Goal: Transaction & Acquisition: Book appointment/travel/reservation

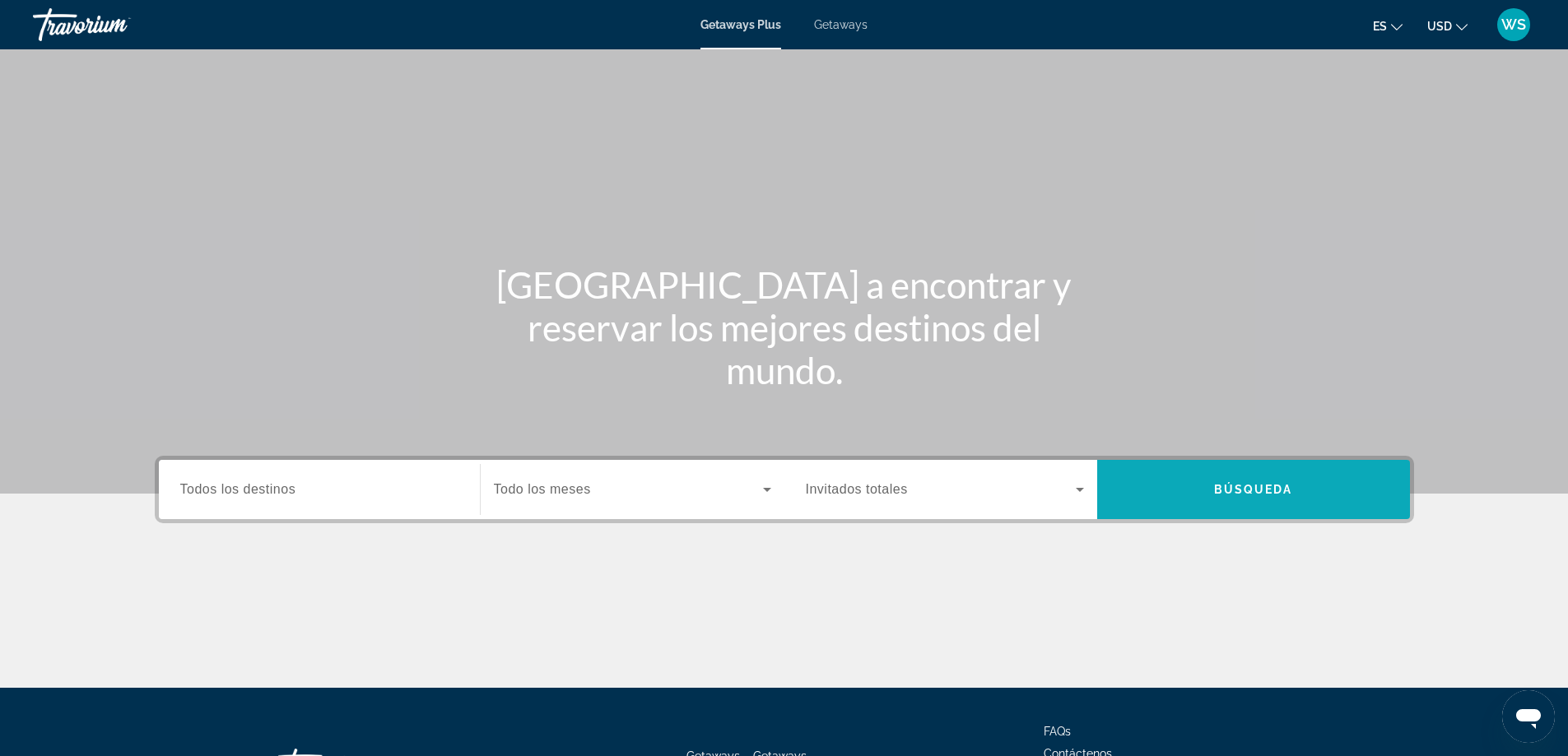
click at [1214, 508] on span "Search" at bounding box center [1253, 489] width 312 height 39
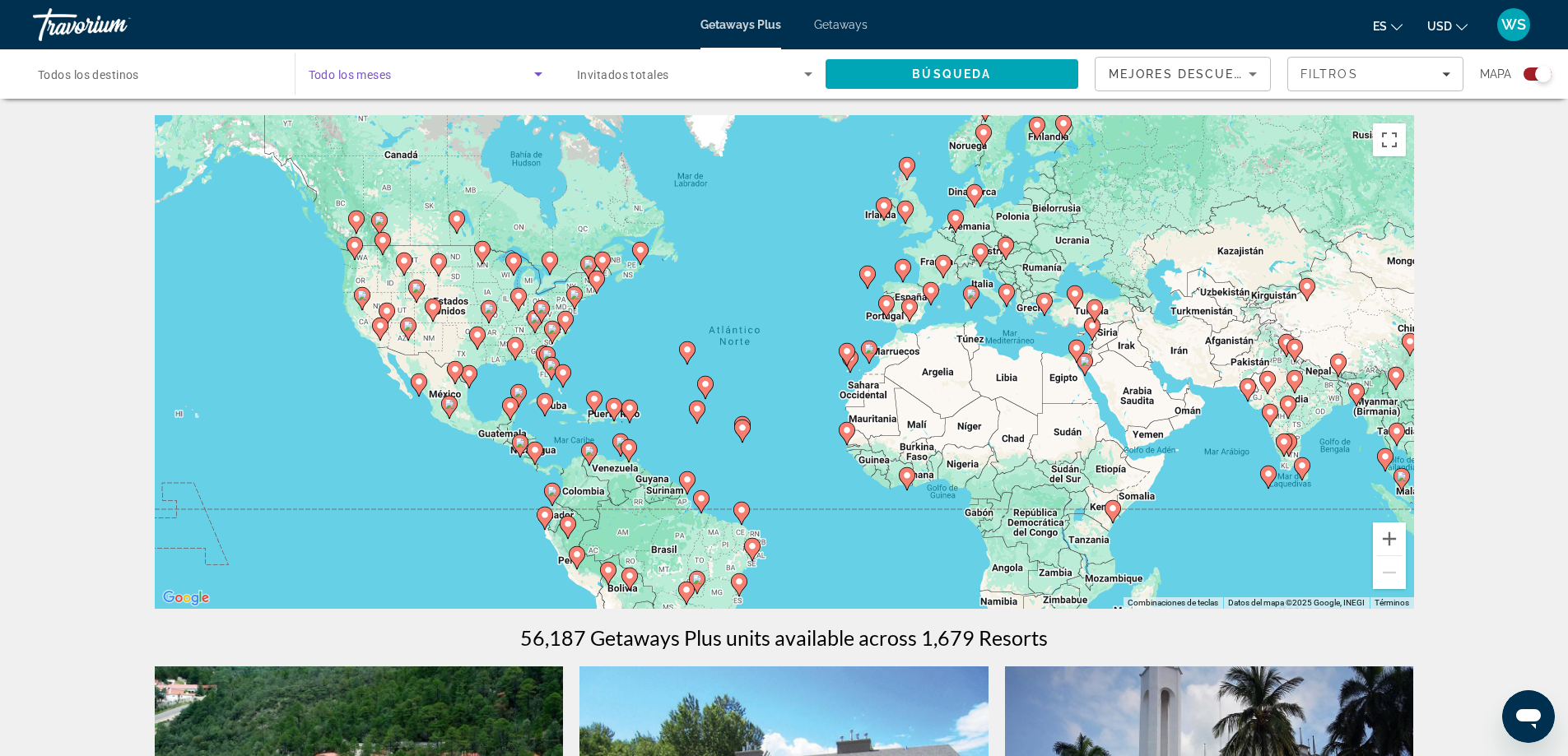
click at [536, 76] on icon "Search widget" at bounding box center [538, 74] width 20 height 20
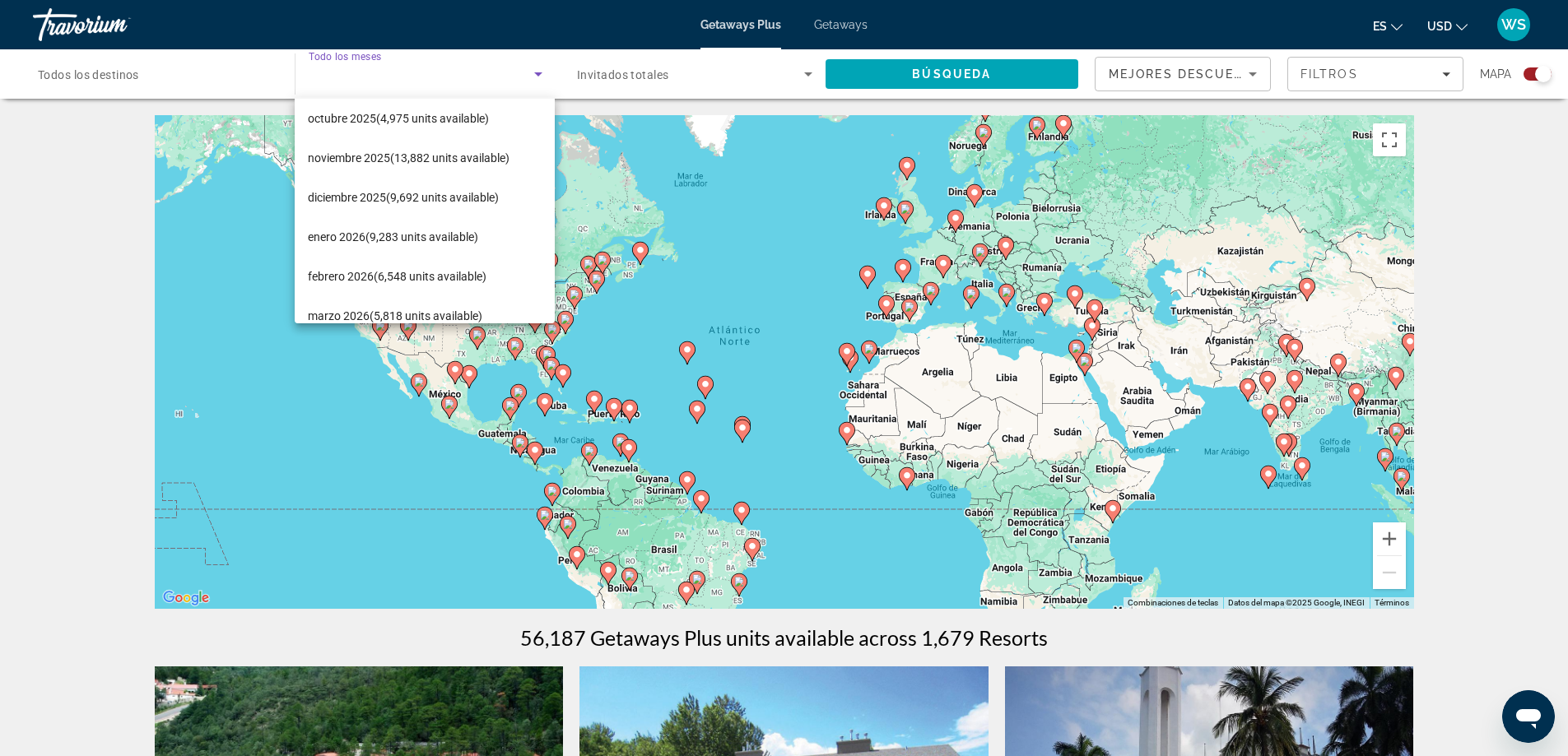
scroll to position [46, 0]
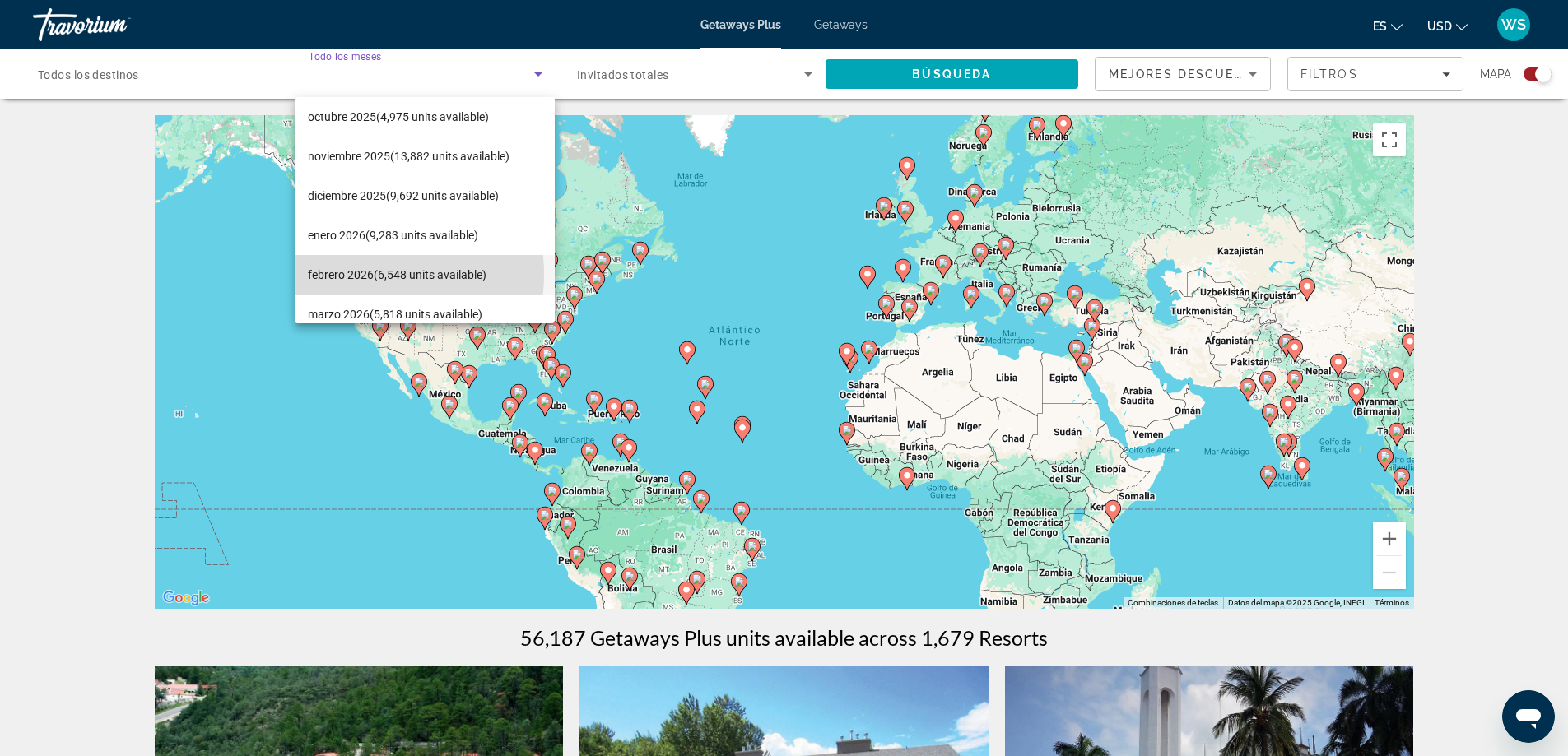
click at [372, 274] on span "febrero 2026 (6,548 units available)" at bounding box center [397, 275] width 178 height 20
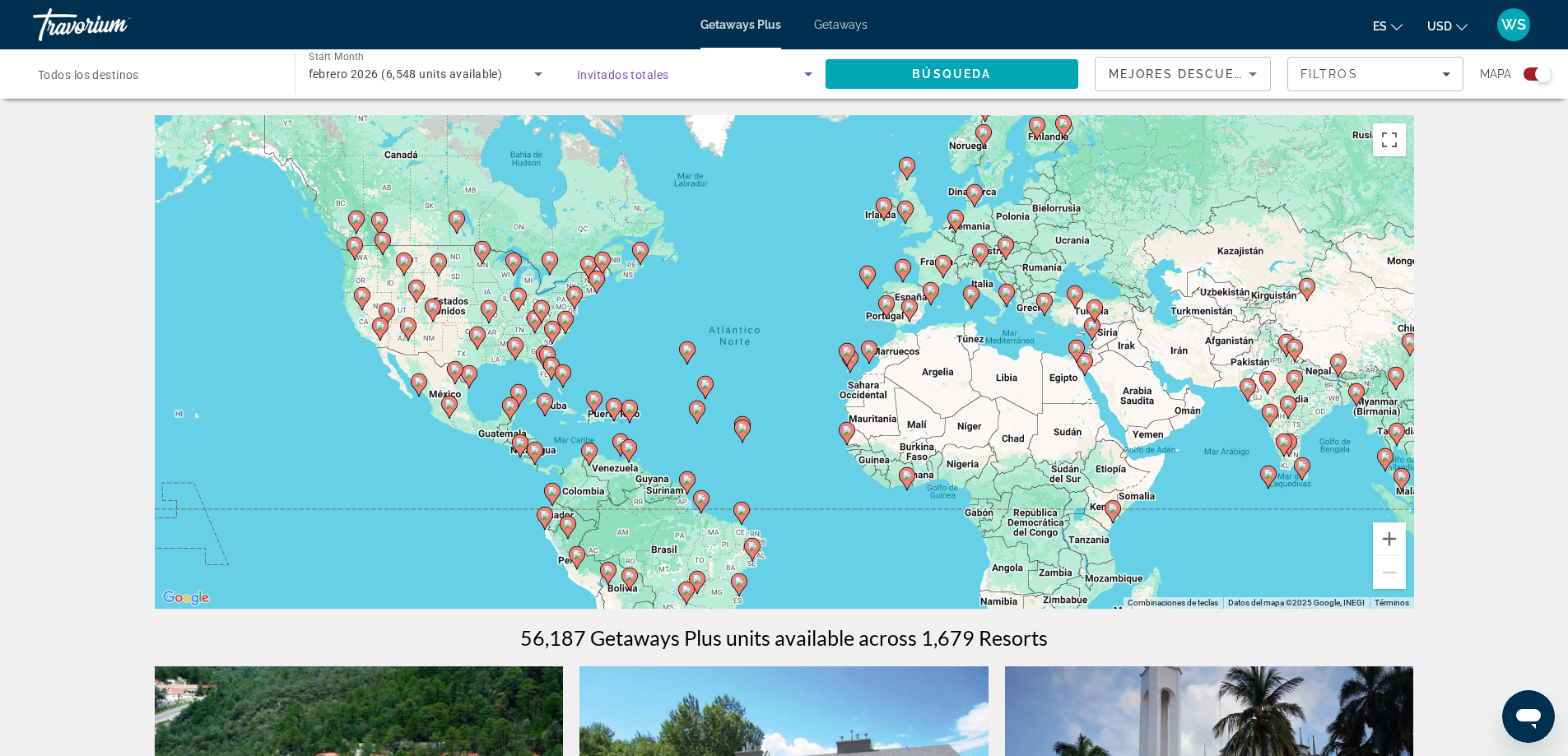
click at [805, 76] on icon "Search widget" at bounding box center [808, 74] width 20 height 20
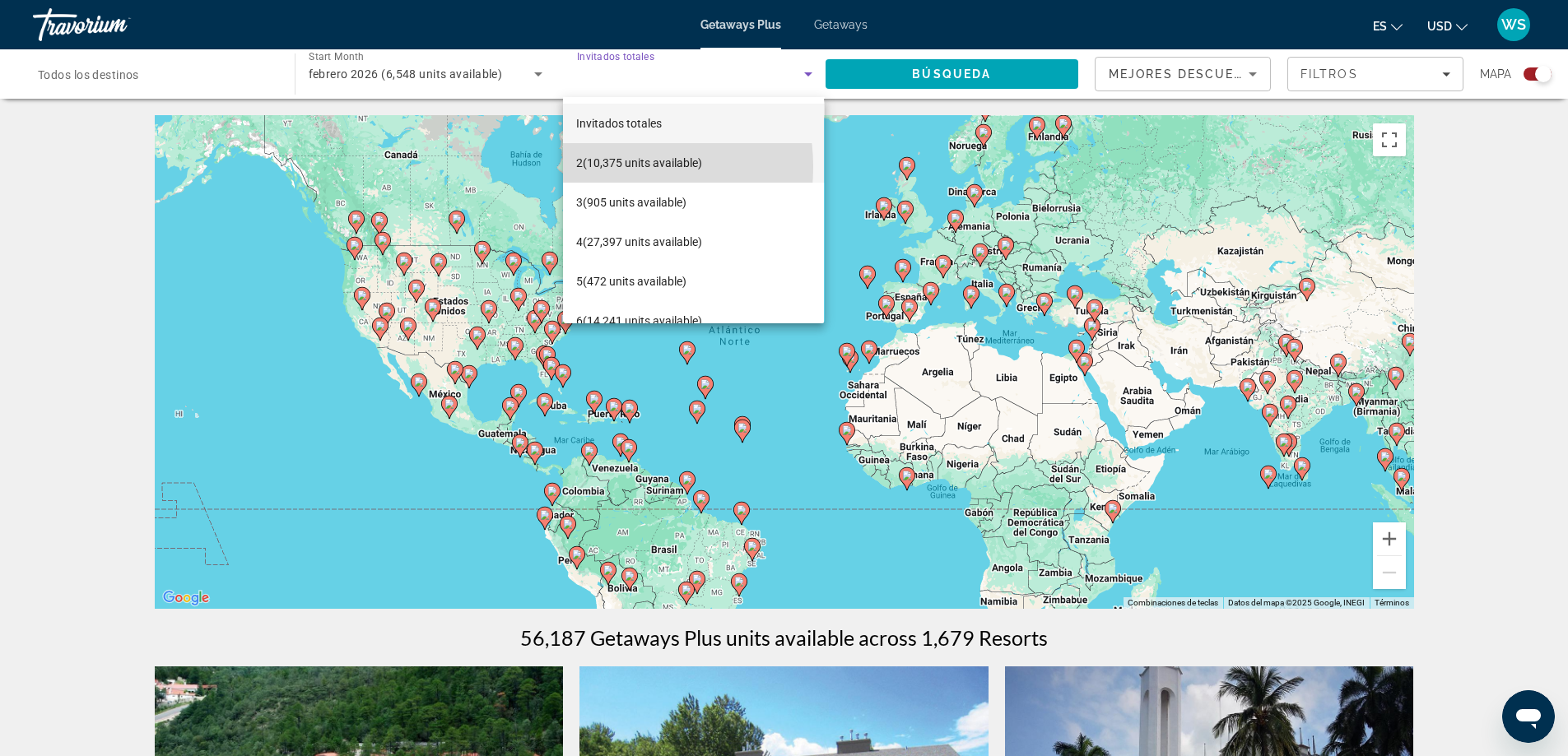
click at [600, 167] on span "2 (10,375 units available)" at bounding box center [639, 163] width 126 height 20
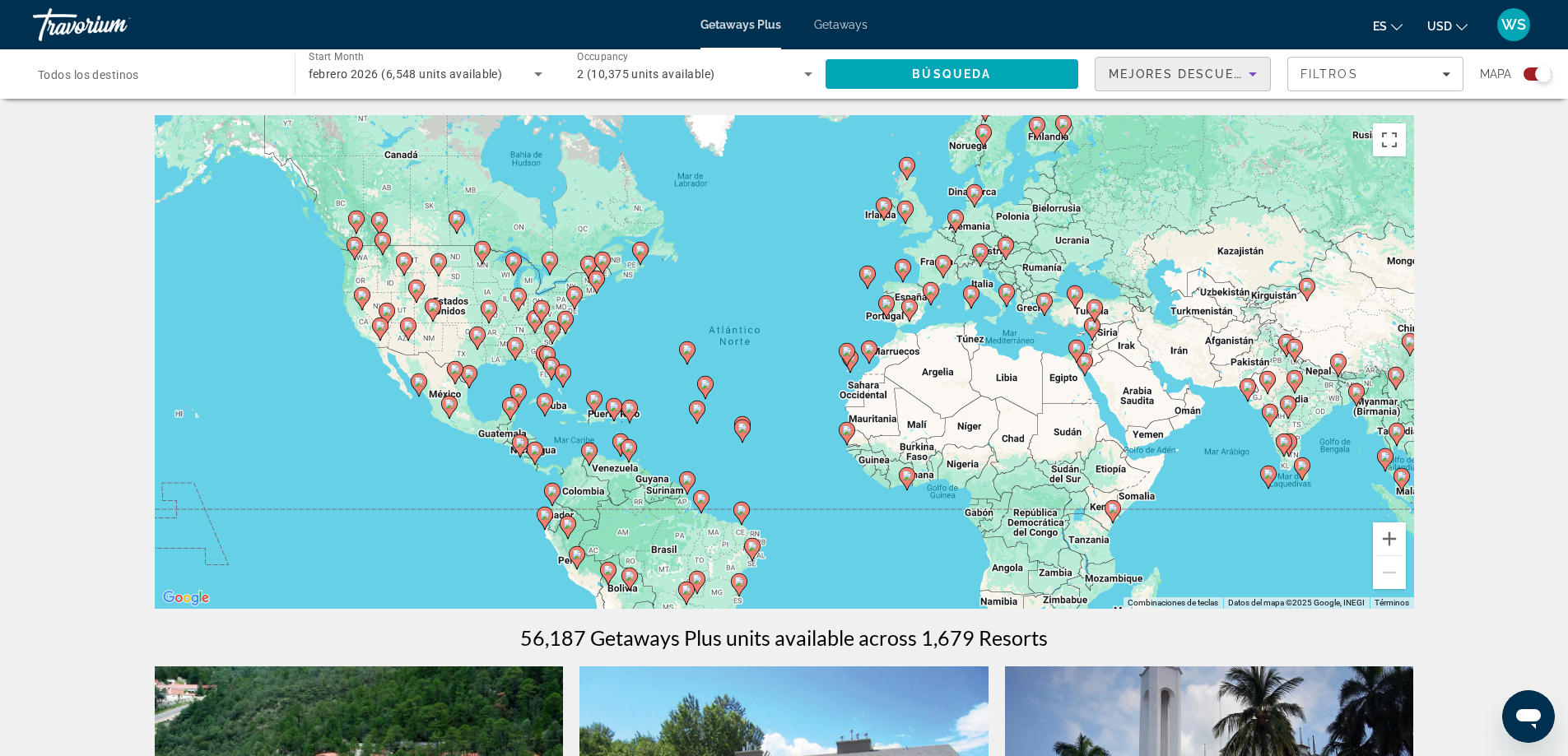
click at [1254, 80] on icon "Sort by" at bounding box center [1252, 74] width 20 height 20
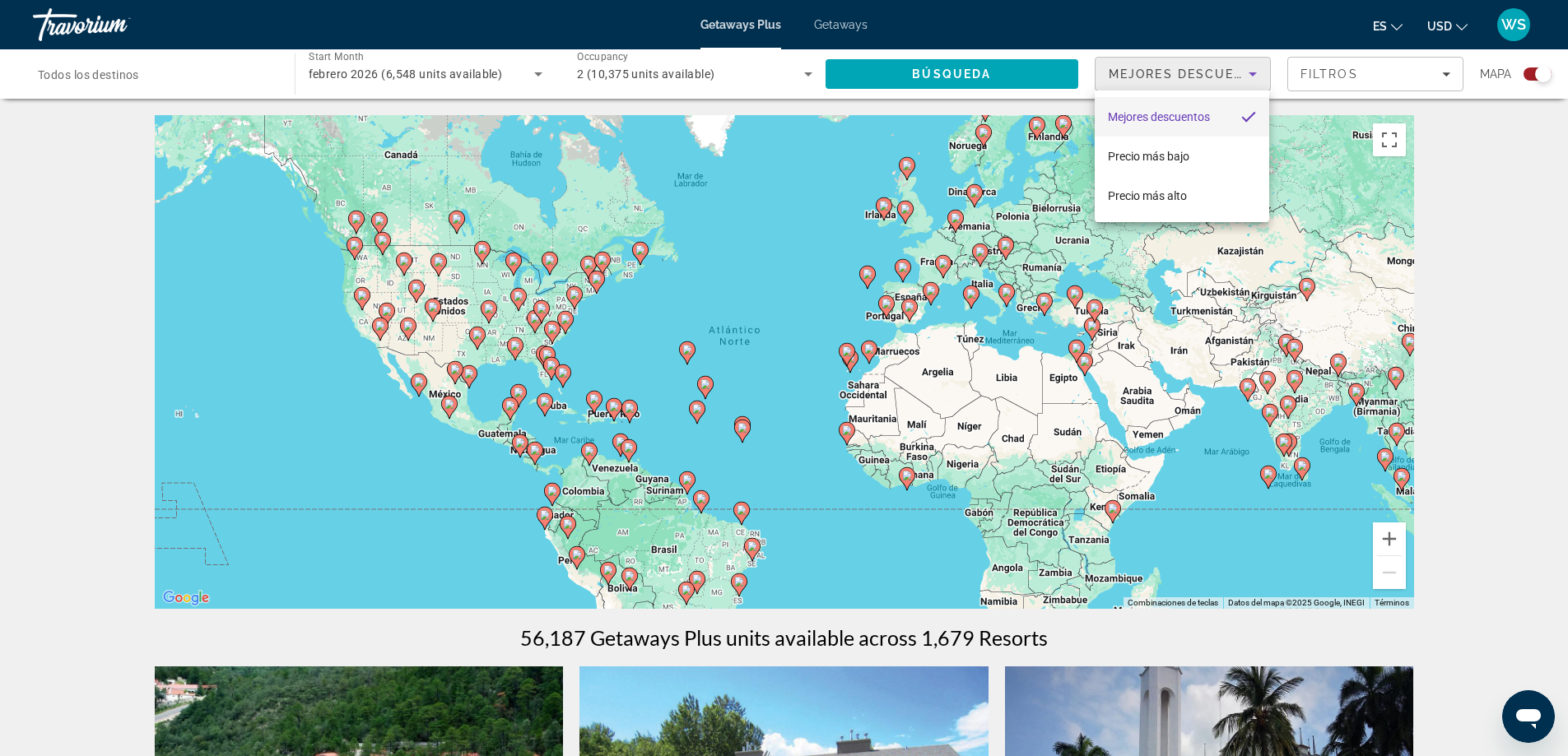
click at [1254, 80] on div at bounding box center [784, 378] width 1568 height 756
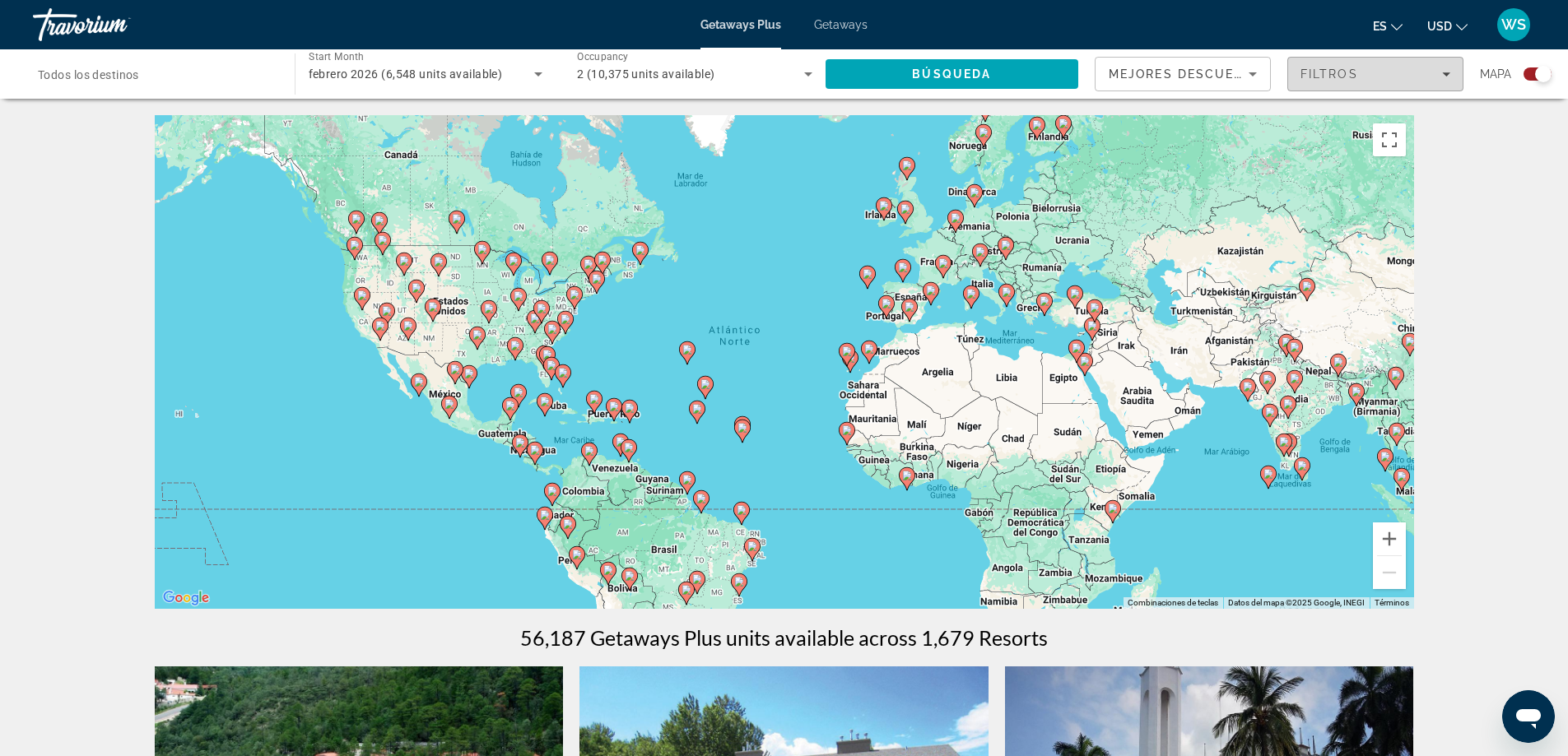
click at [1445, 76] on icon "Filters" at bounding box center [1446, 74] width 8 height 8
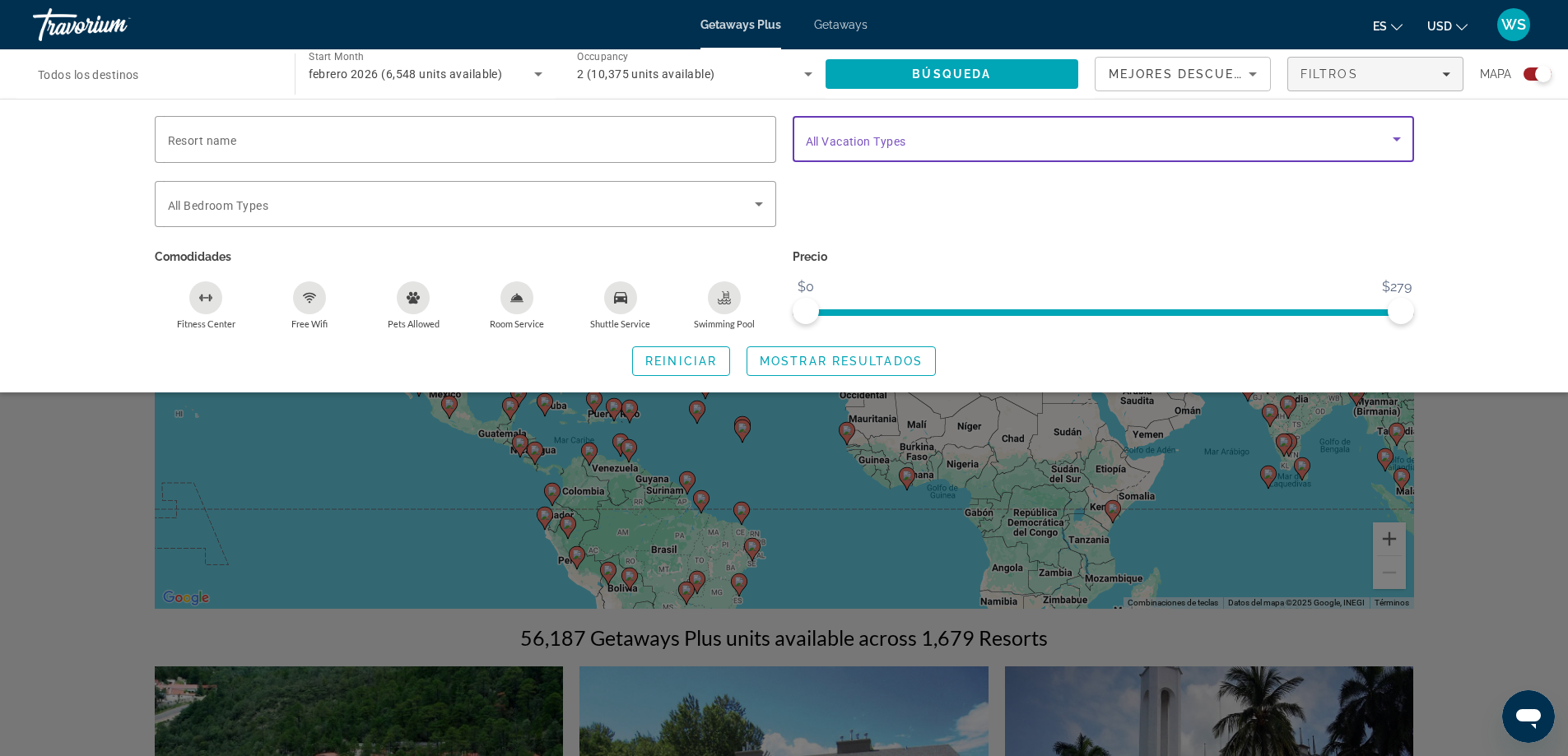
click at [1404, 136] on icon "Search widget" at bounding box center [1396, 139] width 20 height 20
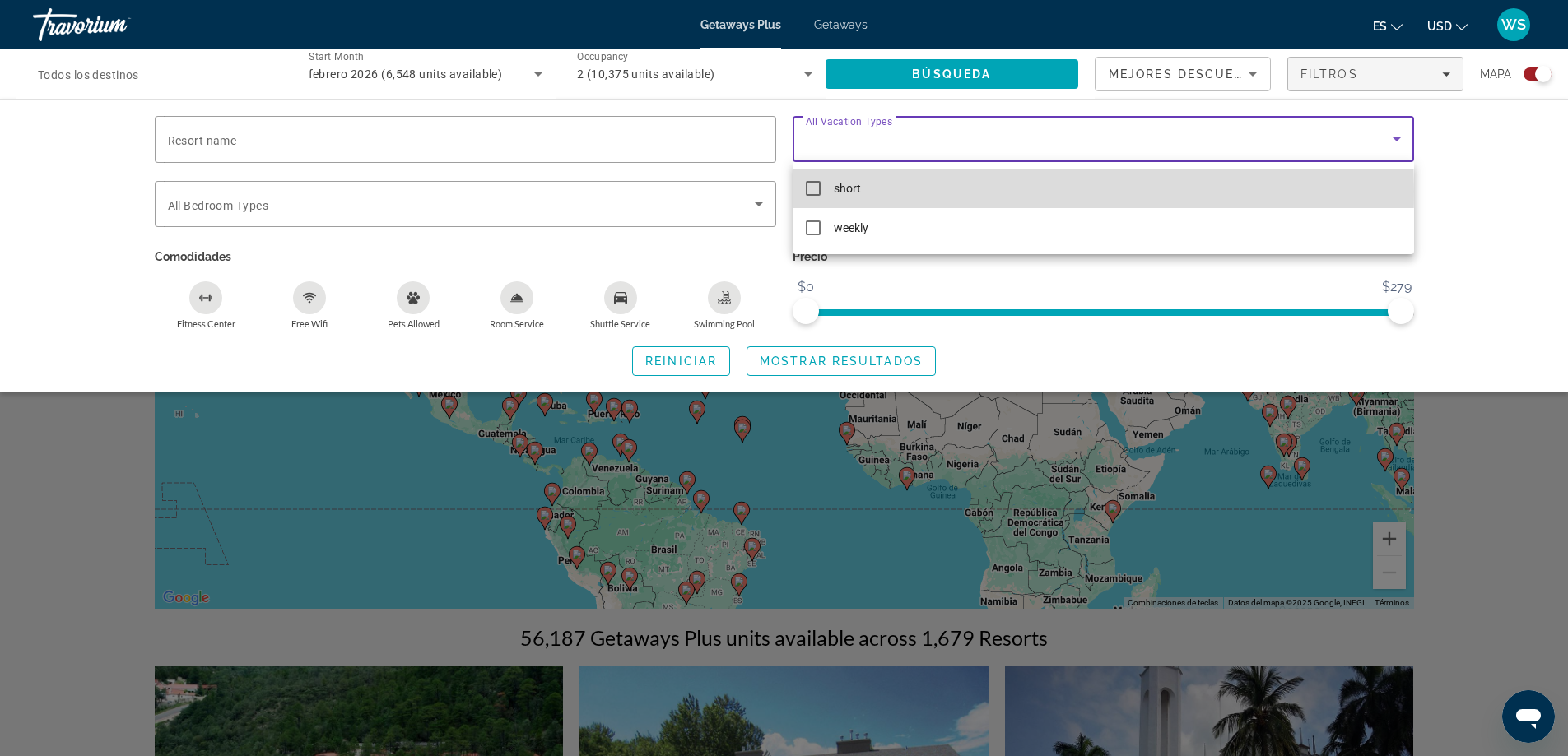
click at [816, 191] on mat-pseudo-checkbox at bounding box center [813, 188] width 15 height 15
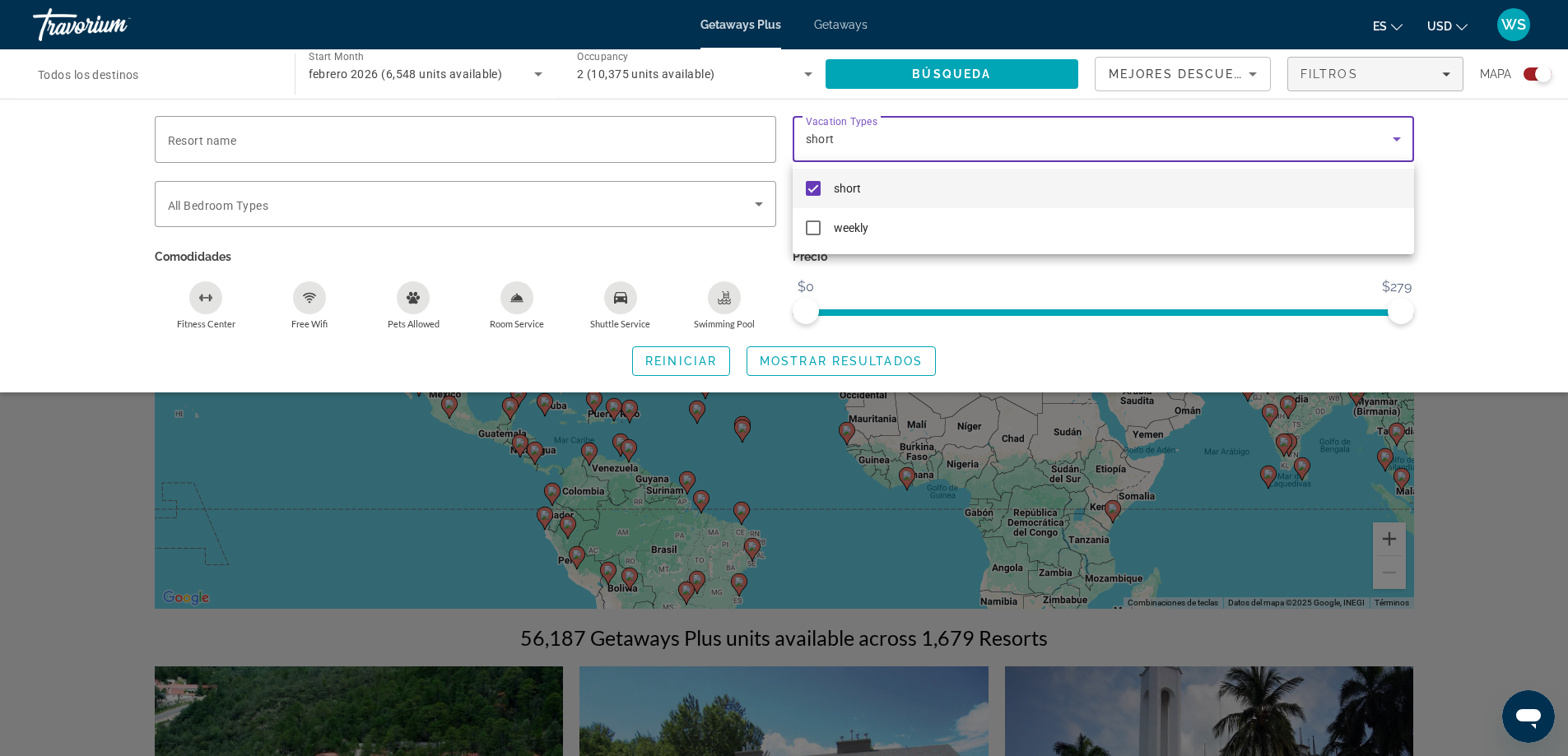
click at [1066, 271] on div at bounding box center [784, 378] width 1568 height 756
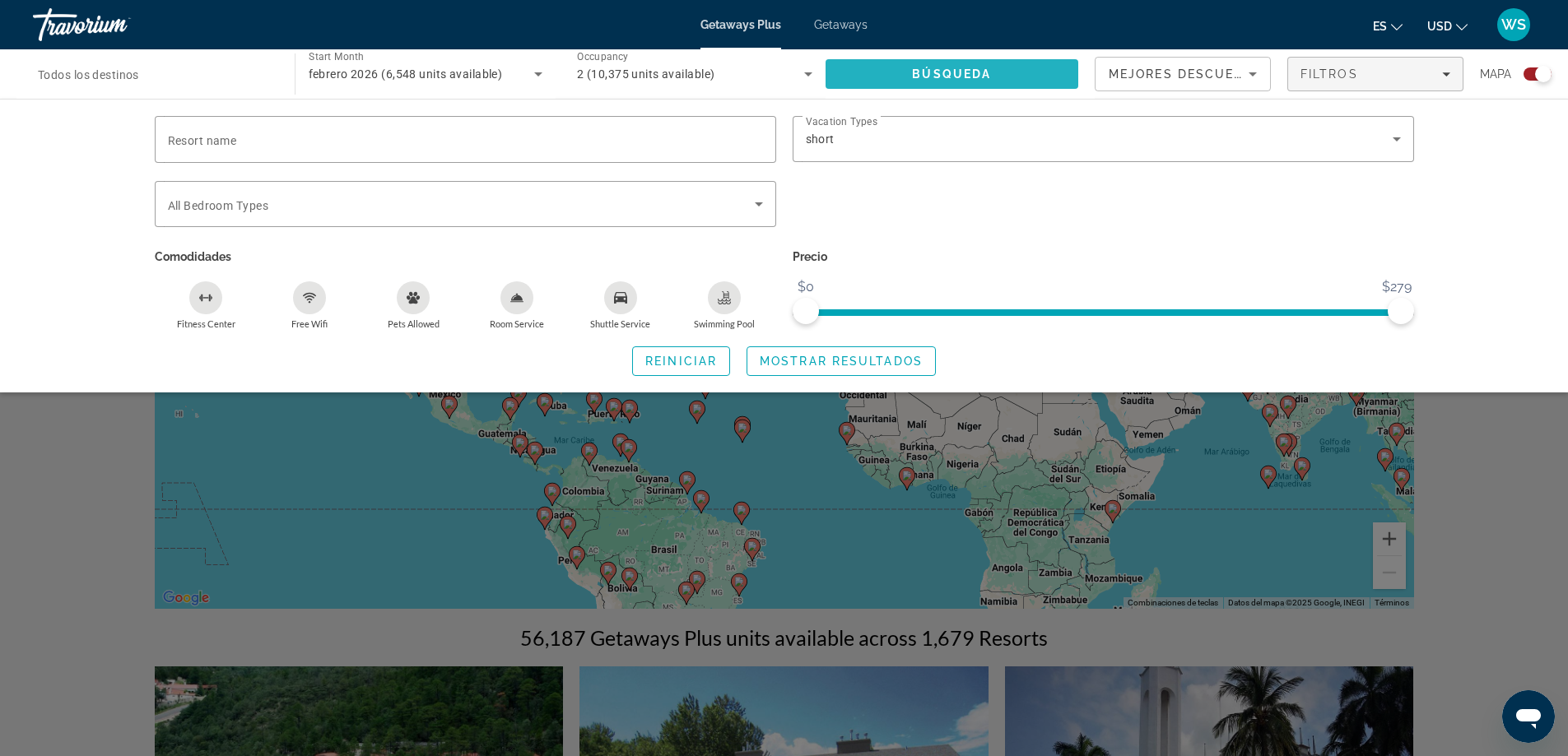
click at [953, 75] on span "Búsqueda" at bounding box center [951, 74] width 79 height 13
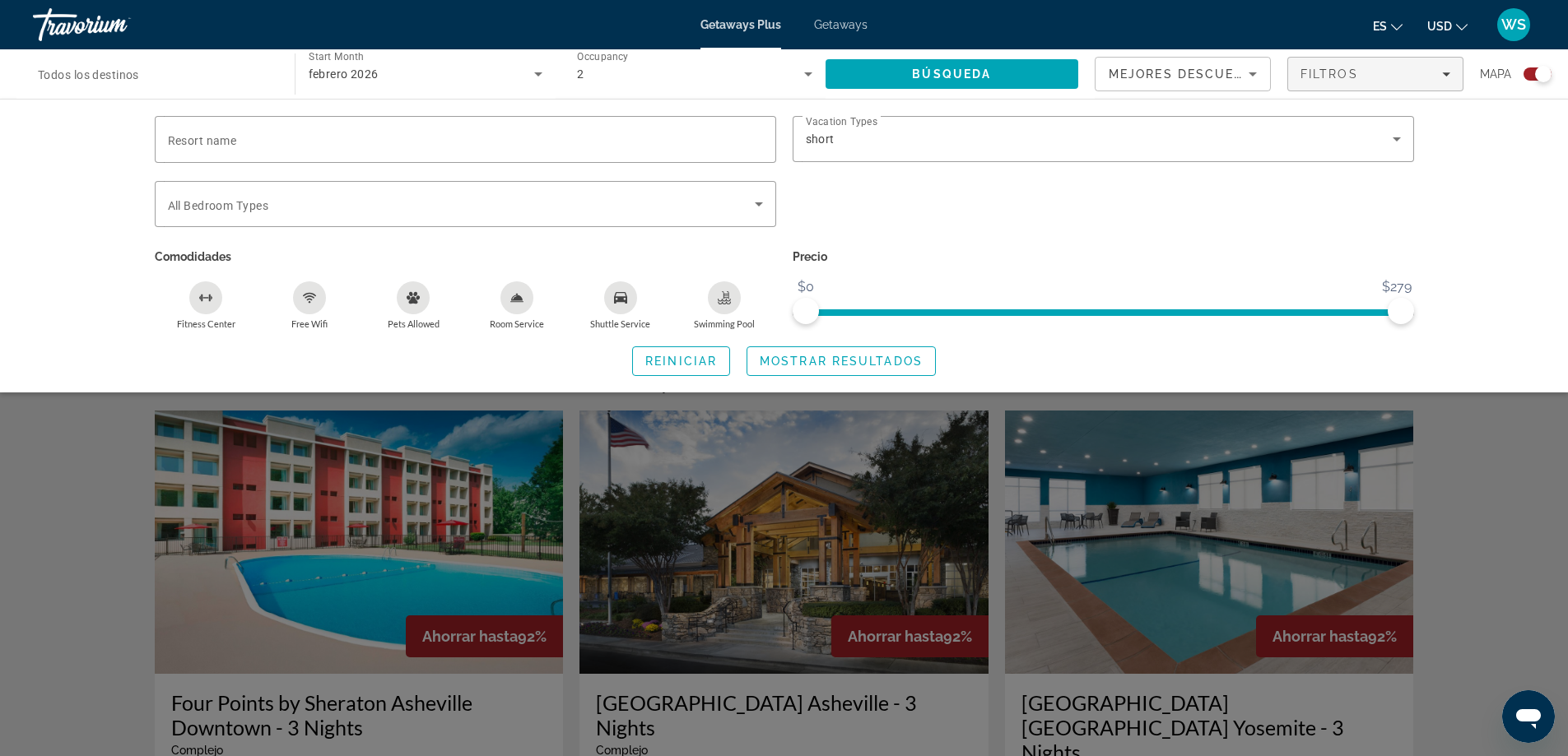
scroll to position [285, 0]
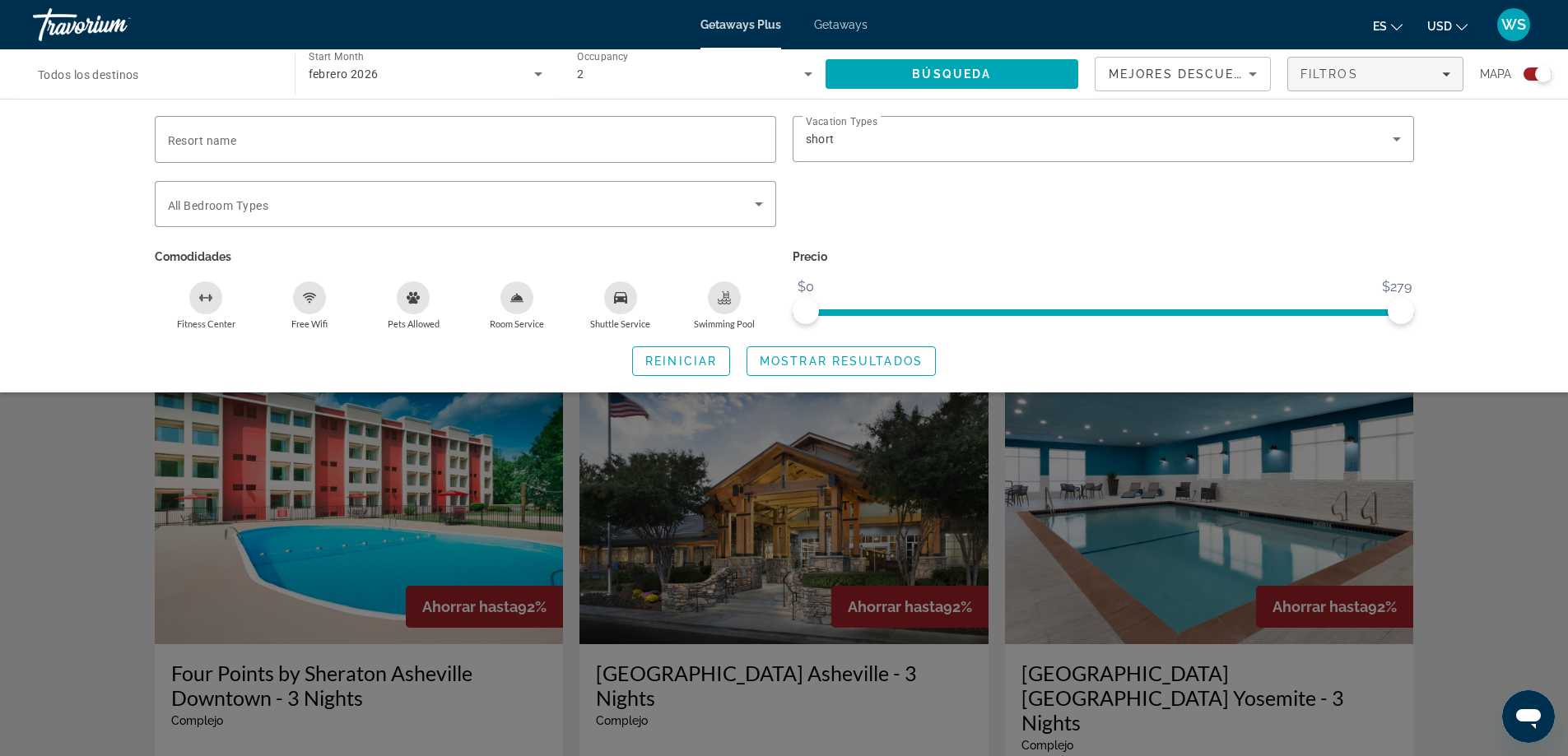
click at [1494, 214] on div "Resort name Vacation Types All Vacation Types short Bedroom Types All Bedroom T…" at bounding box center [784, 246] width 1568 height 294
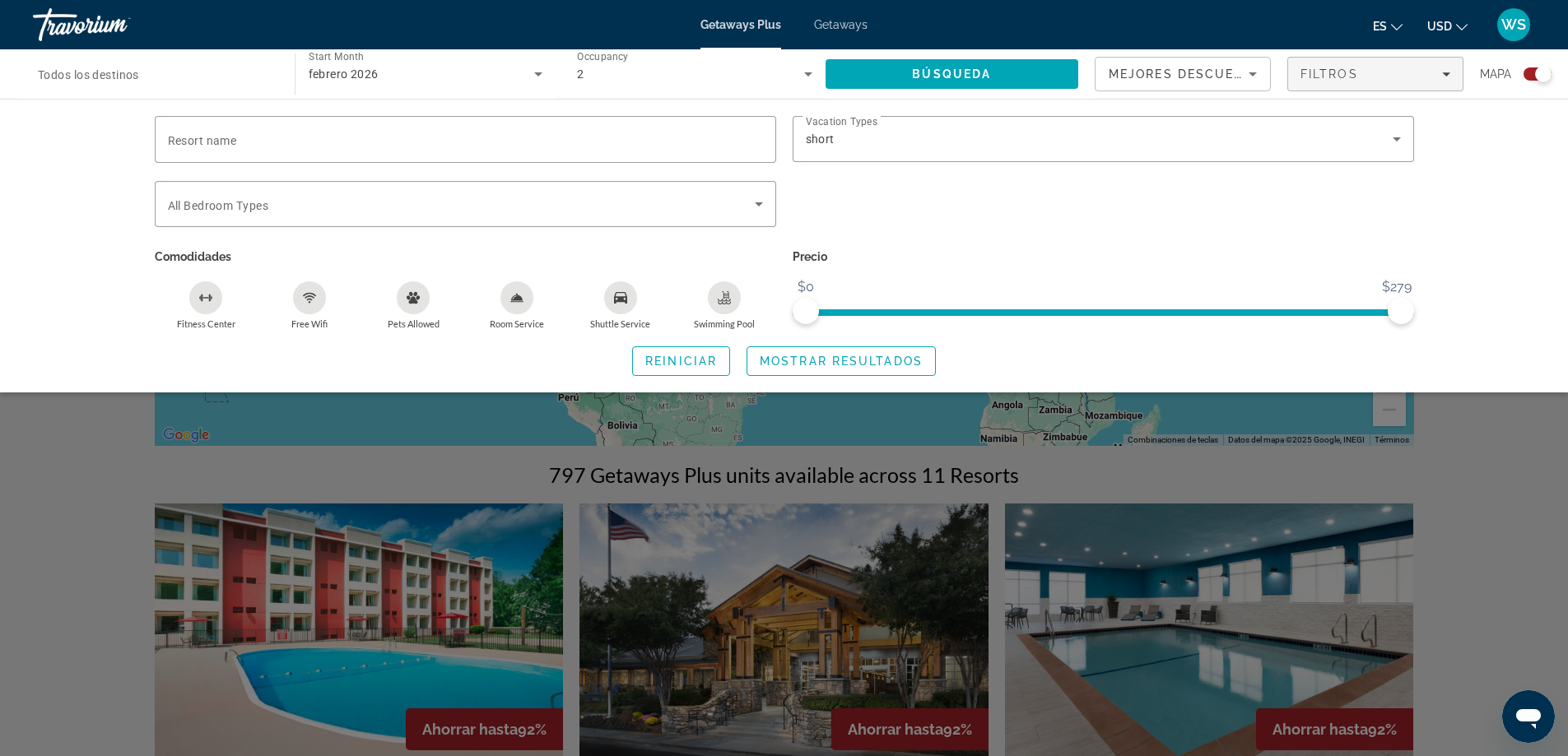
scroll to position [0, 0]
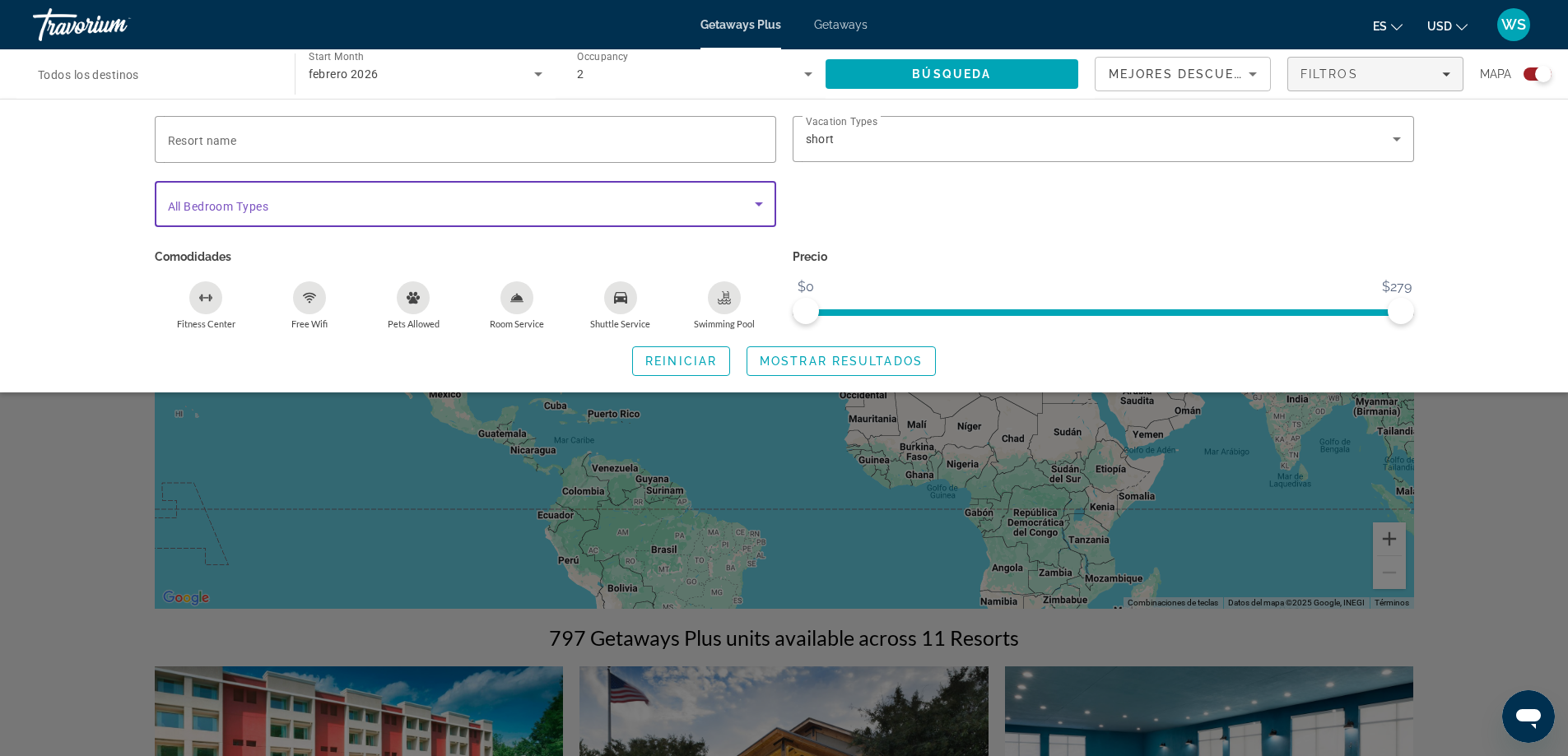
click at [760, 202] on icon "Search widget" at bounding box center [758, 204] width 8 height 4
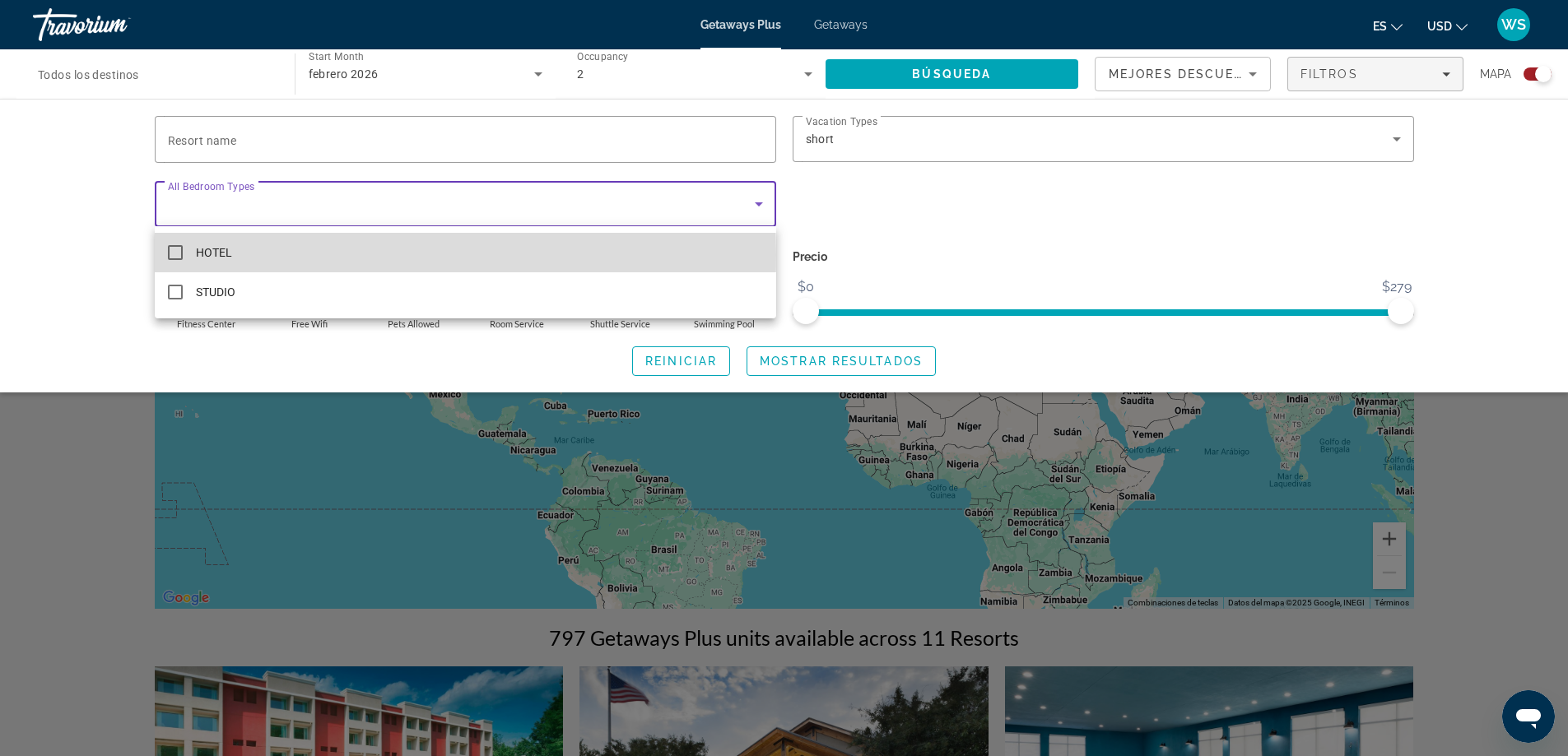
click at [178, 255] on mat-pseudo-checkbox at bounding box center [175, 252] width 15 height 15
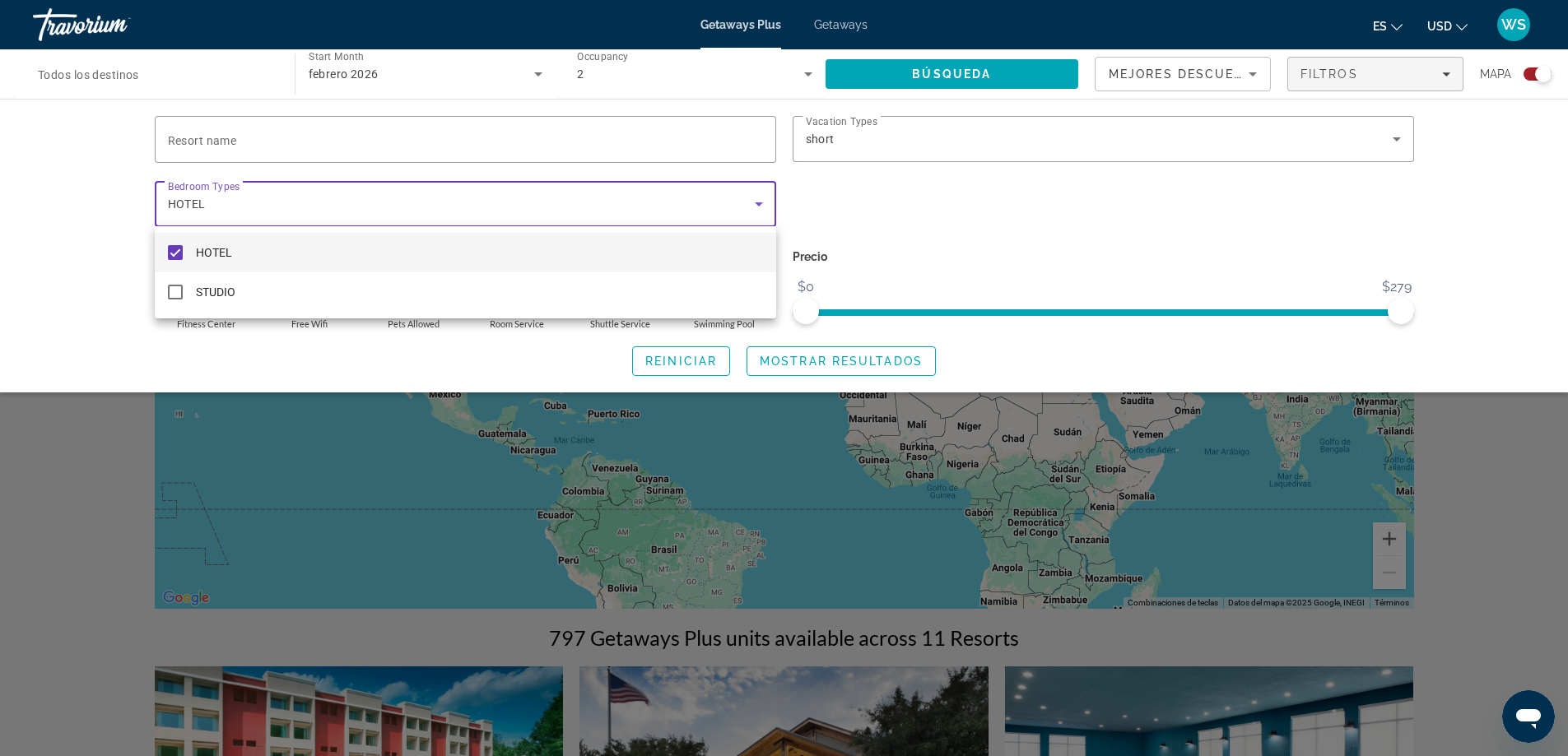
click at [900, 213] on div at bounding box center [784, 378] width 1568 height 756
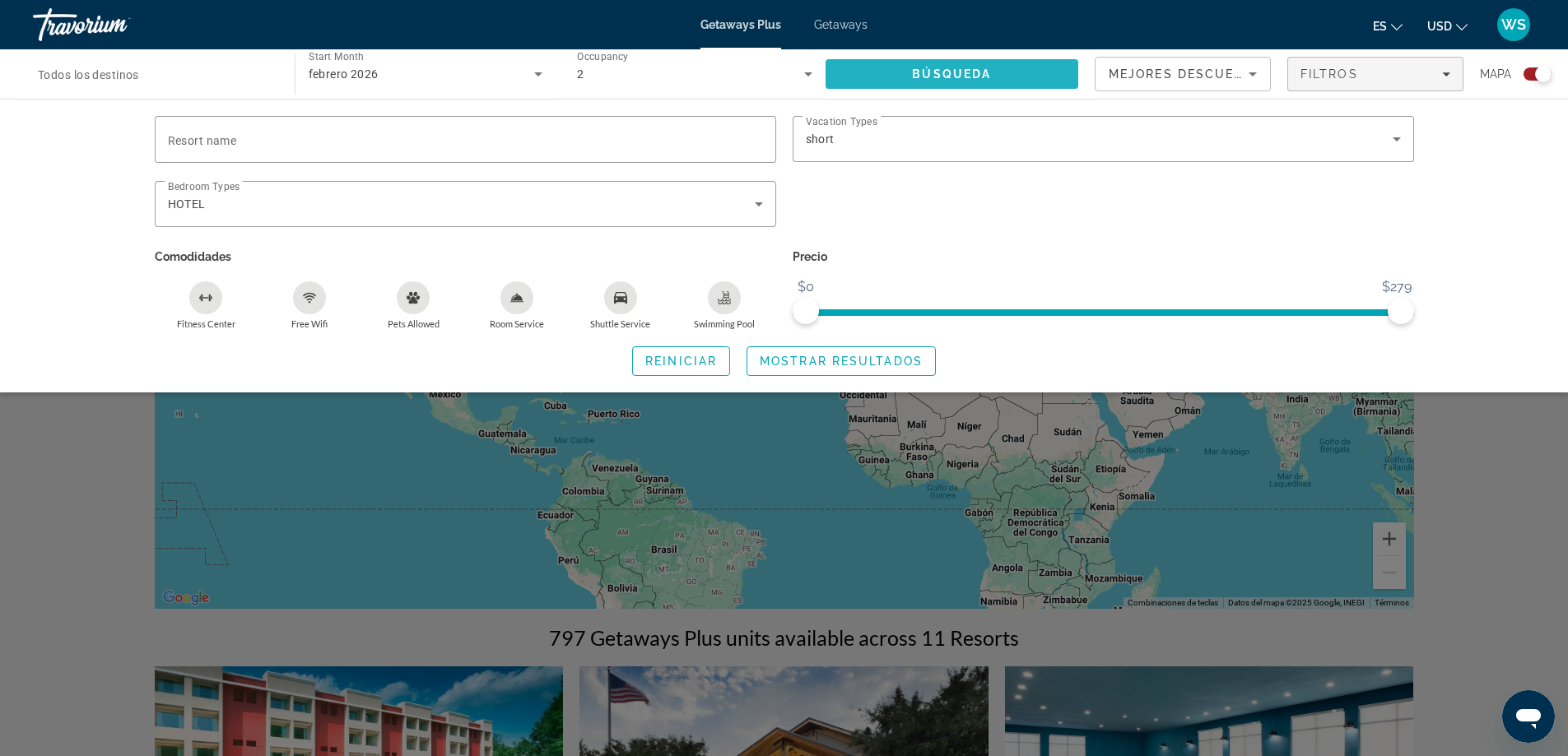
click at [955, 79] on span "Búsqueda" at bounding box center [951, 74] width 79 height 13
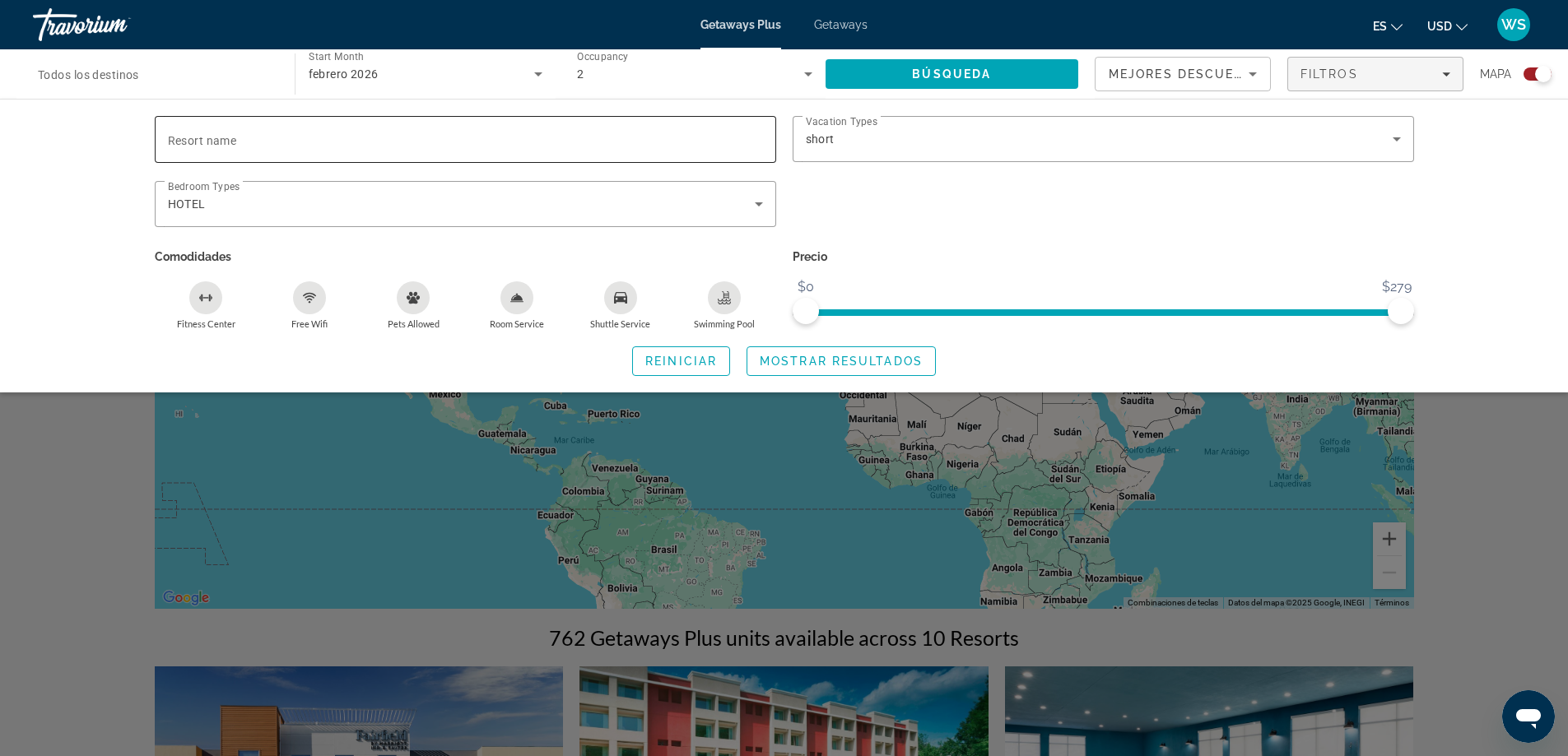
click at [261, 140] on input "Resort name" at bounding box center [466, 140] width 595 height 20
type input "*"
click at [992, 236] on div "Search widget" at bounding box center [1102, 213] width 638 height 64
click at [961, 68] on span "Búsqueda" at bounding box center [951, 74] width 79 height 13
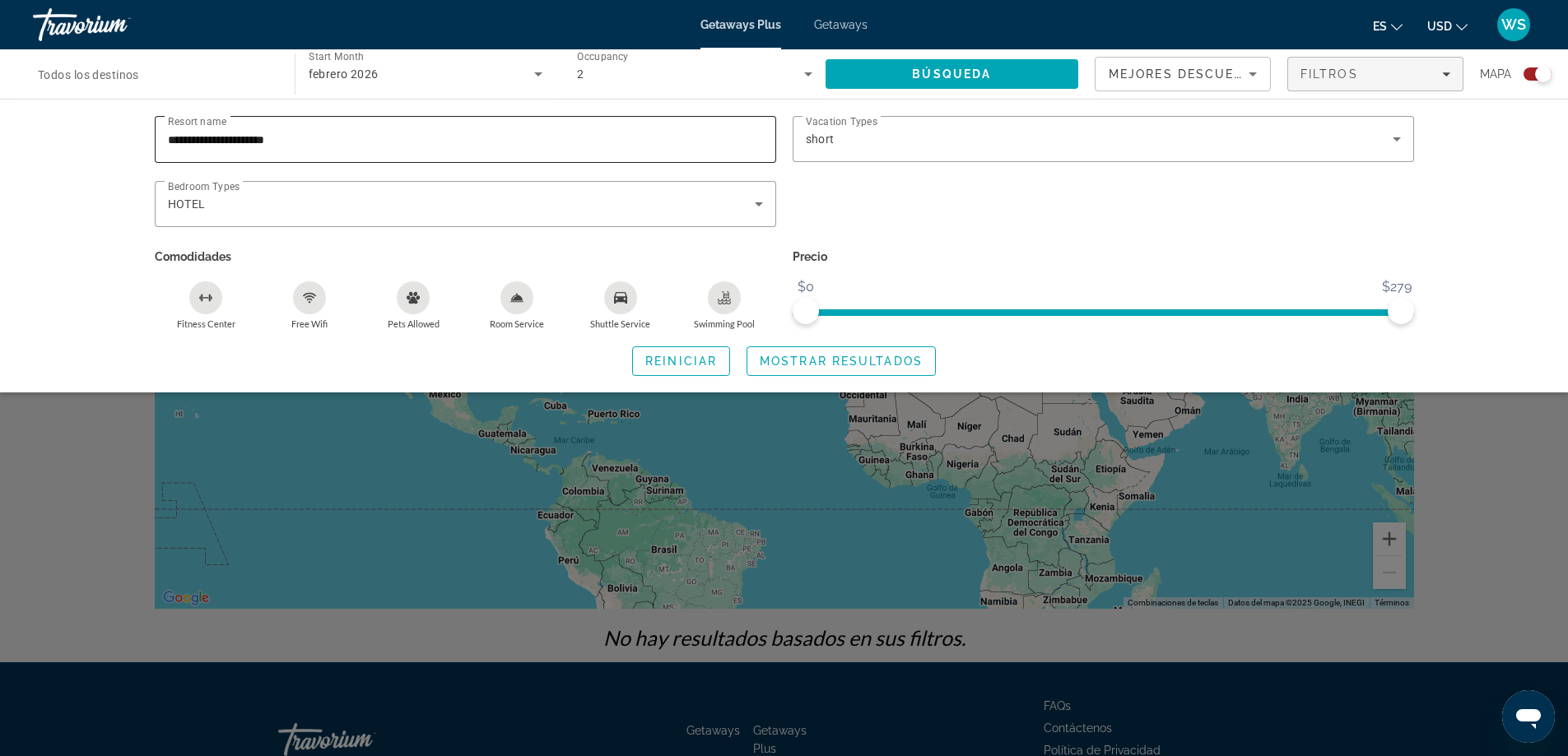
click at [326, 136] on input "**********" at bounding box center [466, 140] width 595 height 20
type input "*"
click at [947, 67] on span "Búsqueda" at bounding box center [951, 74] width 79 height 13
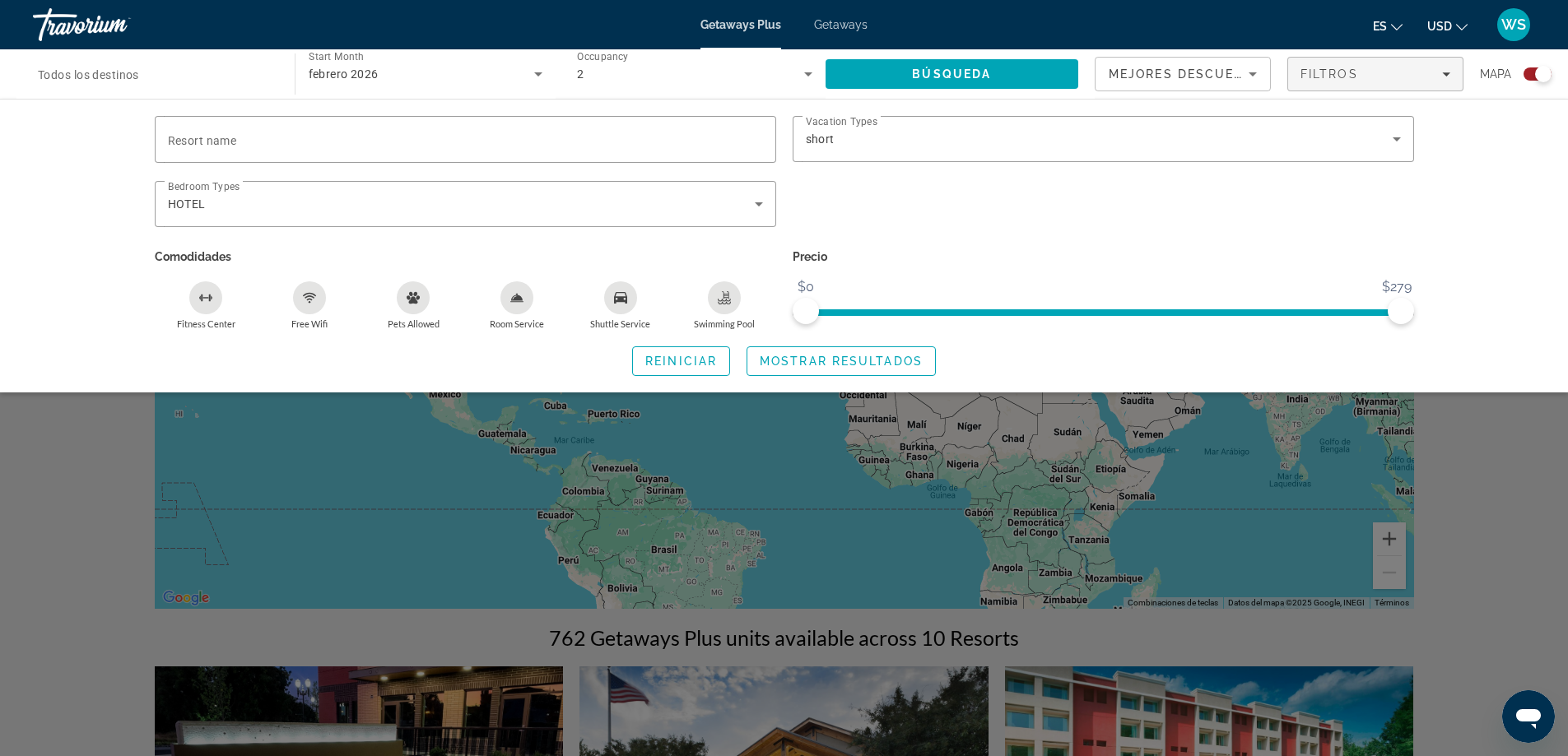
click at [1512, 189] on div "Resort name Vacation Types All Vacation Types short Bedroom Types All Bedroom T…" at bounding box center [784, 246] width 1568 height 294
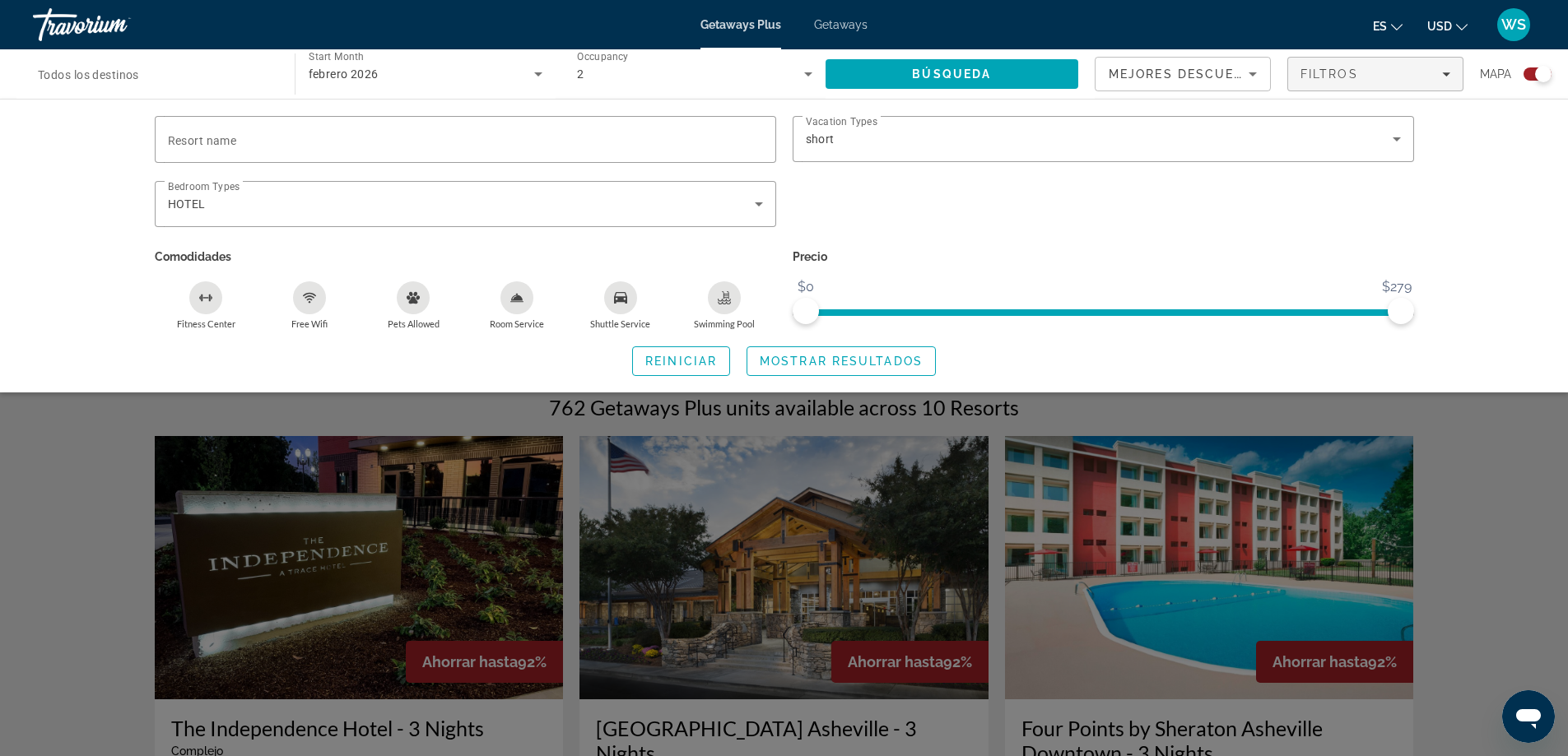
scroll to position [198, 0]
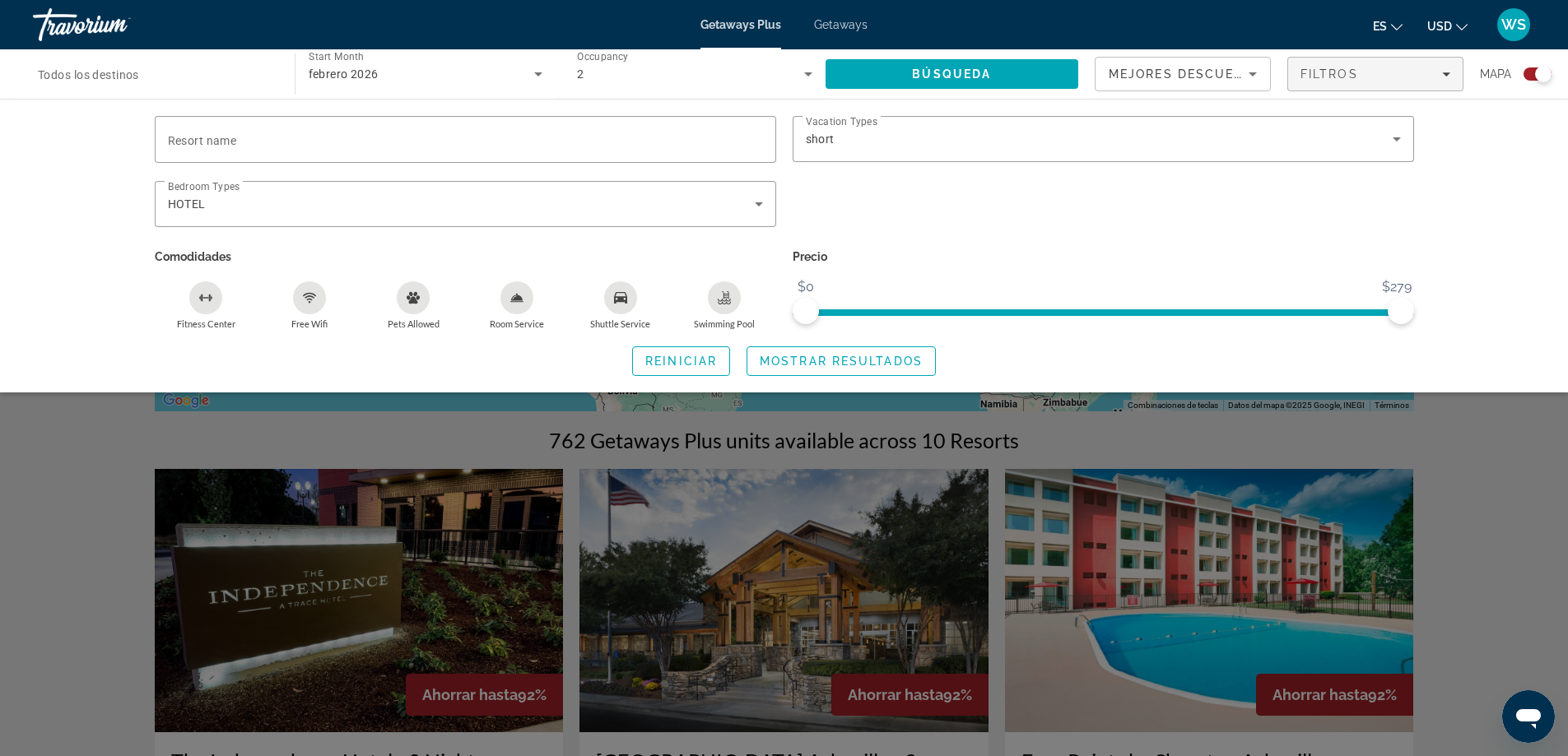
click at [263, 626] on div "Search widget" at bounding box center [784, 501] width 1568 height 509
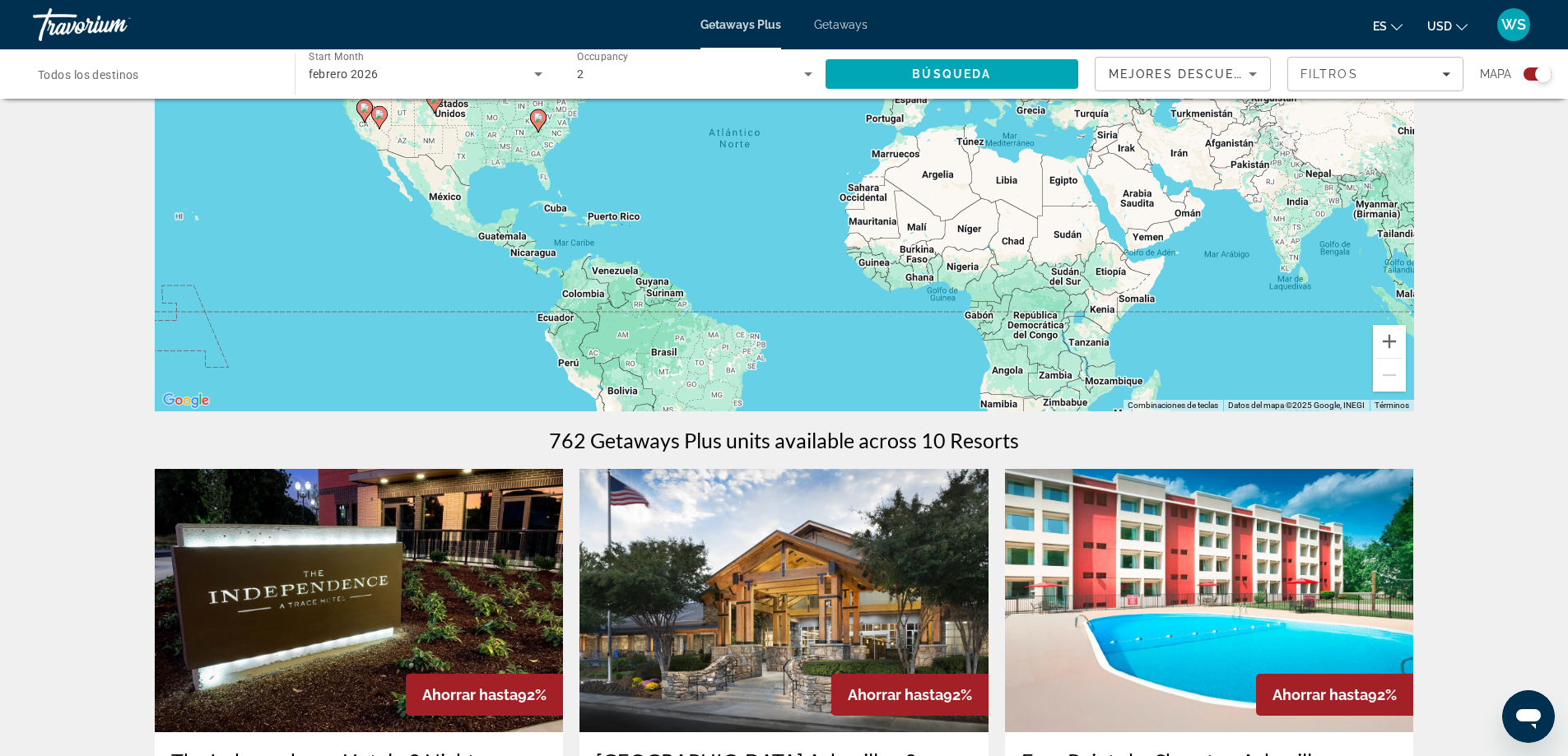
click at [300, 578] on img "Main content" at bounding box center [359, 600] width 409 height 263
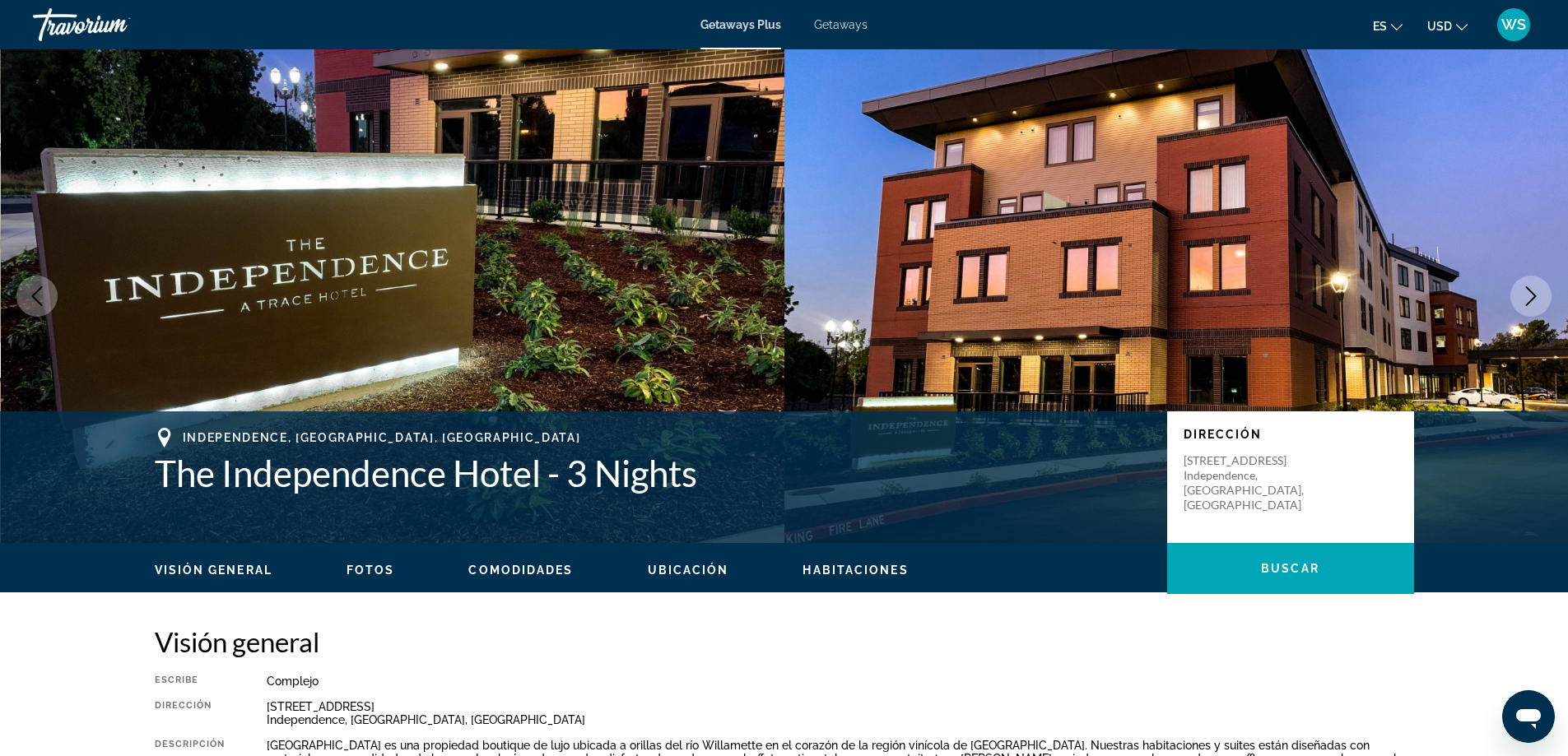
click at [1527, 298] on icon "Next image" at bounding box center [1530, 296] width 20 height 20
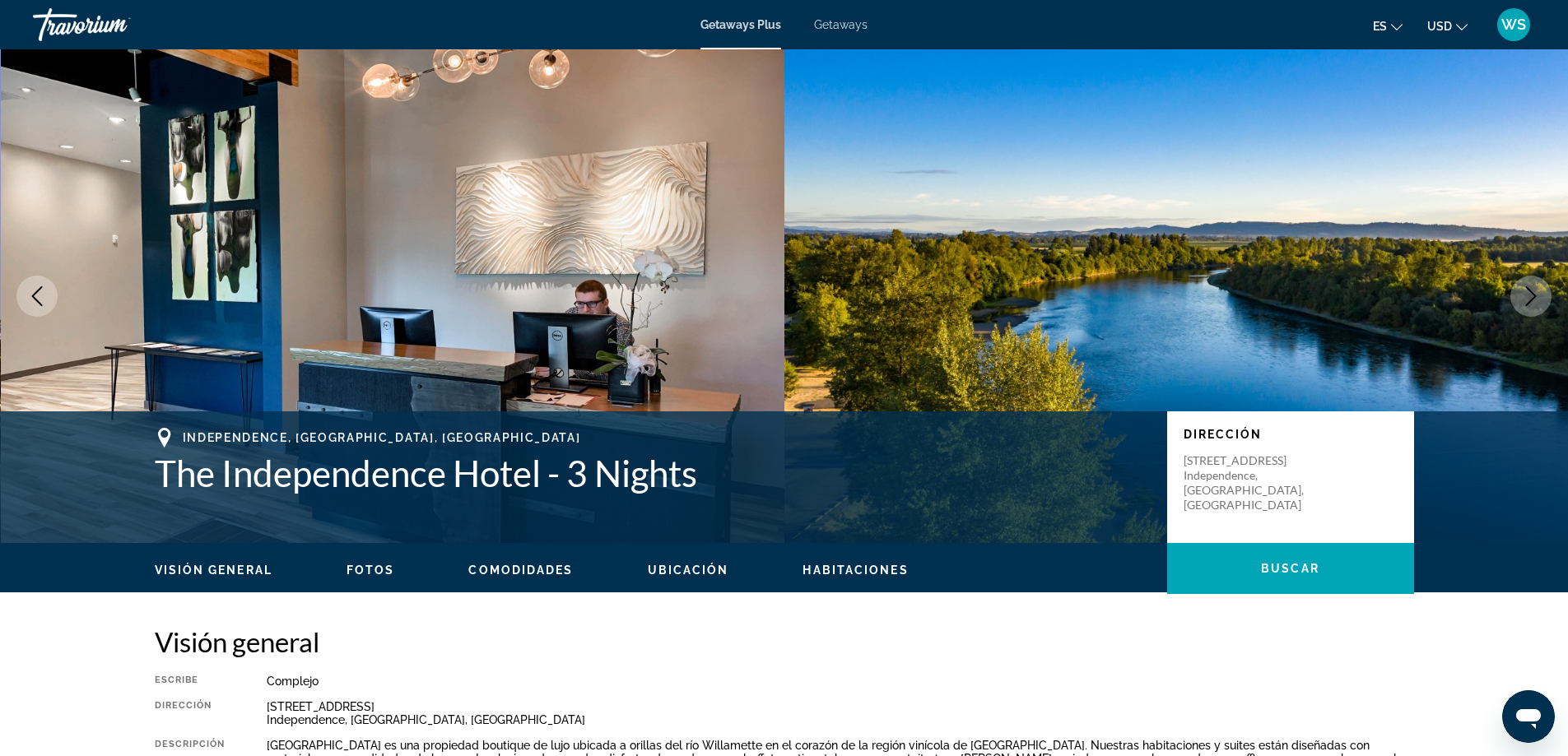
click at [1527, 298] on icon "Next image" at bounding box center [1530, 296] width 20 height 20
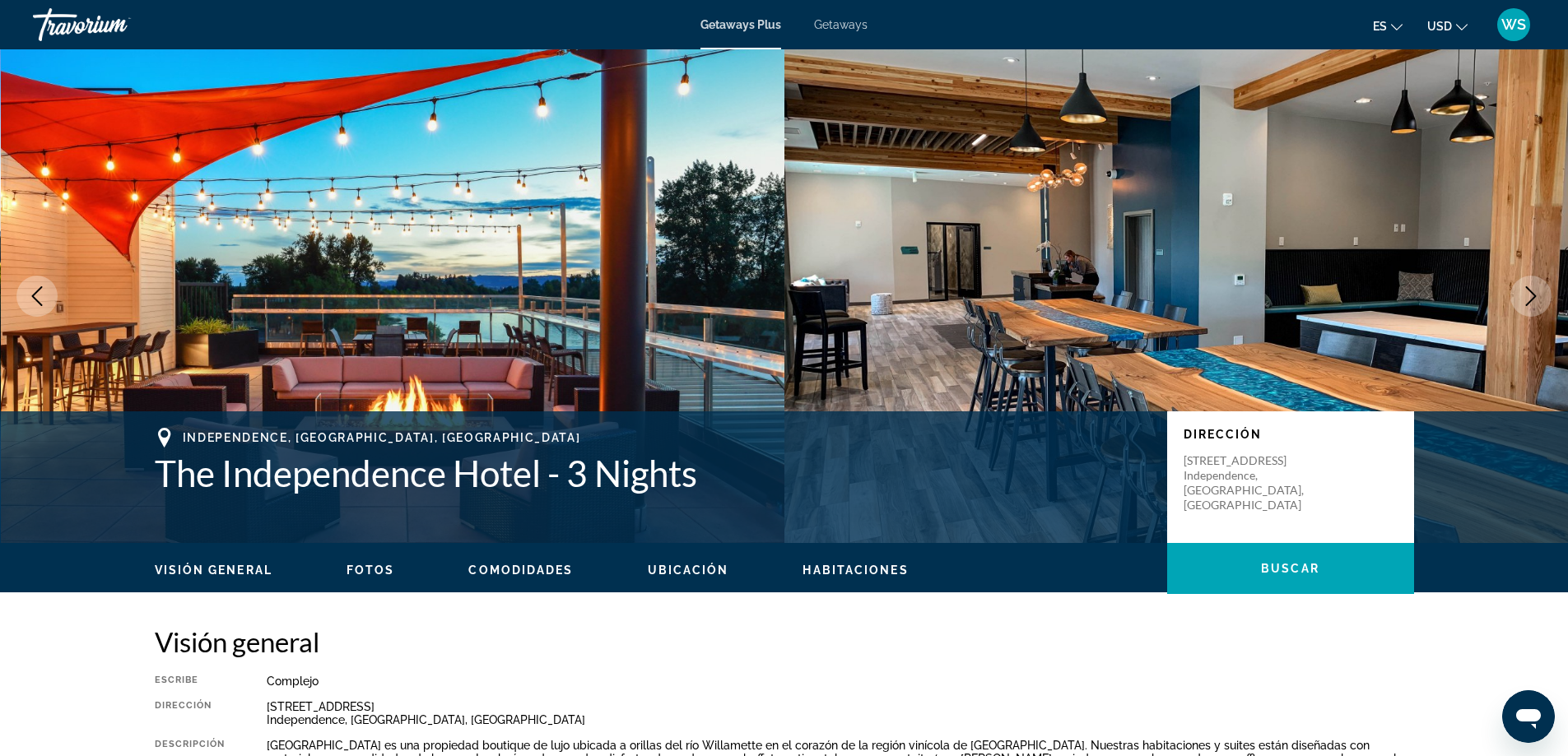
click at [1527, 298] on icon "Next image" at bounding box center [1530, 296] width 20 height 20
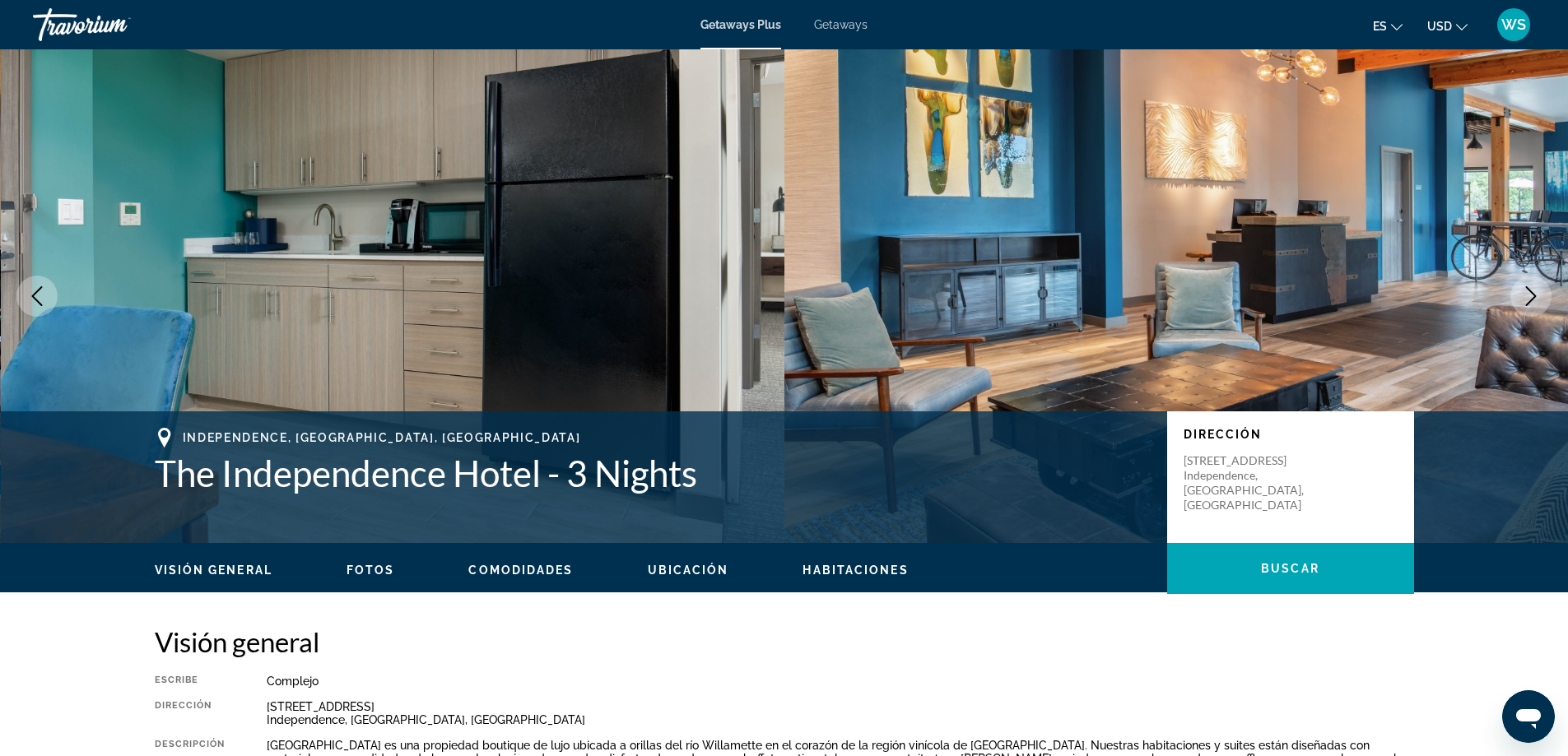
click at [1525, 298] on icon "Next image" at bounding box center [1530, 296] width 20 height 20
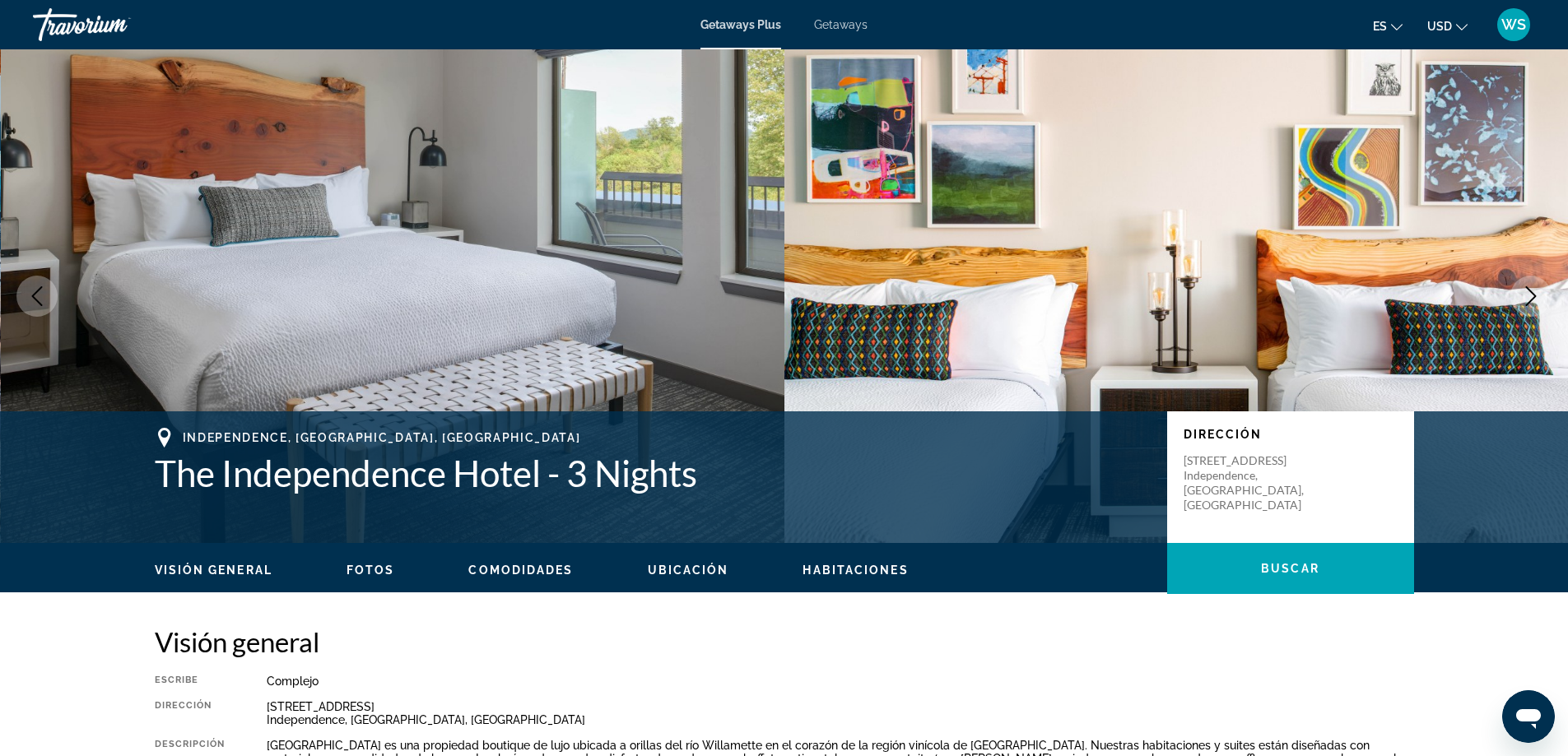
click at [1525, 298] on icon "Next image" at bounding box center [1530, 296] width 20 height 20
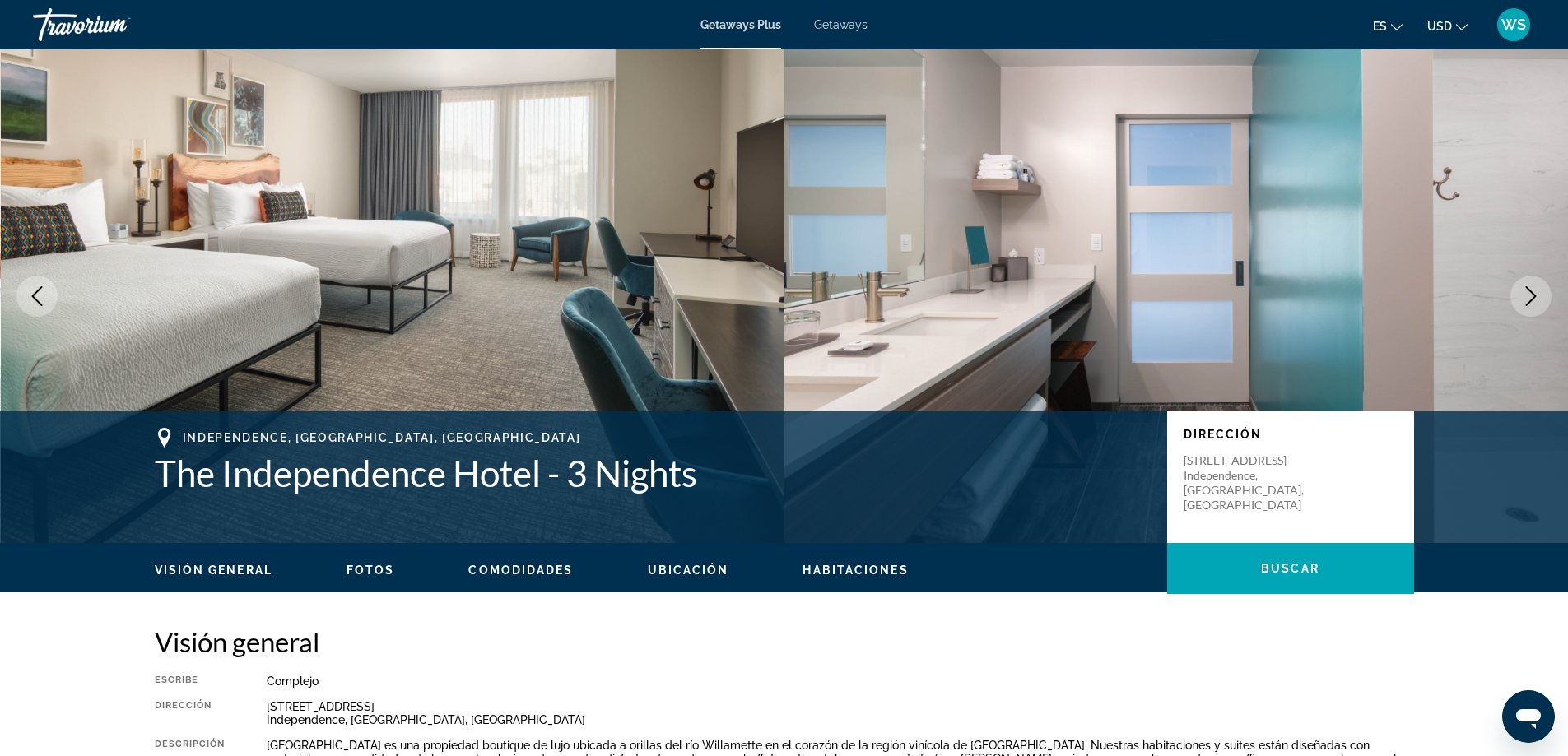
click at [1525, 298] on icon "Next image" at bounding box center [1530, 296] width 20 height 20
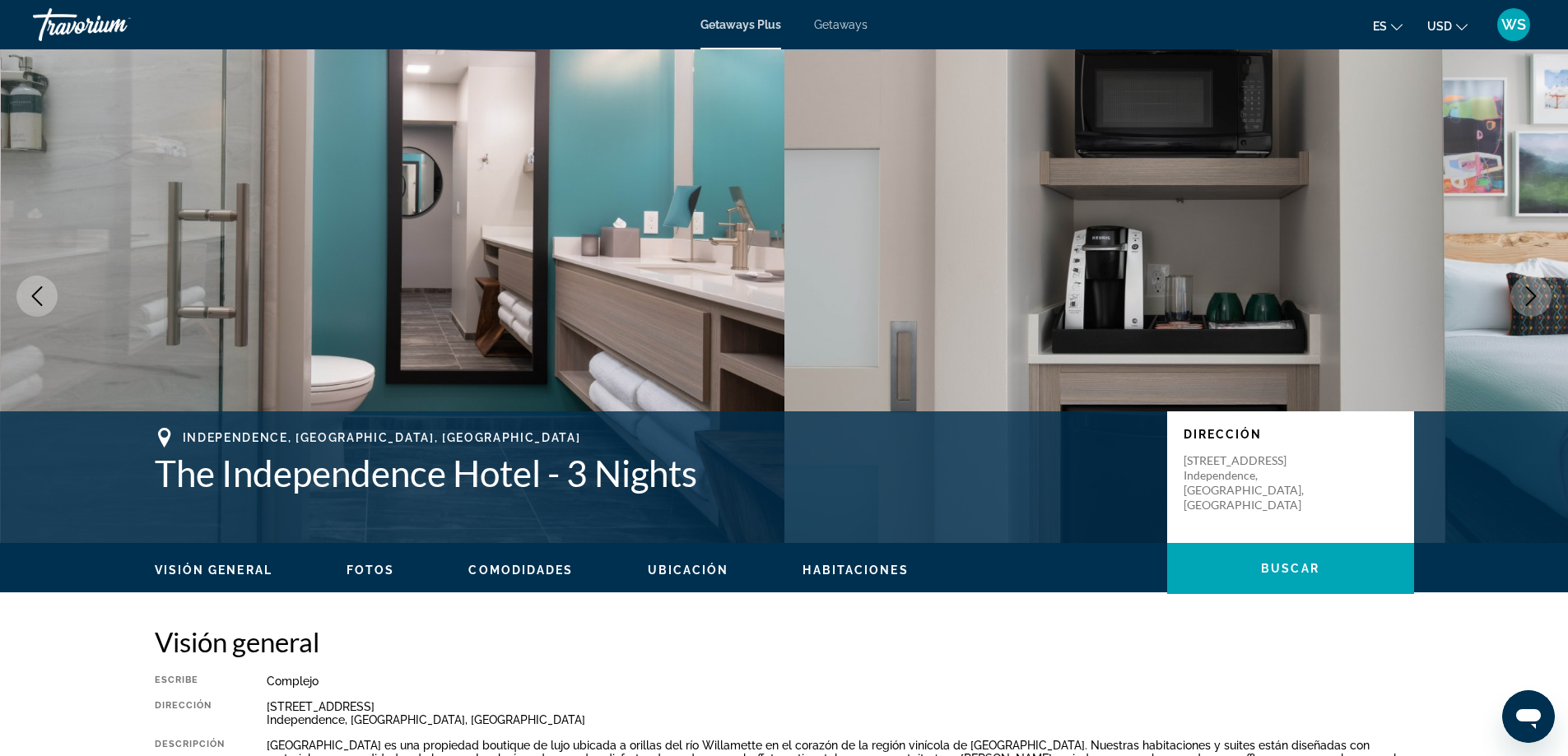
click at [1525, 298] on icon "Next image" at bounding box center [1530, 296] width 20 height 20
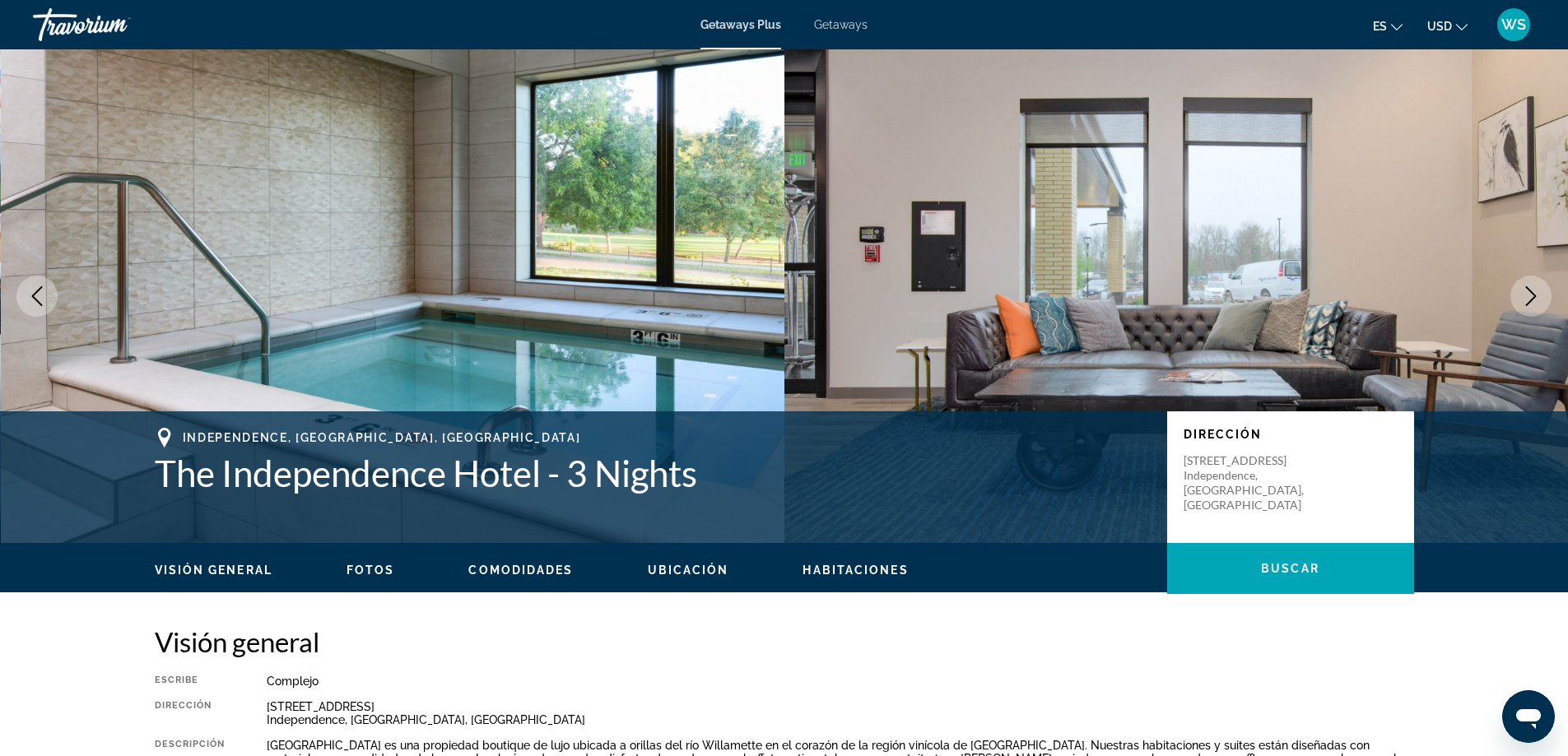
click at [1525, 298] on icon "Next image" at bounding box center [1530, 296] width 20 height 20
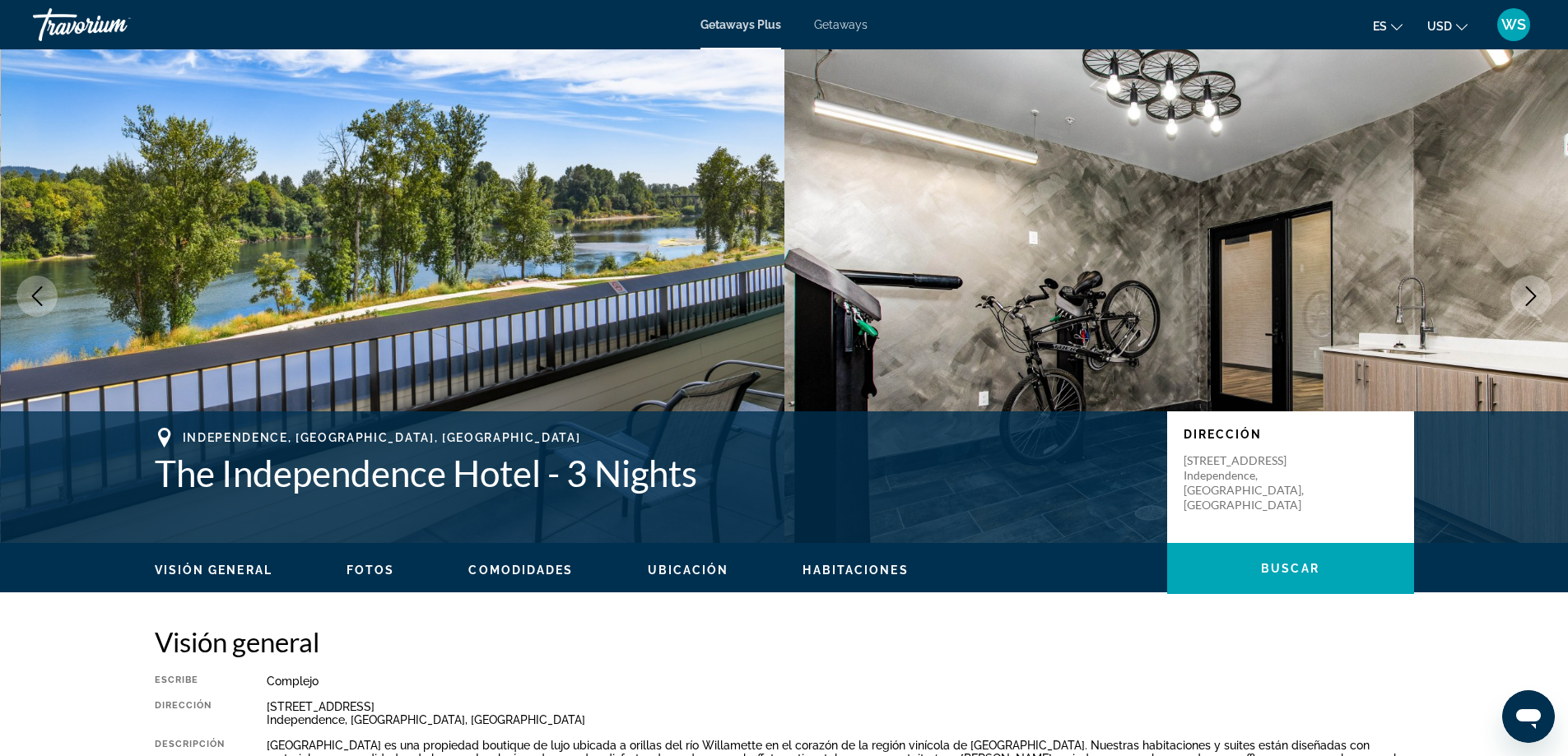
click at [1525, 298] on icon "Next image" at bounding box center [1530, 296] width 20 height 20
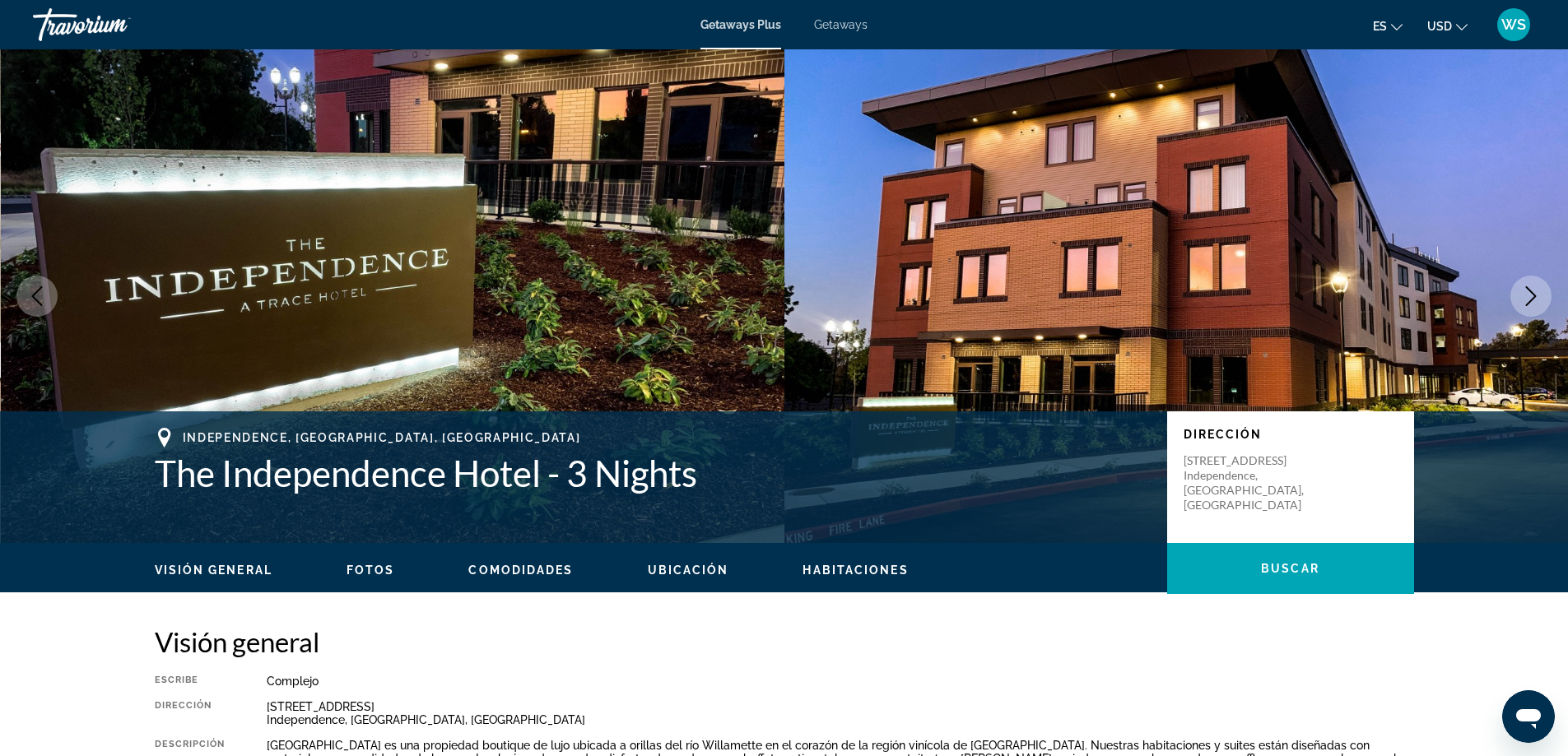
click at [1525, 298] on icon "Next image" at bounding box center [1530, 296] width 20 height 20
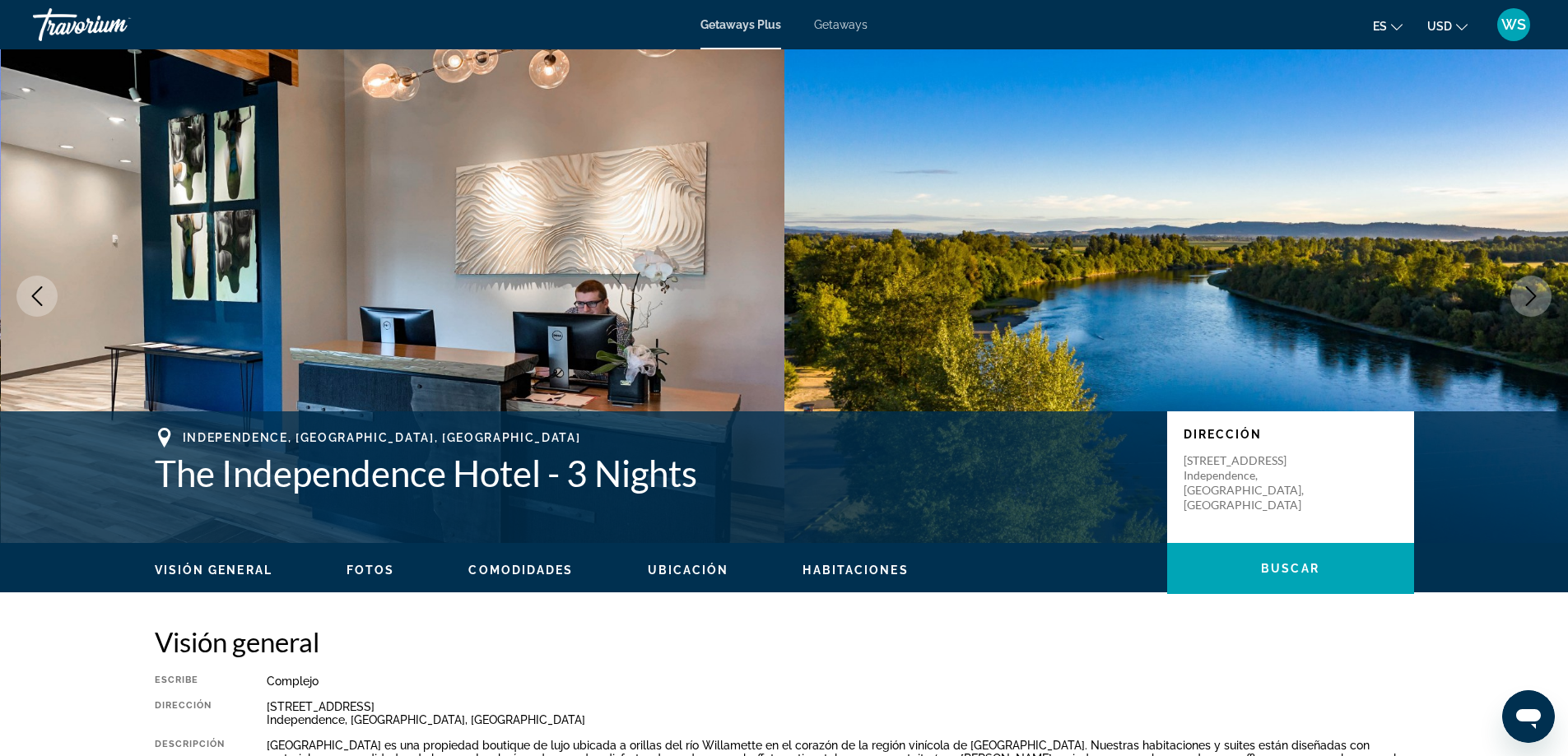
click at [1525, 298] on icon "Next image" at bounding box center [1530, 296] width 20 height 20
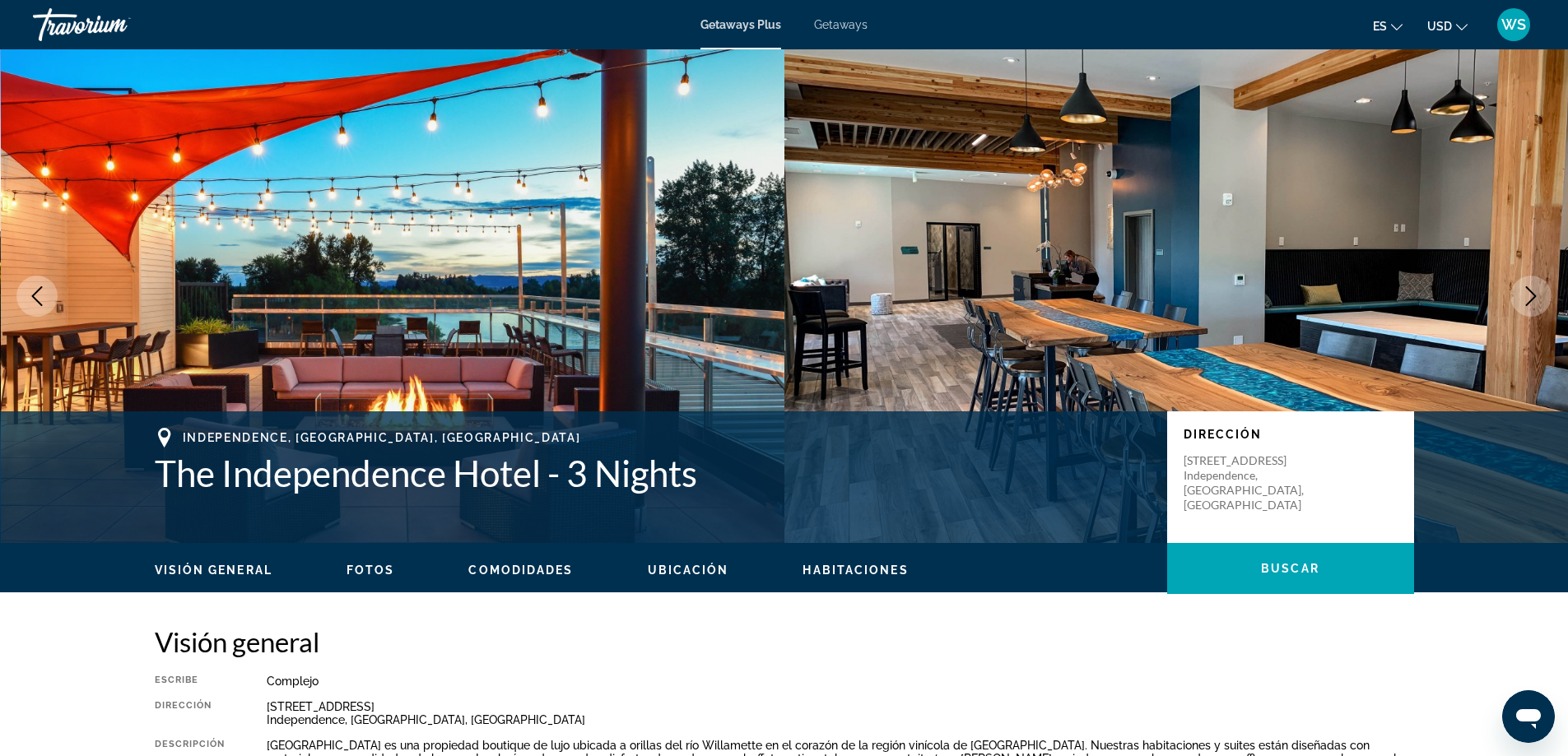
click at [1525, 298] on icon "Next image" at bounding box center [1530, 296] width 20 height 20
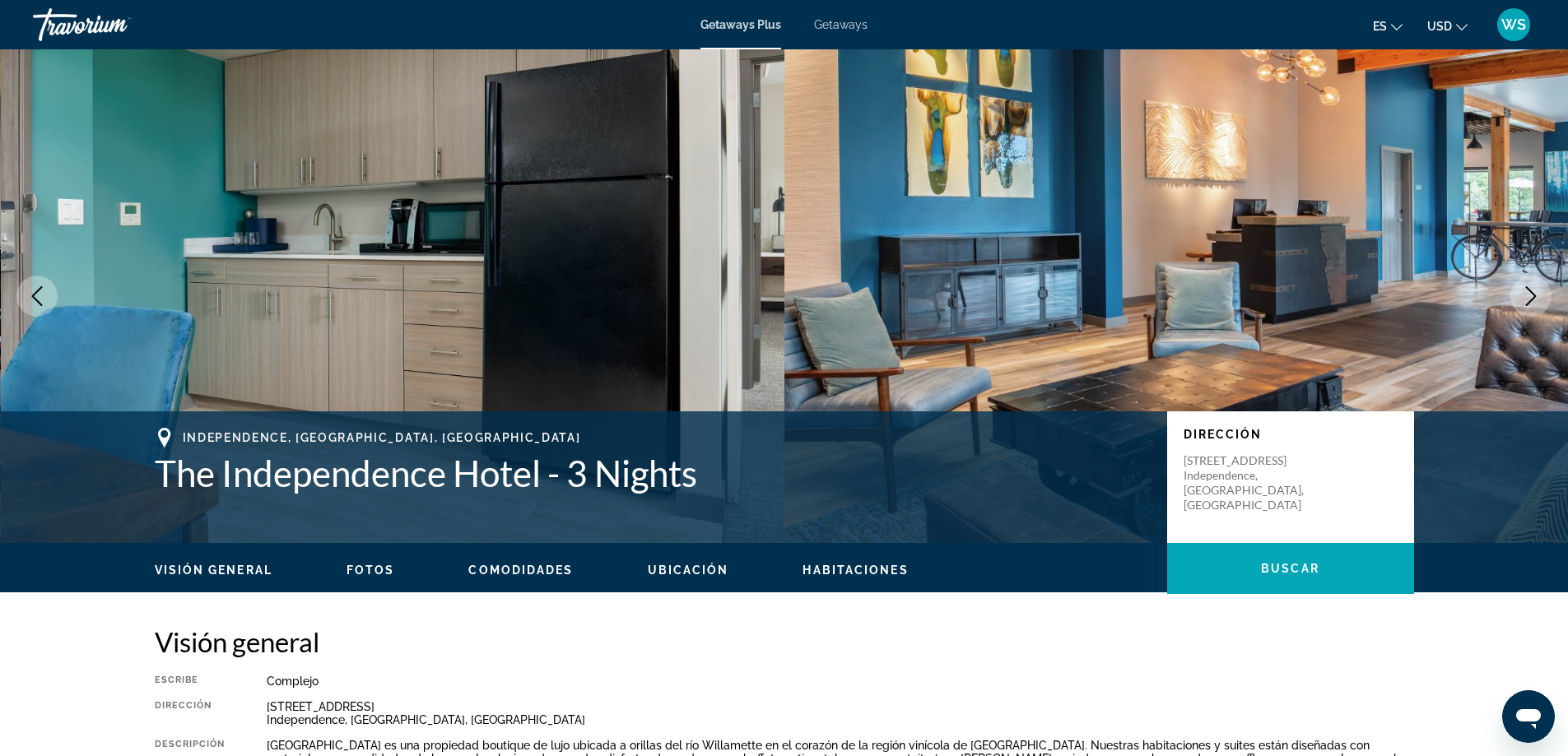
click at [1525, 298] on icon "Next image" at bounding box center [1530, 296] width 20 height 20
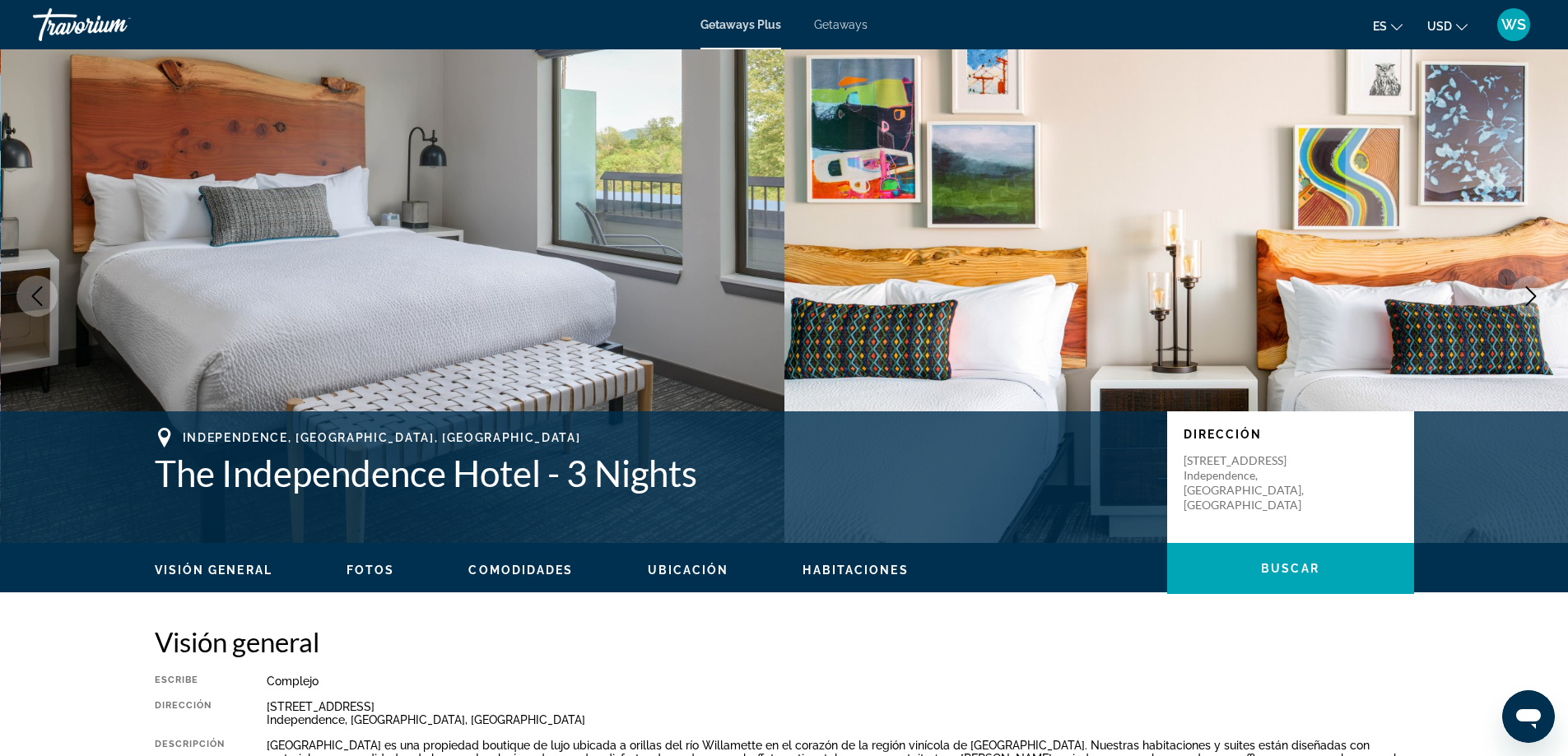
click at [1526, 298] on icon "Next image" at bounding box center [1530, 296] width 20 height 20
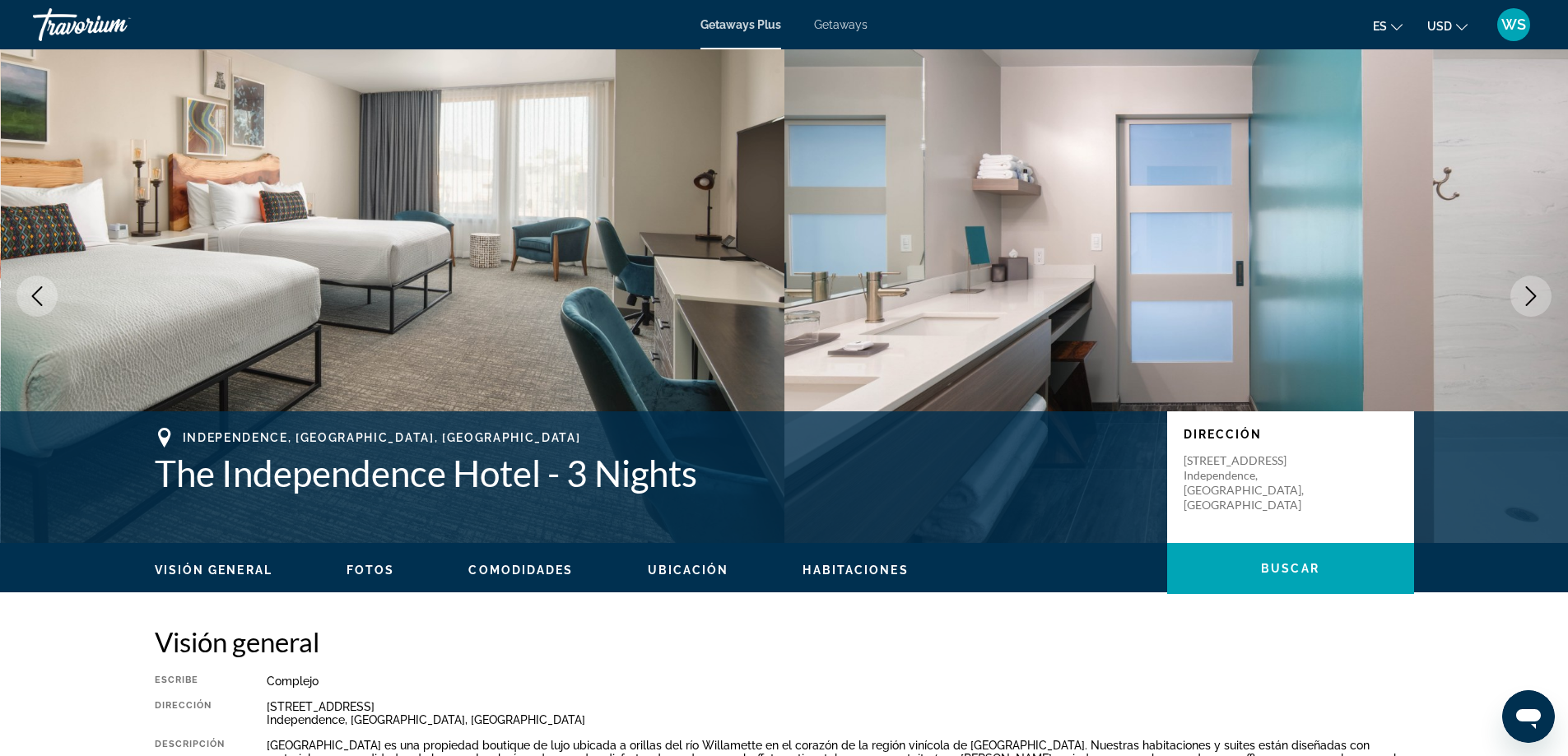
click at [1526, 298] on icon "Next image" at bounding box center [1530, 296] width 20 height 20
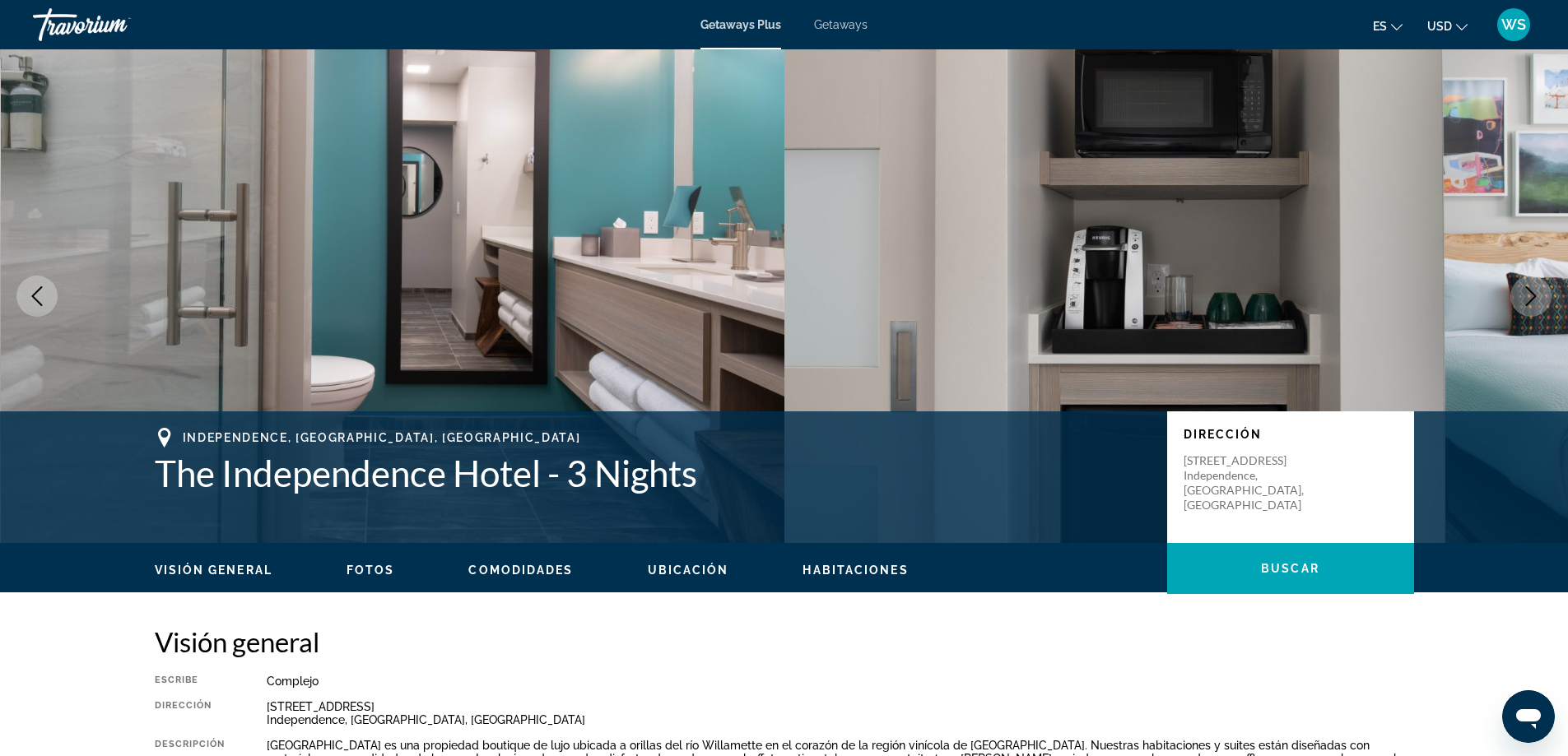
click at [1526, 298] on icon "Next image" at bounding box center [1530, 296] width 20 height 20
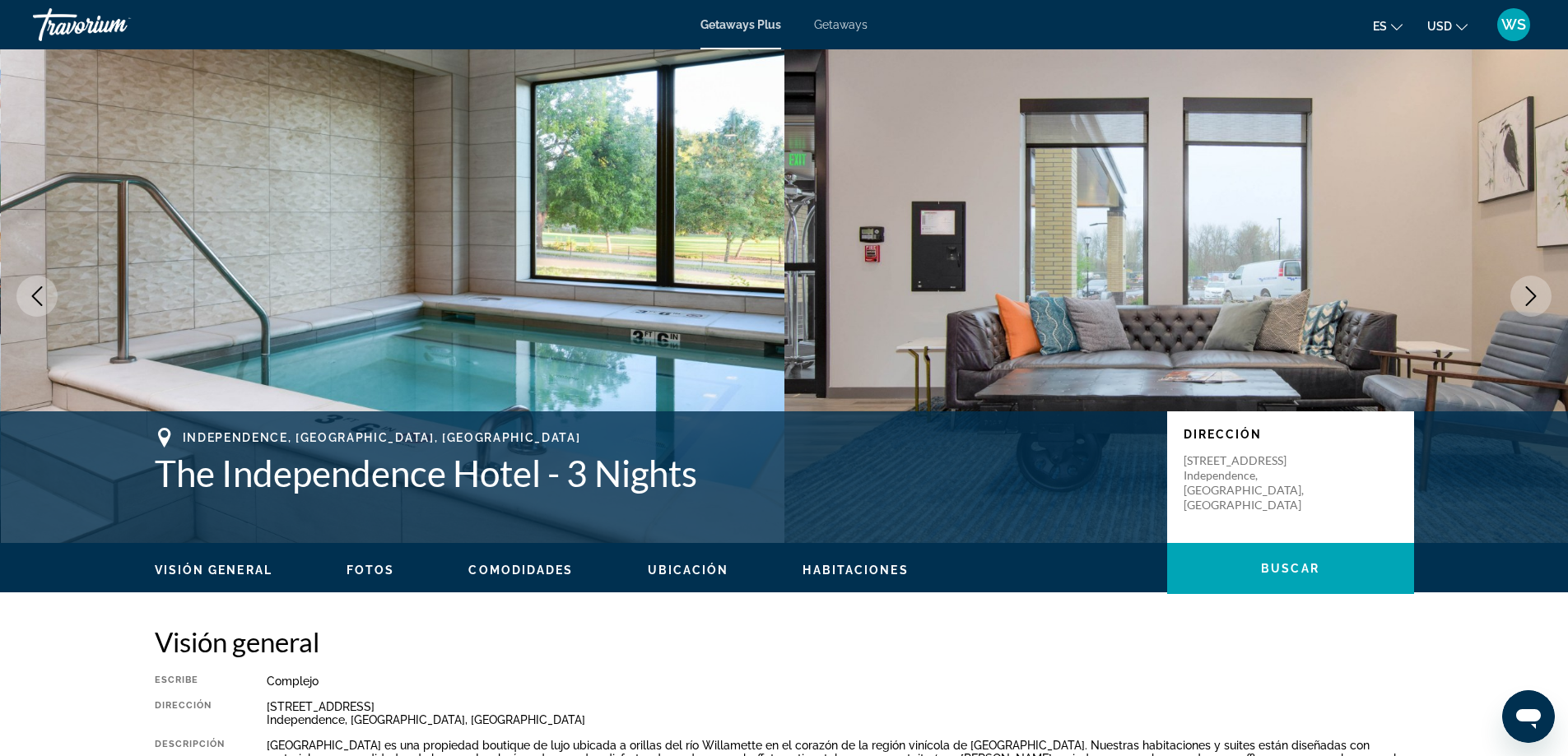
click at [1526, 298] on icon "Next image" at bounding box center [1530, 296] width 20 height 20
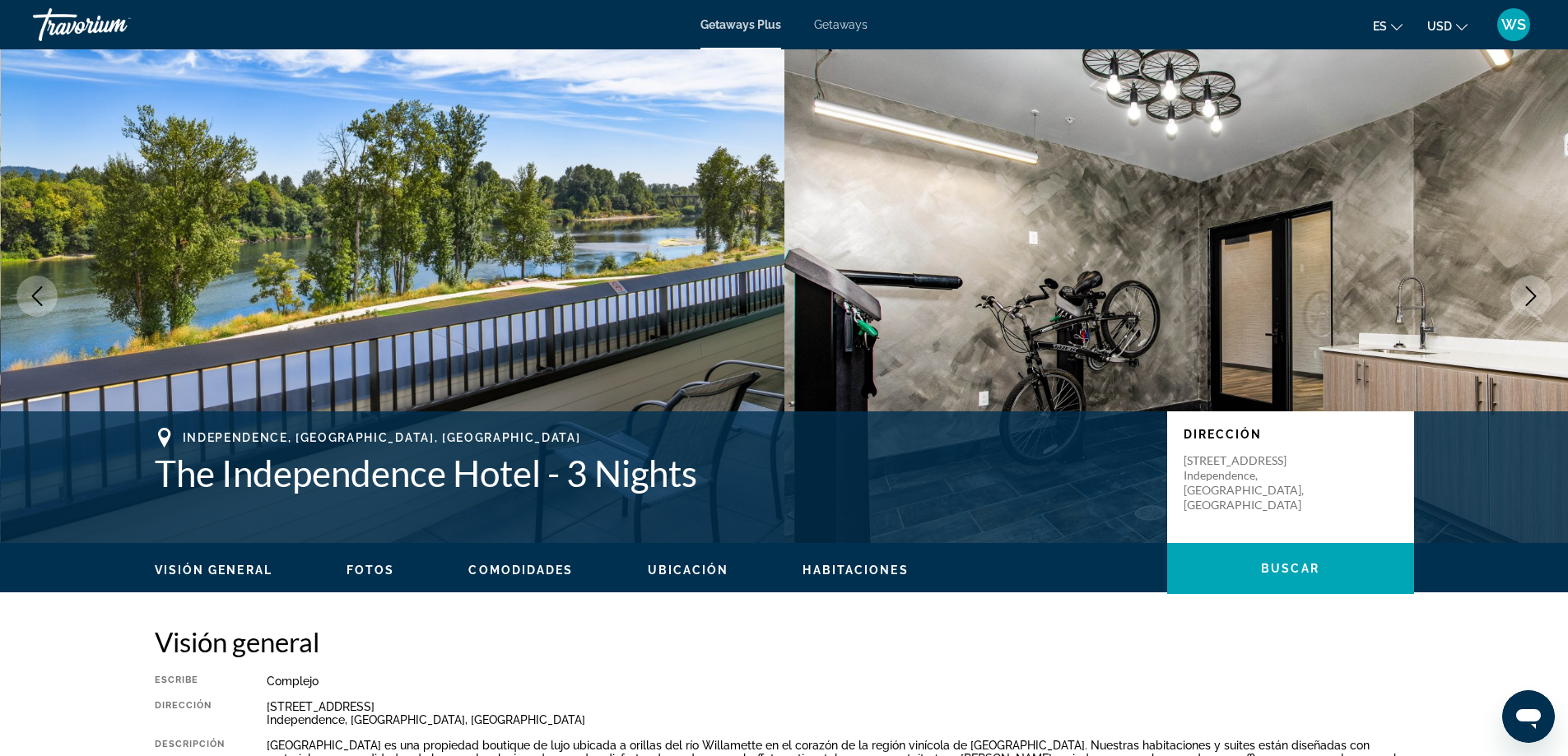
click at [1526, 298] on icon "Next image" at bounding box center [1530, 296] width 20 height 20
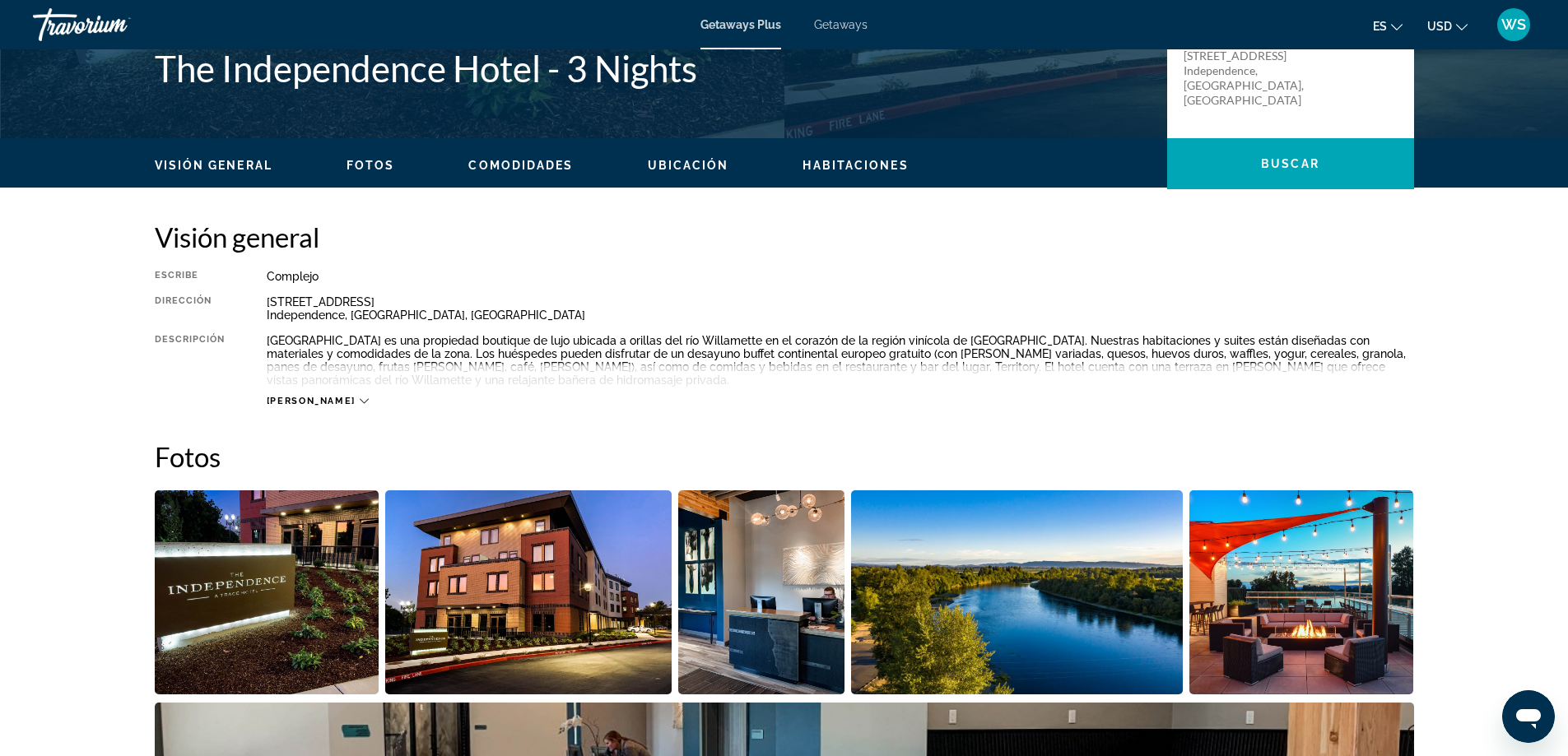
scroll to position [415, 0]
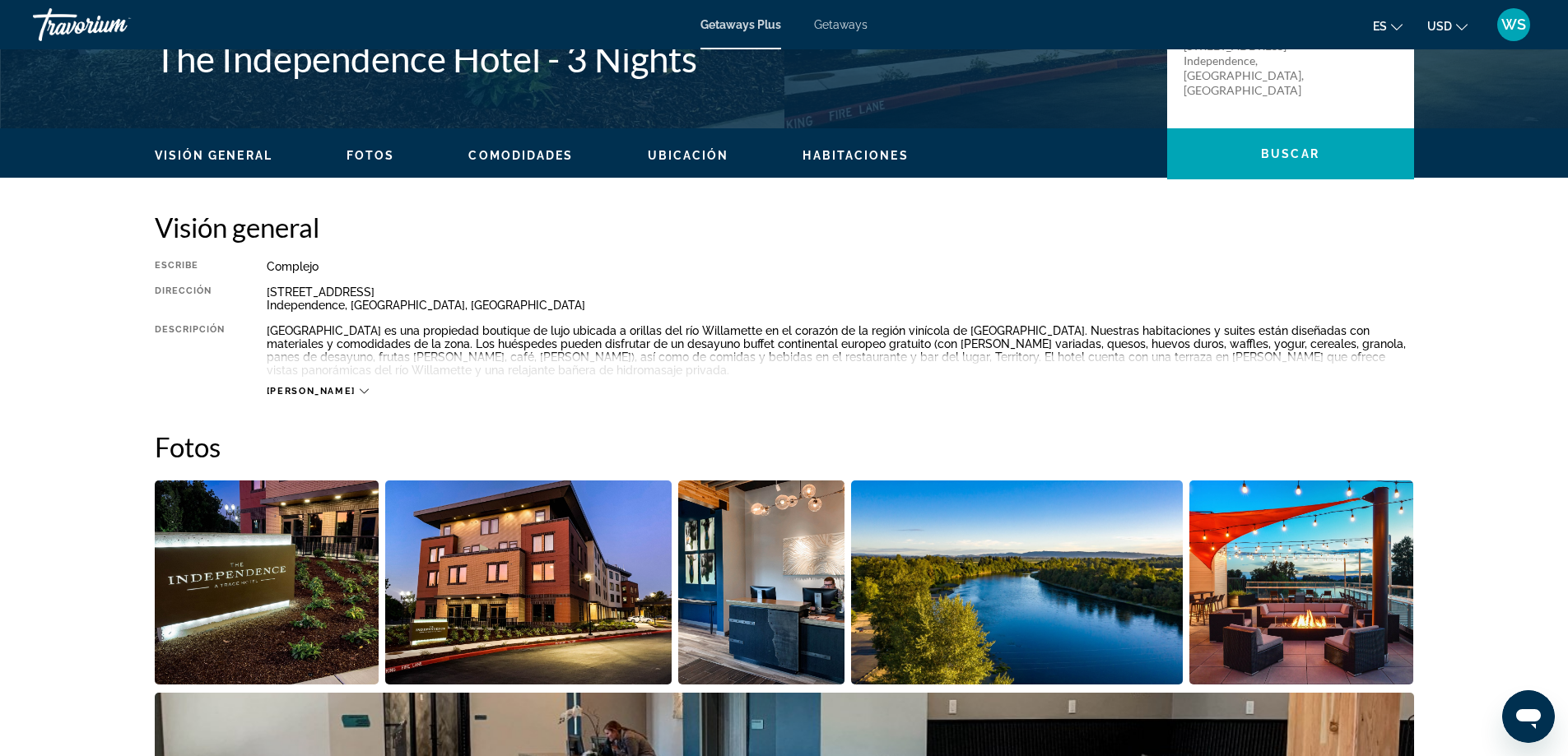
click at [360, 387] on icon "Main content" at bounding box center [364, 391] width 9 height 9
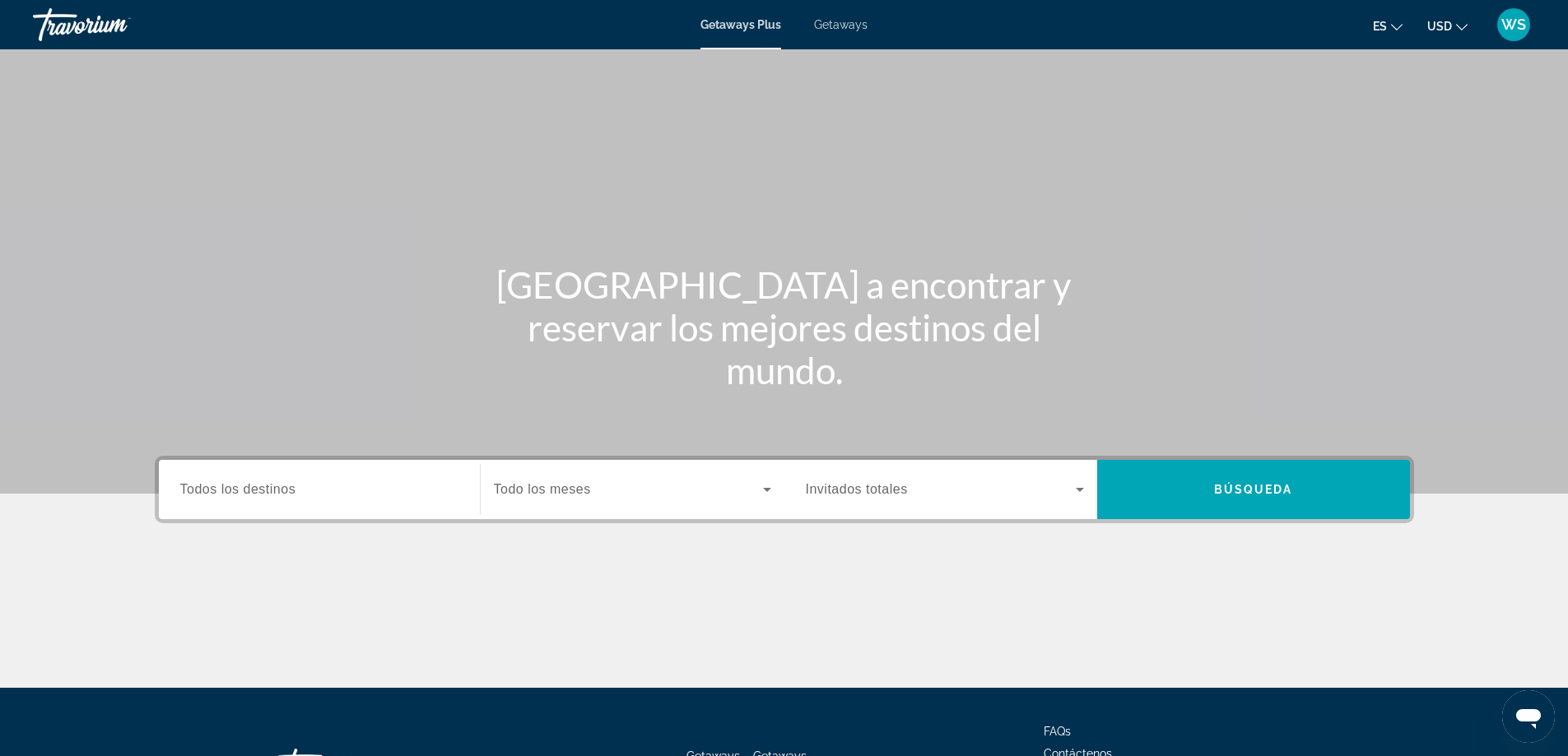
click at [367, 499] on input "Destination Todos los destinos" at bounding box center [319, 490] width 278 height 20
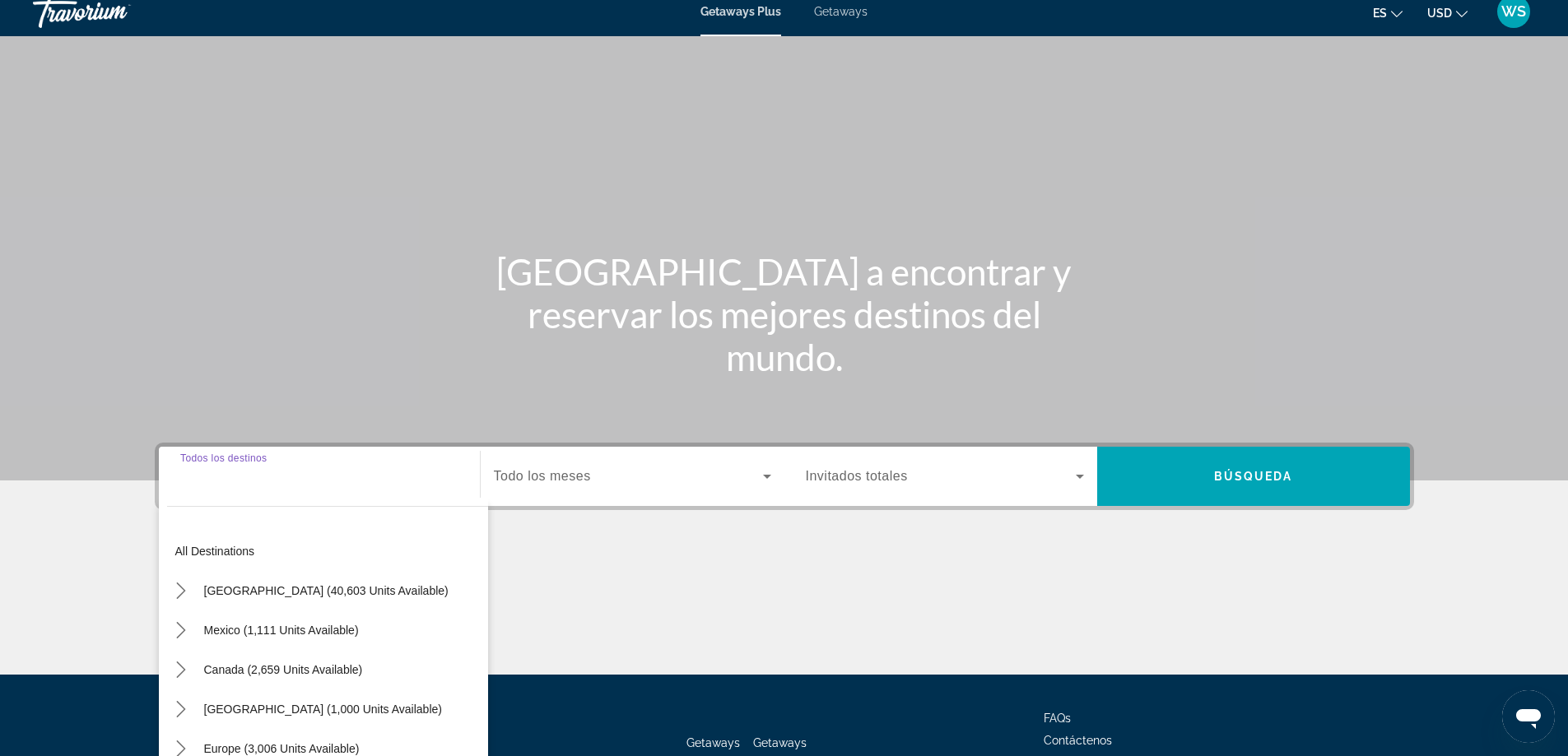
scroll to position [133, 0]
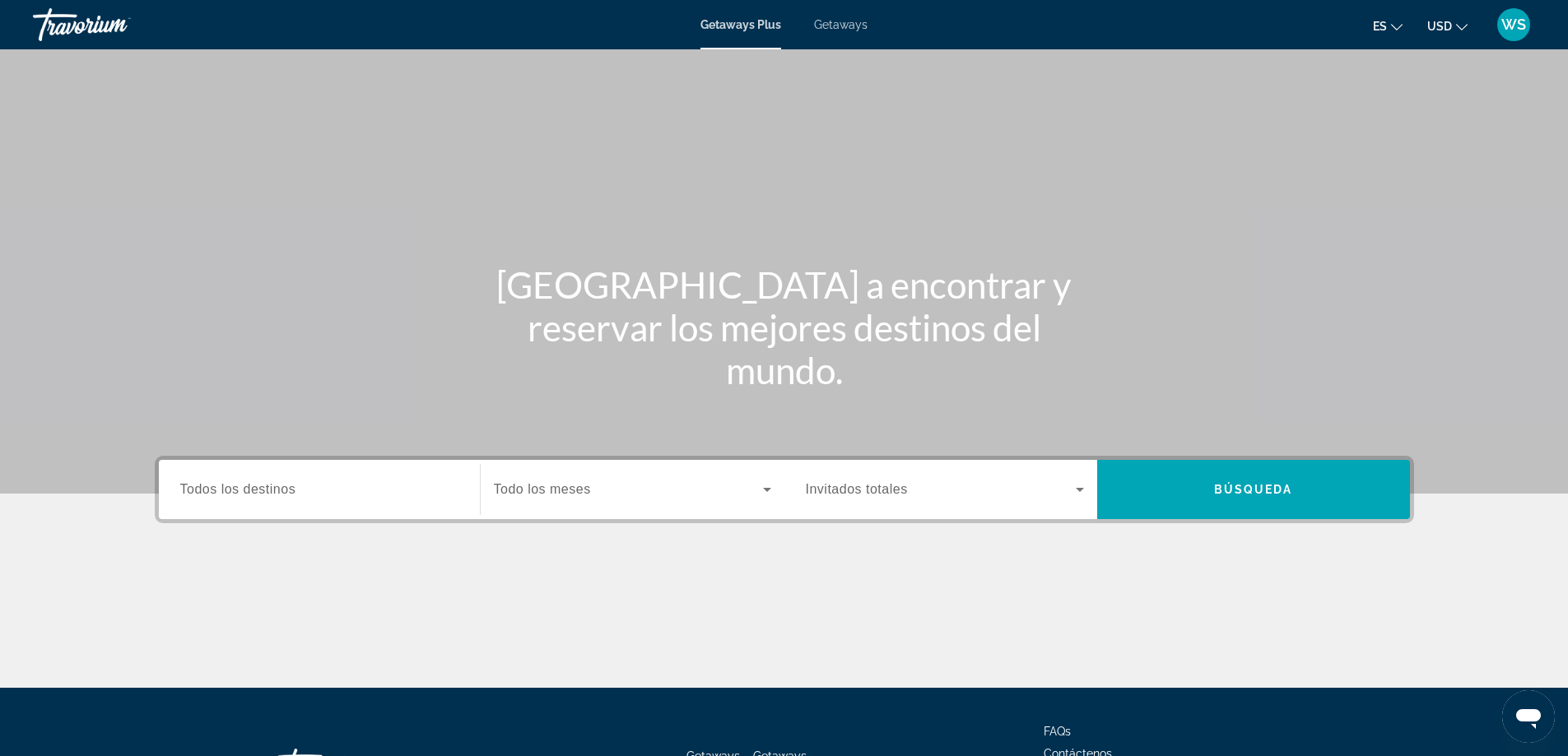
click at [362, 495] on input "Destination Todos los destinos" at bounding box center [319, 490] width 278 height 20
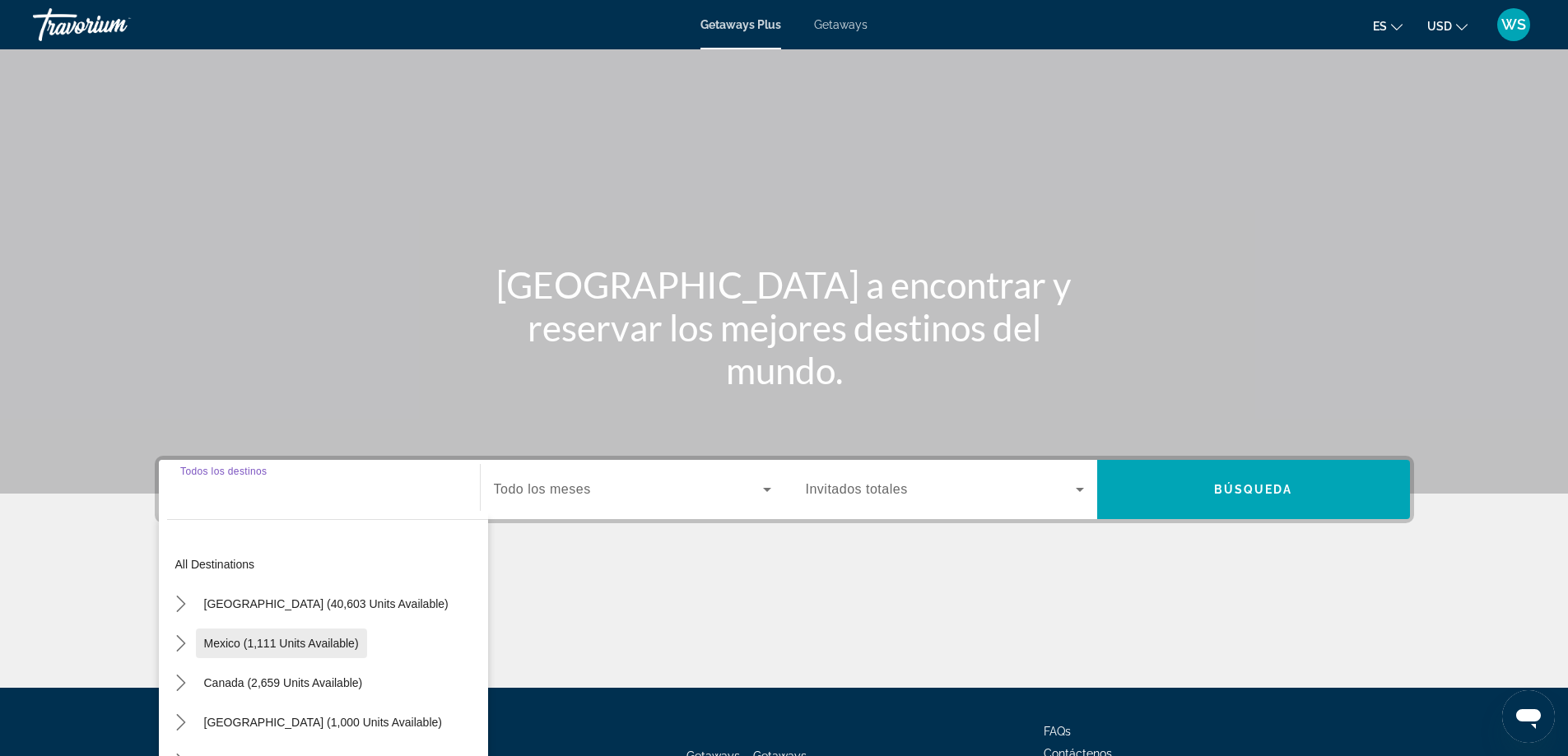
scroll to position [133, 0]
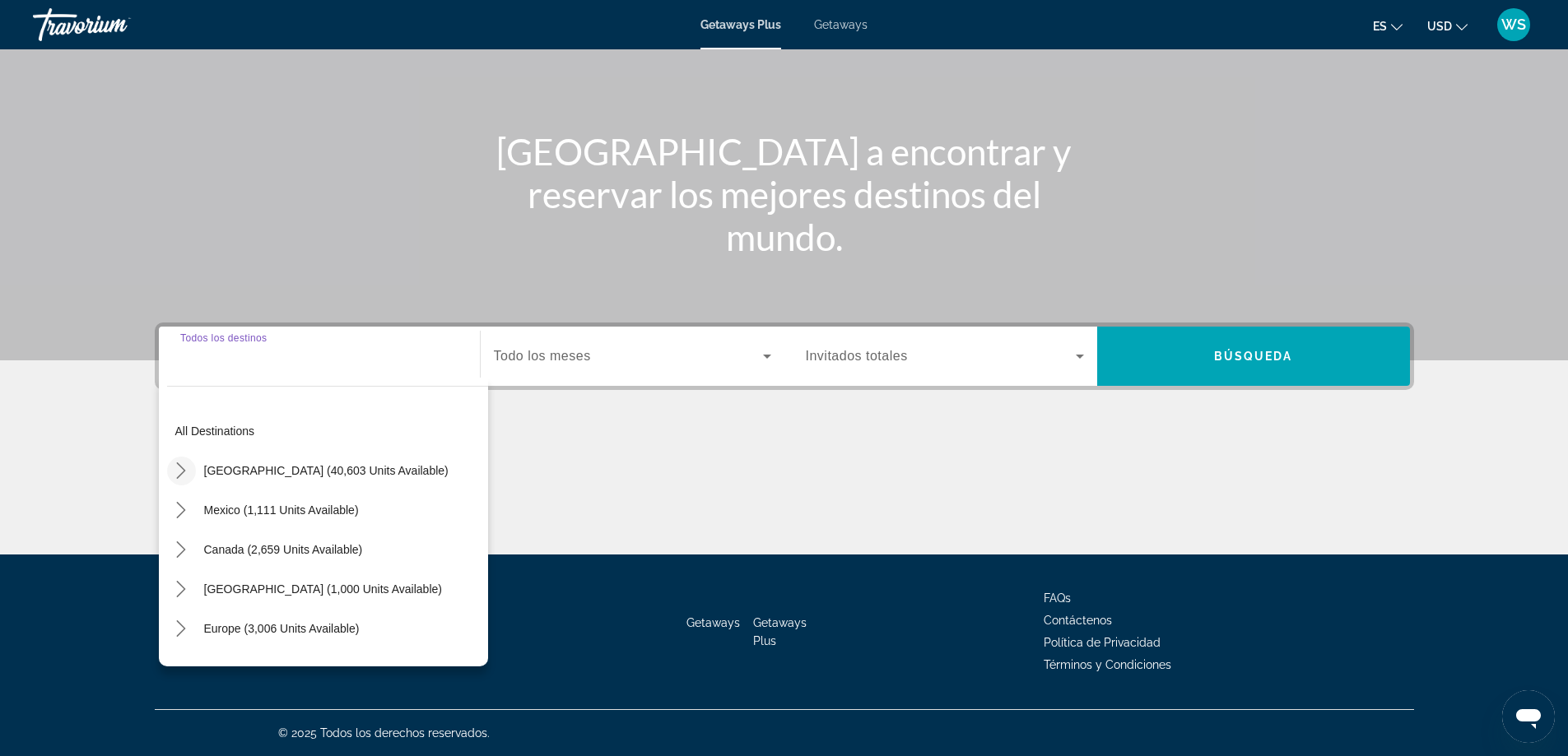
click at [176, 470] on icon "Toggle United States (40,603 units available) submenu" at bounding box center [180, 471] width 17 height 17
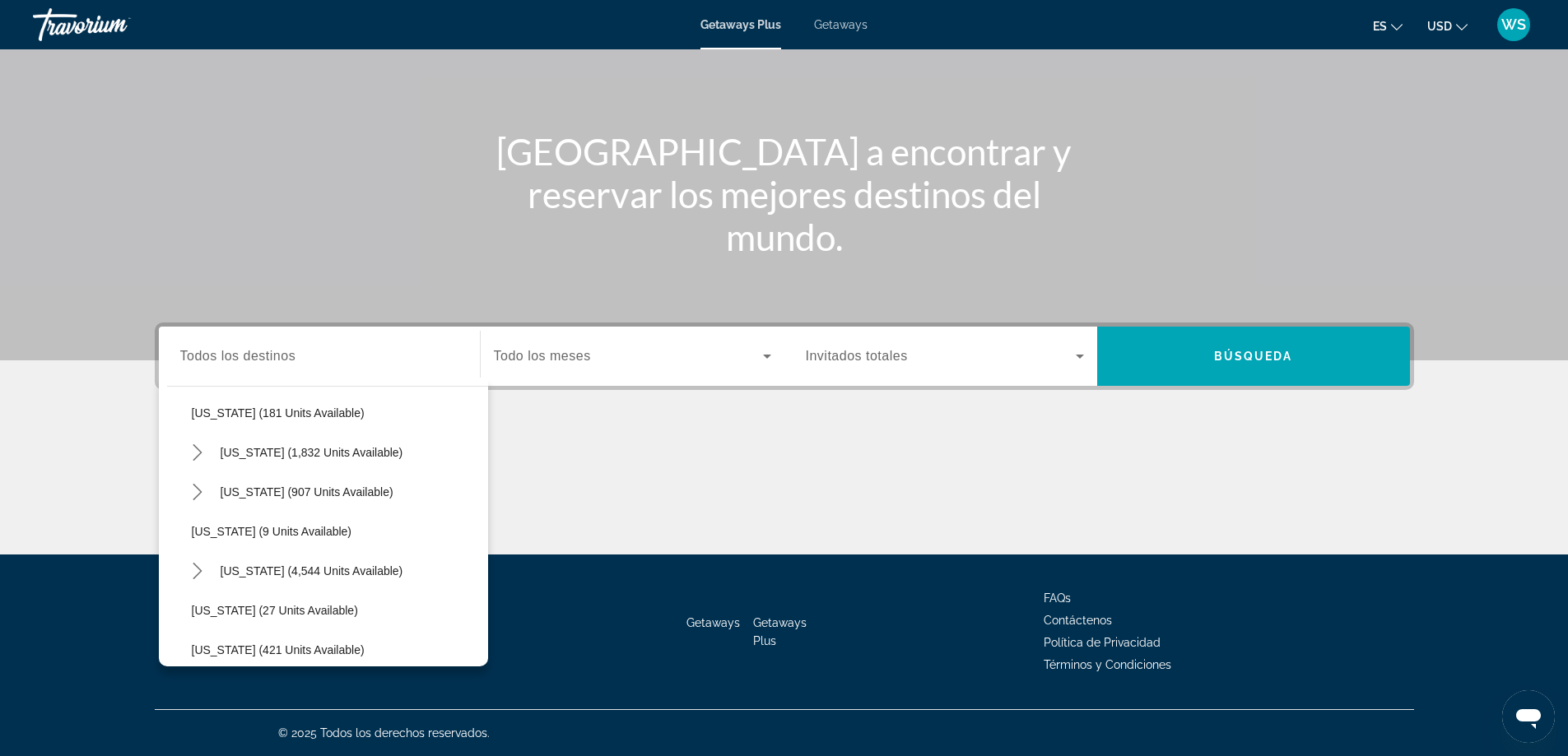
scroll to position [144, 0]
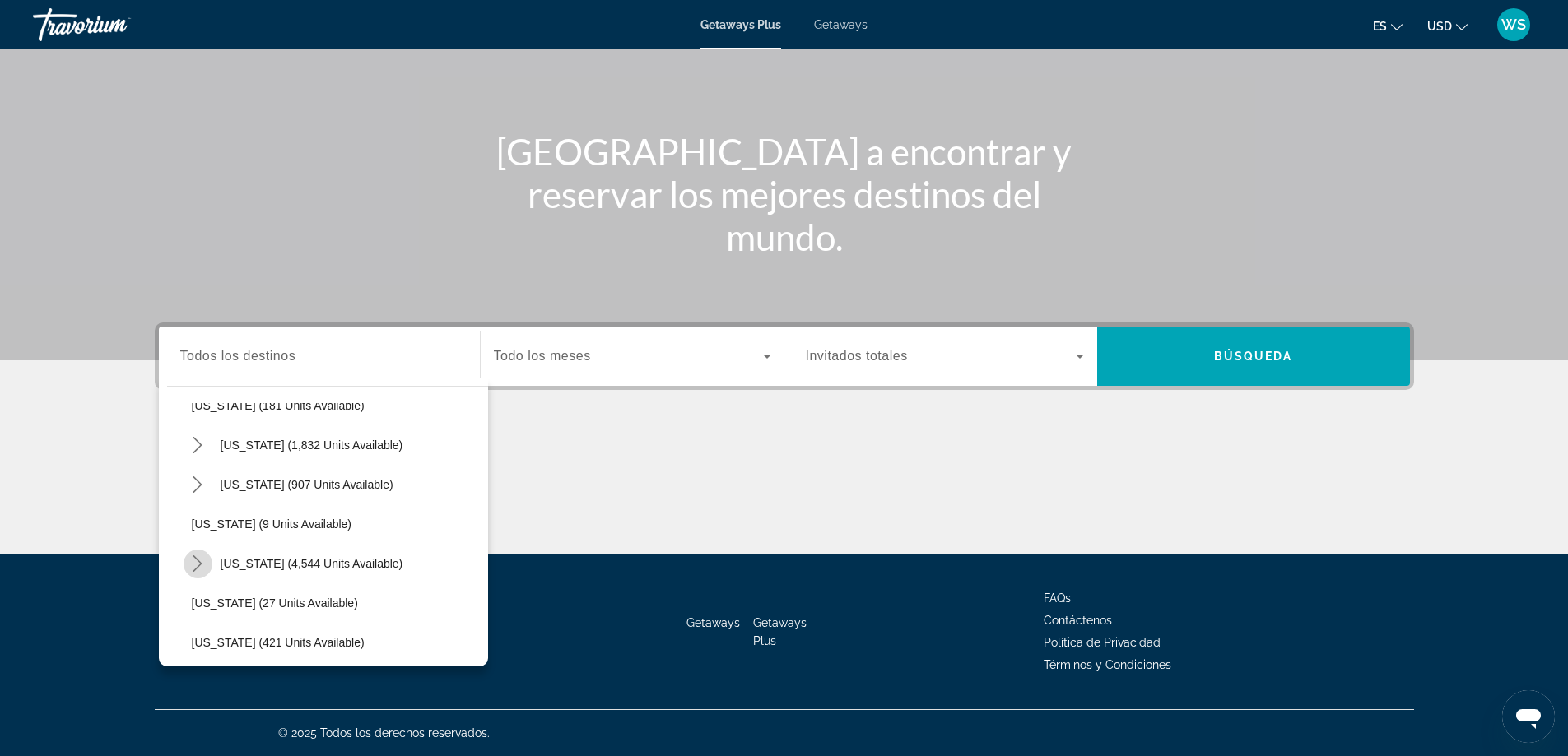
click at [193, 559] on icon "Toggle Florida (4,544 units available) submenu" at bounding box center [197, 564] width 17 height 17
click at [226, 604] on span "Orlando & Disney Area (6,617 units available)" at bounding box center [344, 603] width 271 height 26
type input "**********"
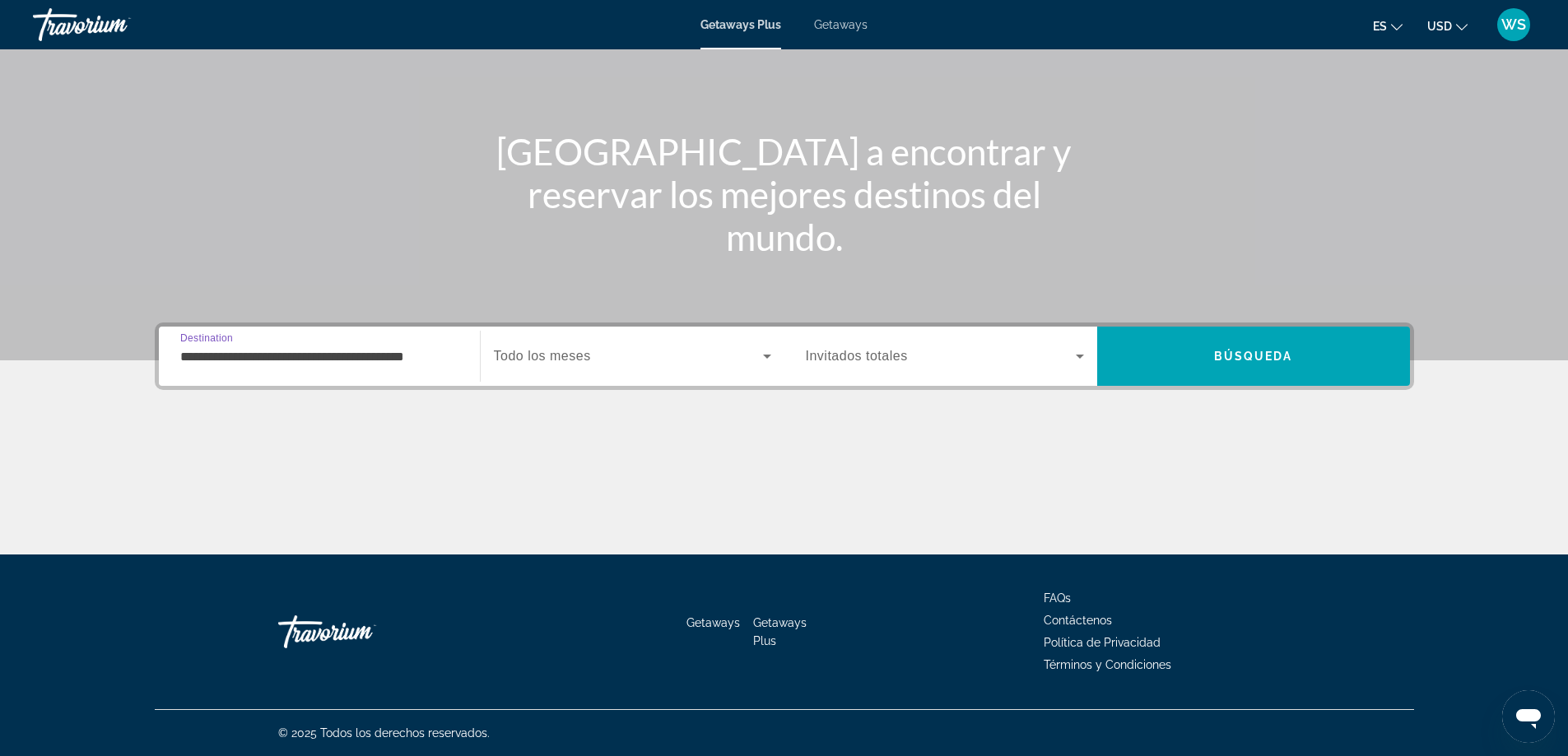
click at [767, 362] on icon "Search widget" at bounding box center [766, 356] width 20 height 20
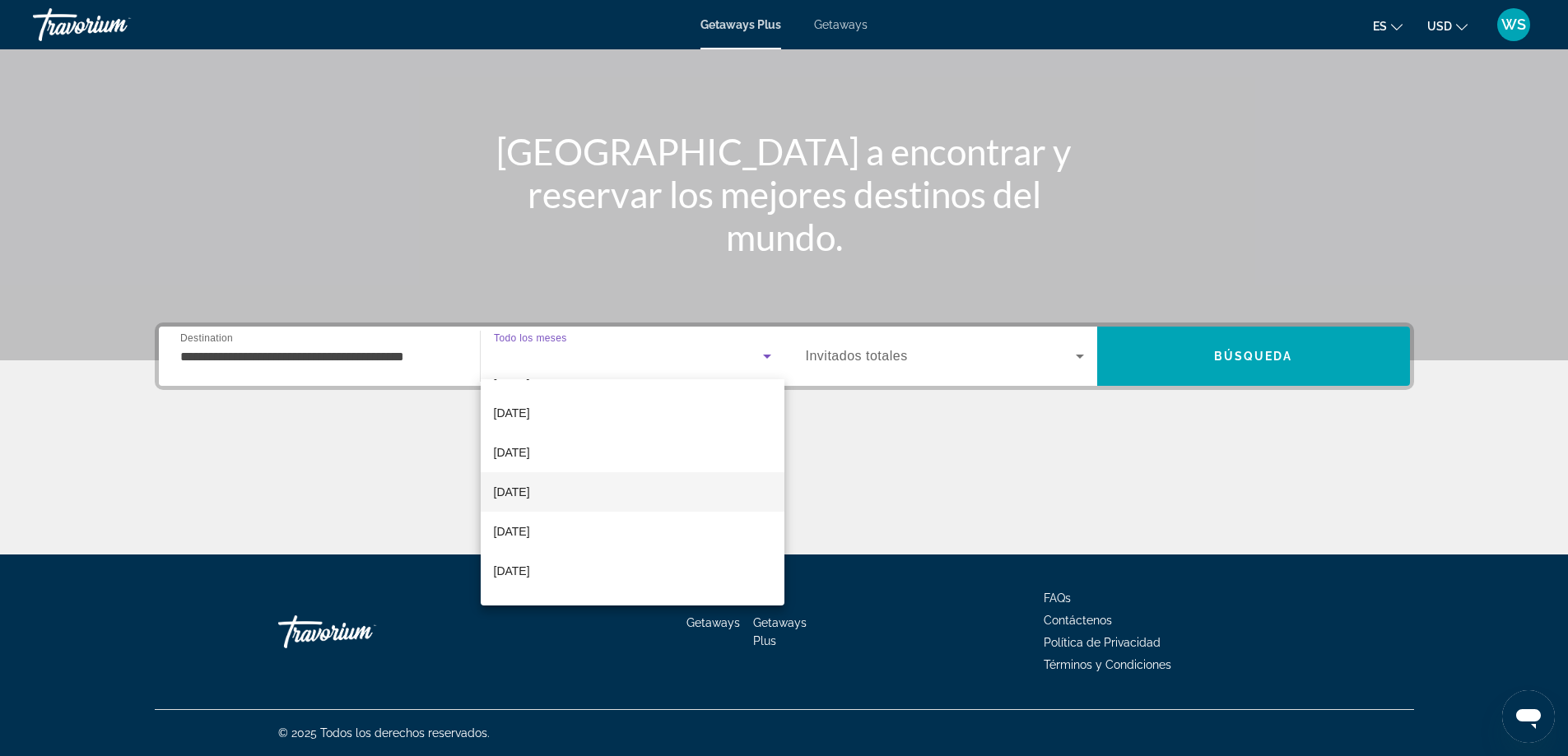
scroll to position [74, 0]
click at [530, 536] on span "February 2026" at bounding box center [511, 528] width 36 height 20
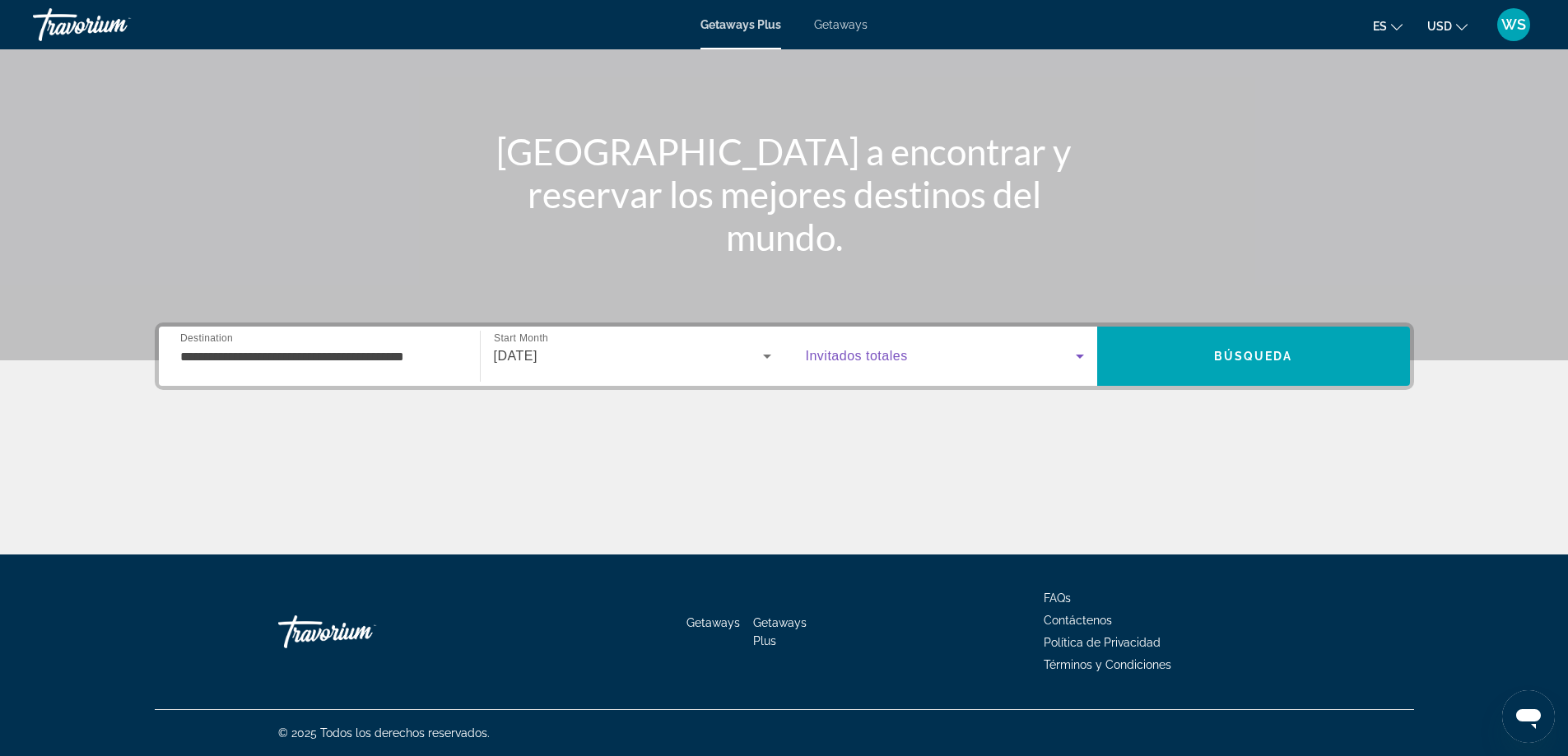
click at [1080, 360] on icon "Search widget" at bounding box center [1080, 356] width 20 height 20
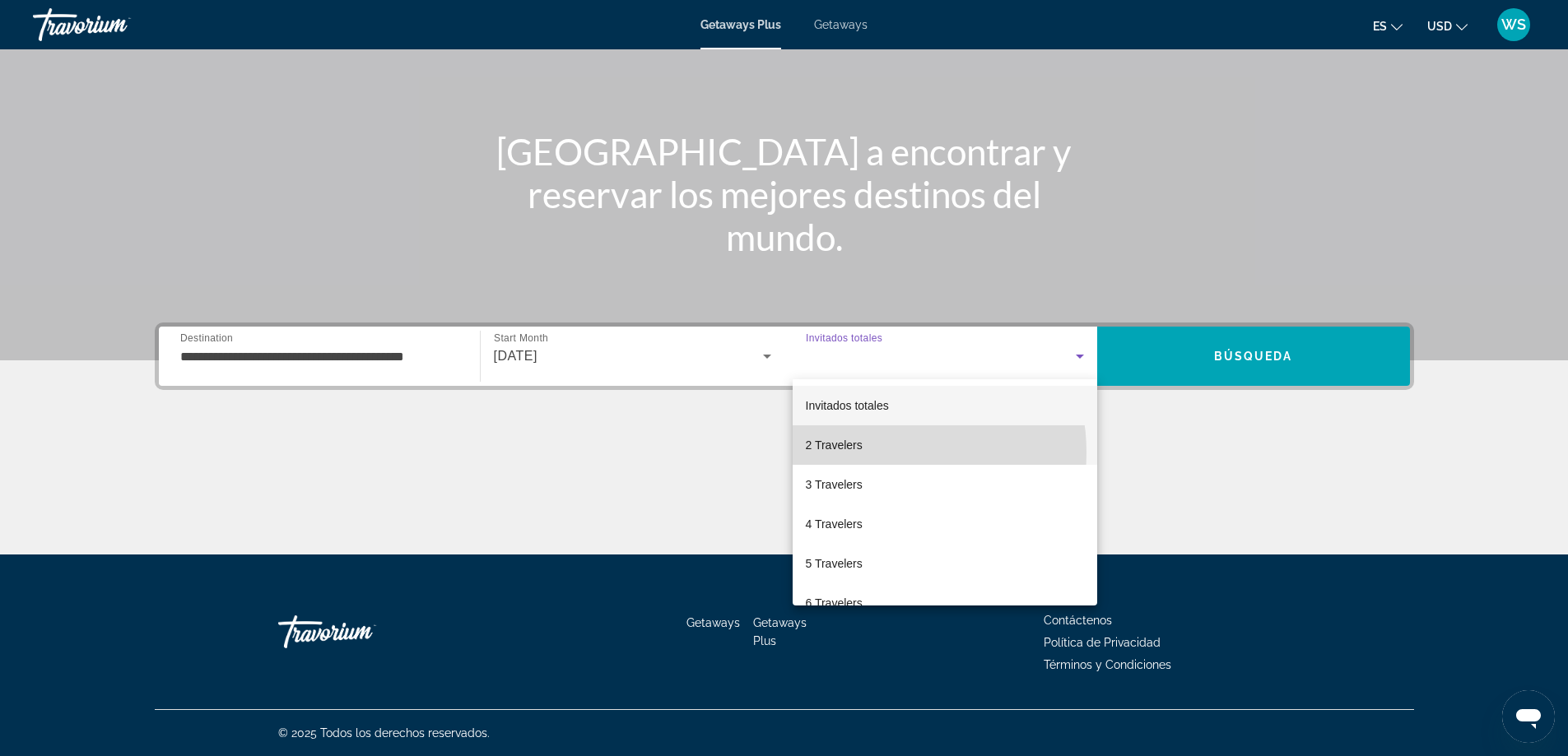
click at [877, 452] on mat-option "2 Travelers" at bounding box center [945, 444] width 304 height 39
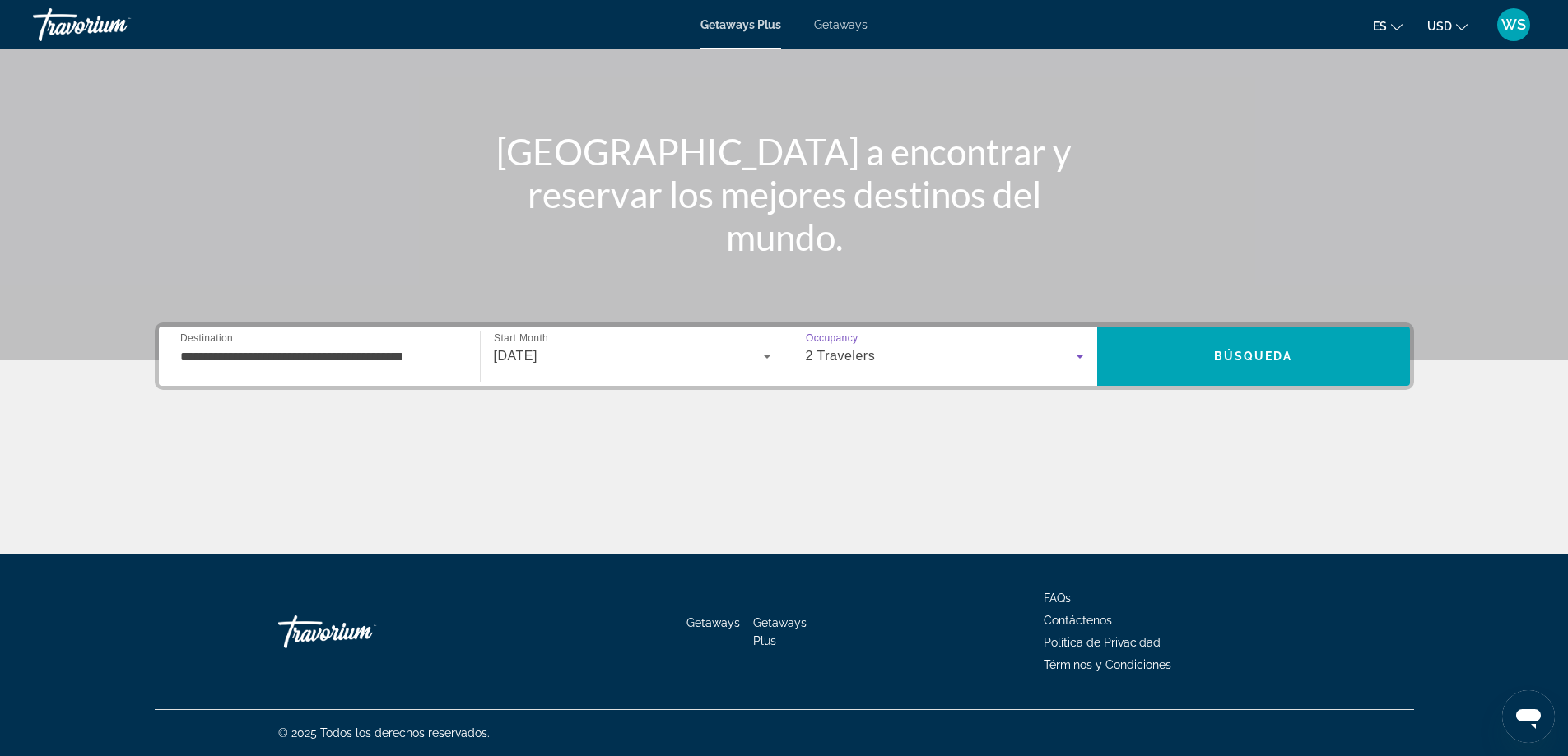
click at [1184, 452] on div "Main content" at bounding box center [784, 493] width 1259 height 123
click at [1238, 368] on span "Search" at bounding box center [1253, 356] width 312 height 39
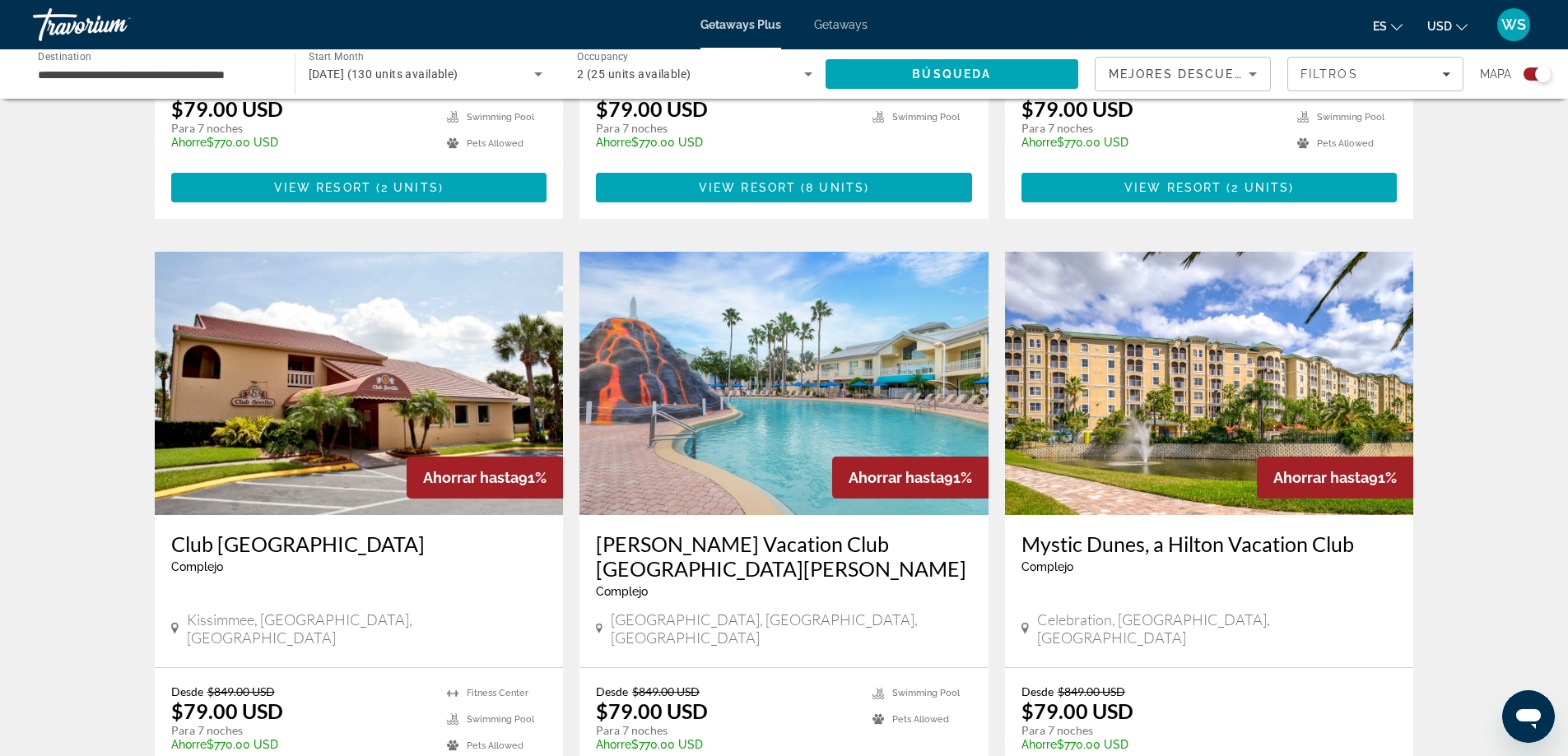
scroll to position [1623, 0]
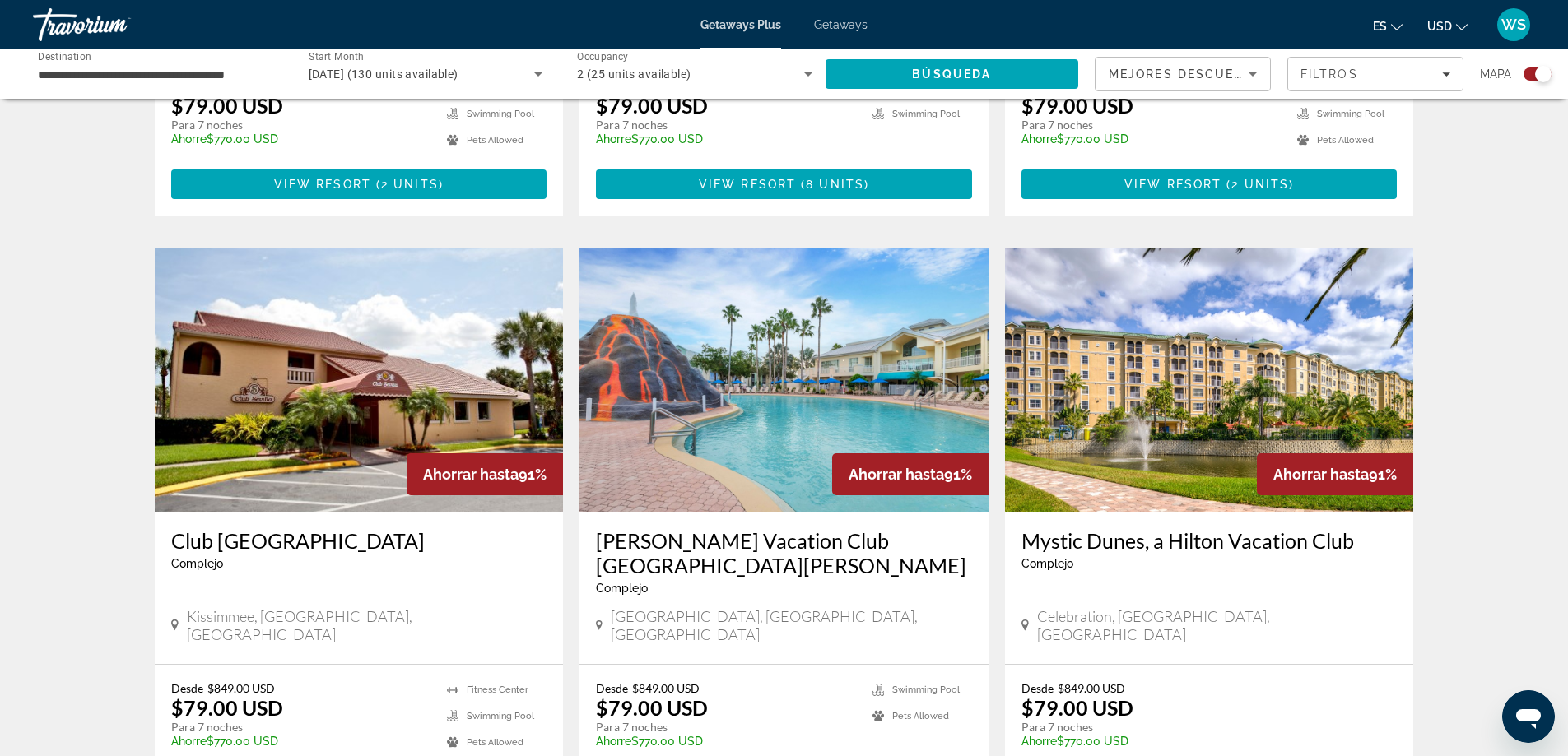
click at [742, 390] on img "Main content" at bounding box center [783, 380] width 409 height 263
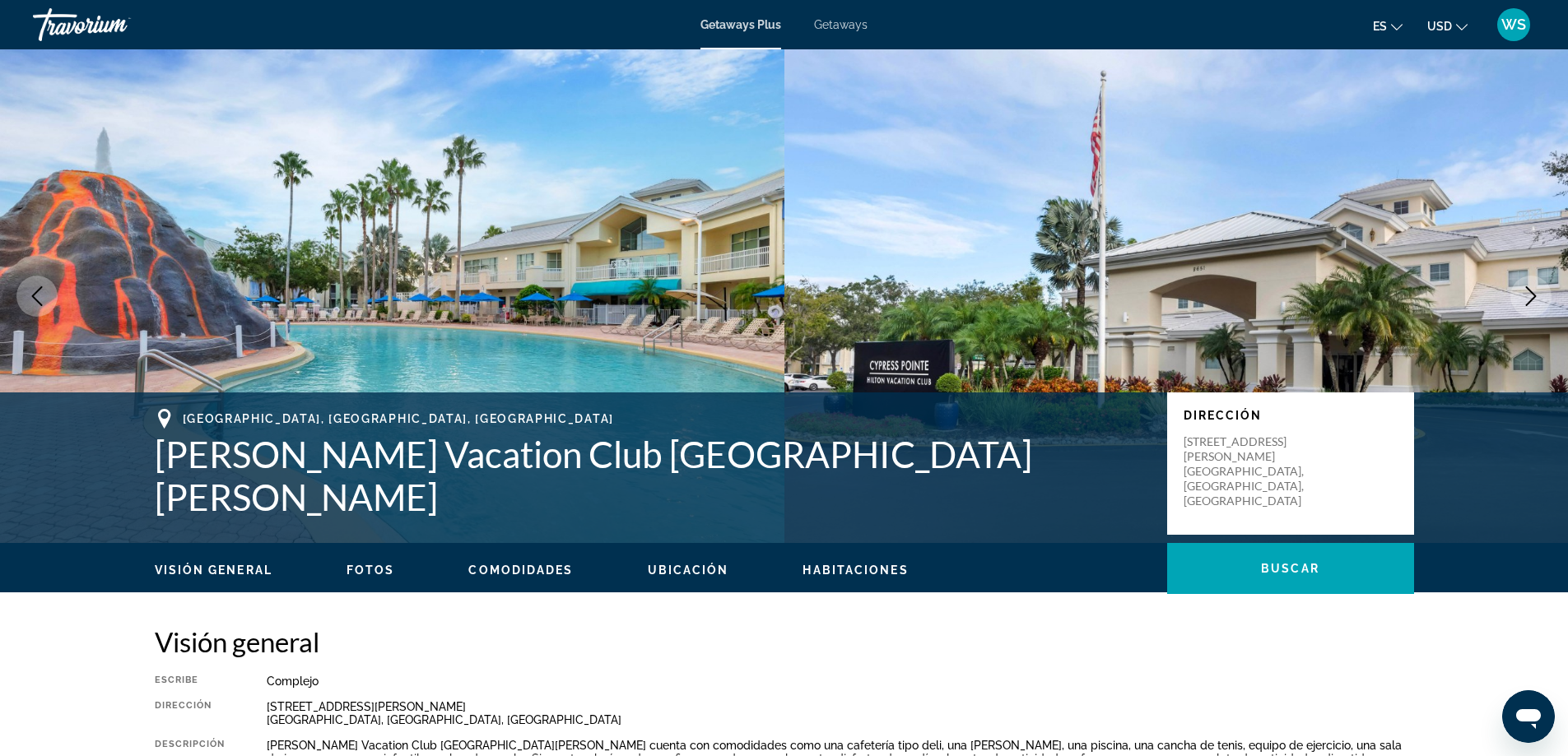
click at [1526, 298] on icon "Next image" at bounding box center [1530, 296] width 20 height 20
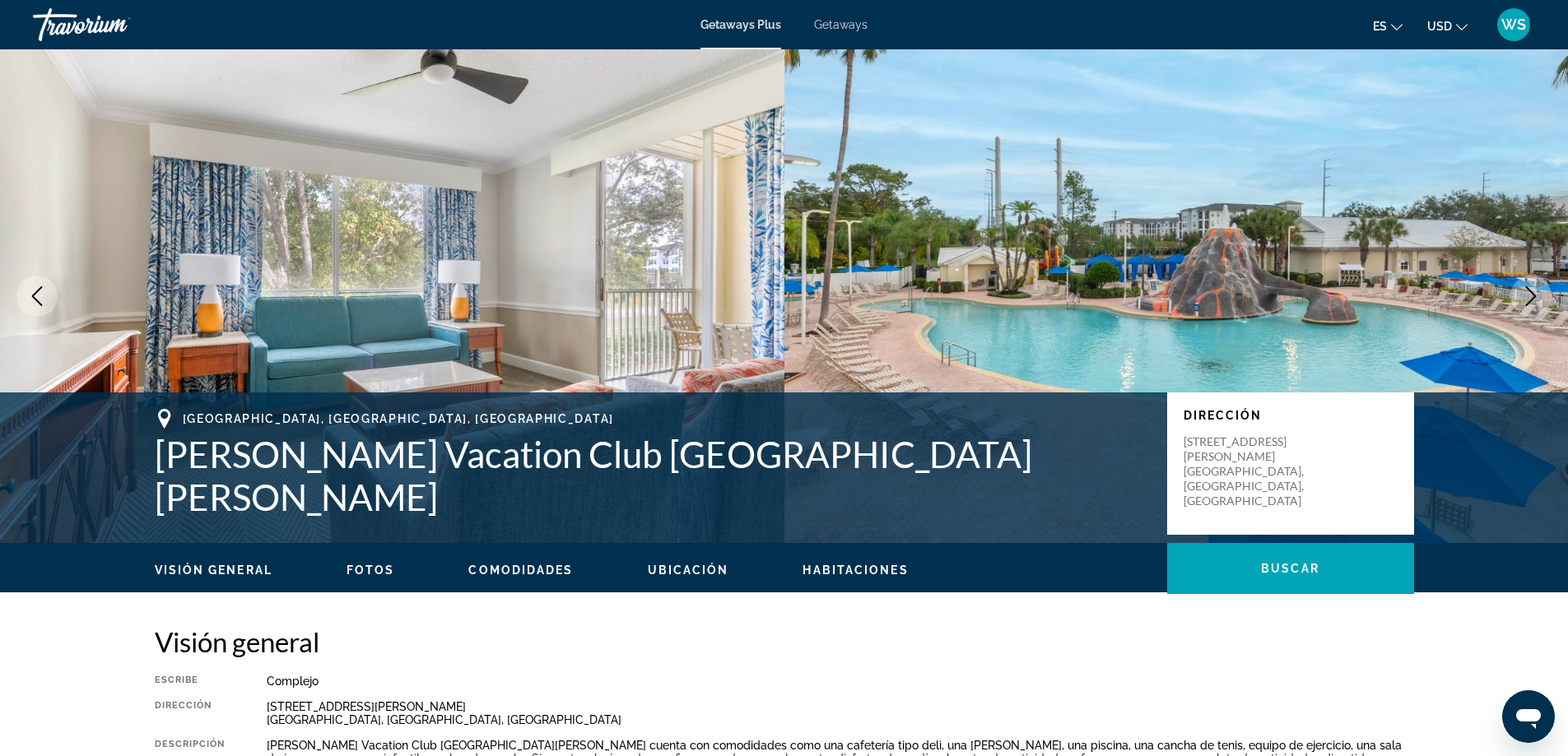
click at [1527, 298] on icon "Next image" at bounding box center [1530, 296] width 20 height 20
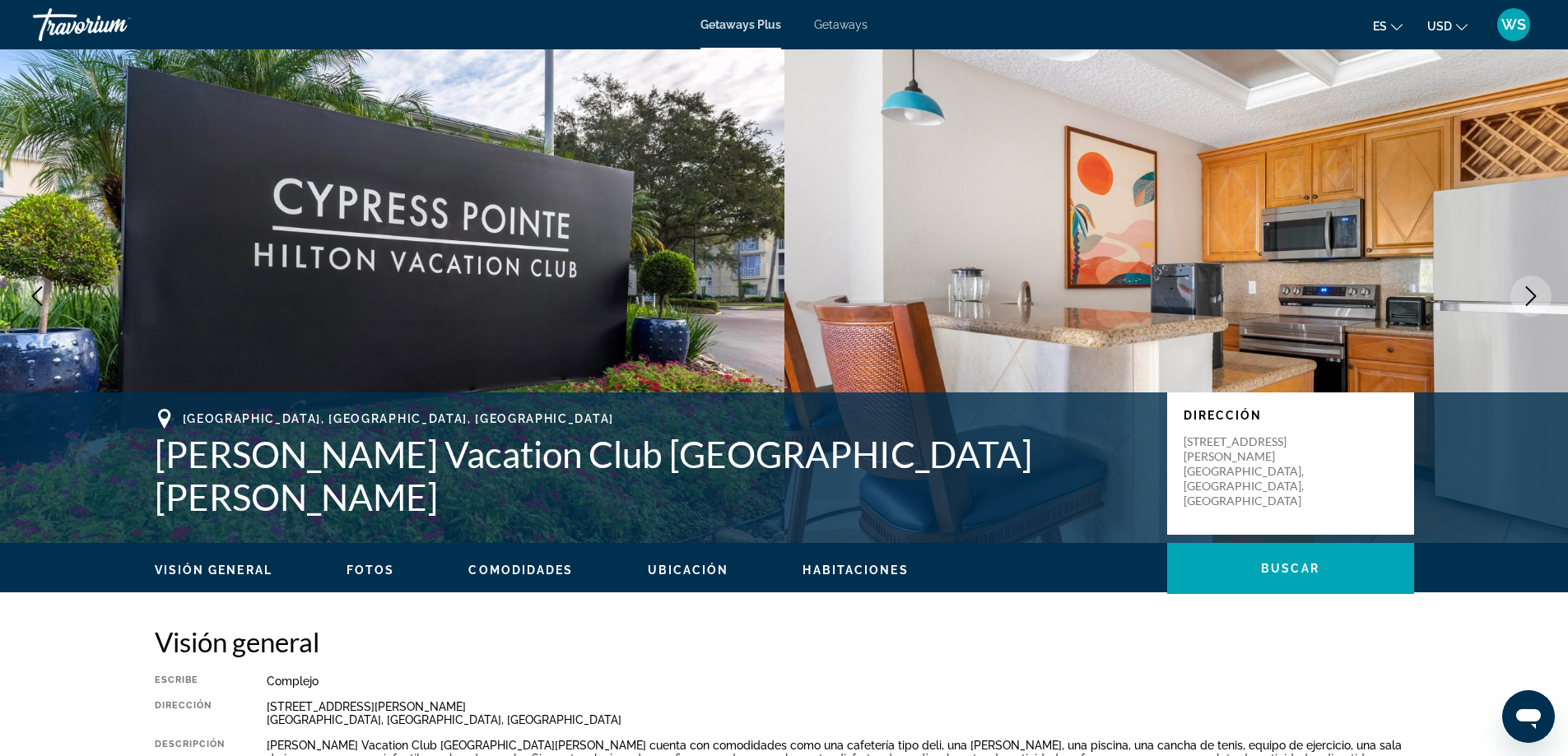
click at [1527, 298] on icon "Next image" at bounding box center [1530, 296] width 20 height 20
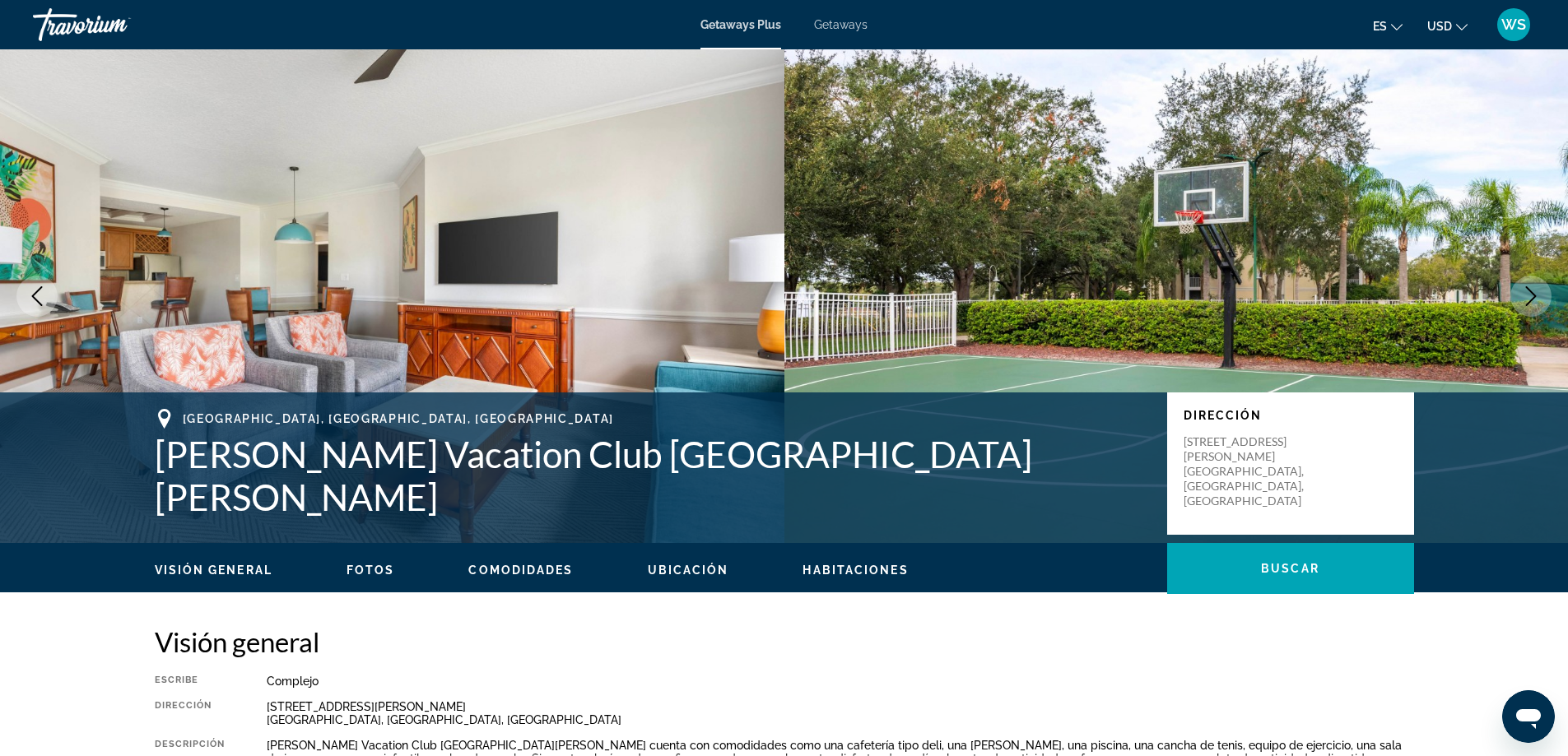
click at [1527, 298] on icon "Next image" at bounding box center [1530, 296] width 20 height 20
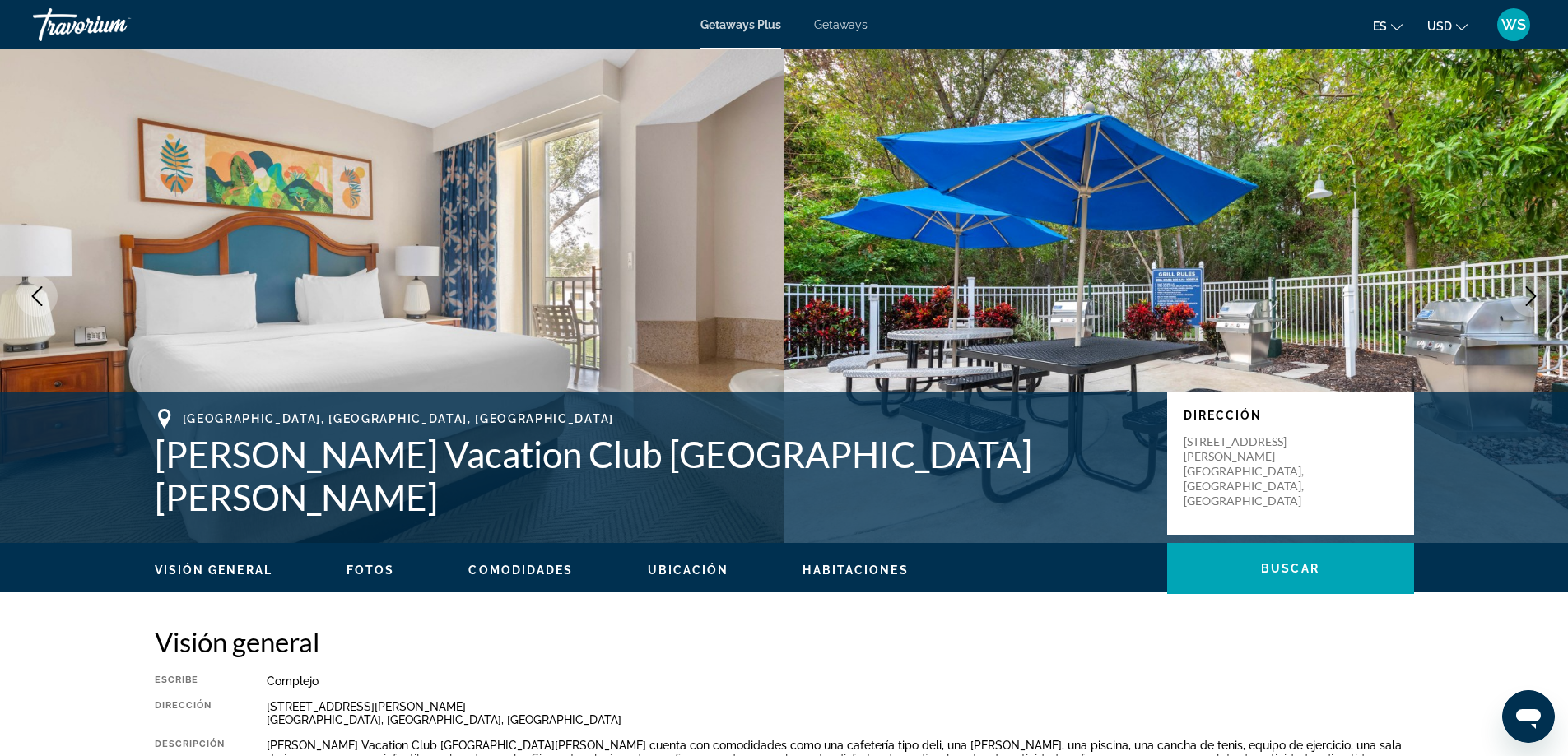
click at [1527, 298] on icon "Next image" at bounding box center [1530, 296] width 20 height 20
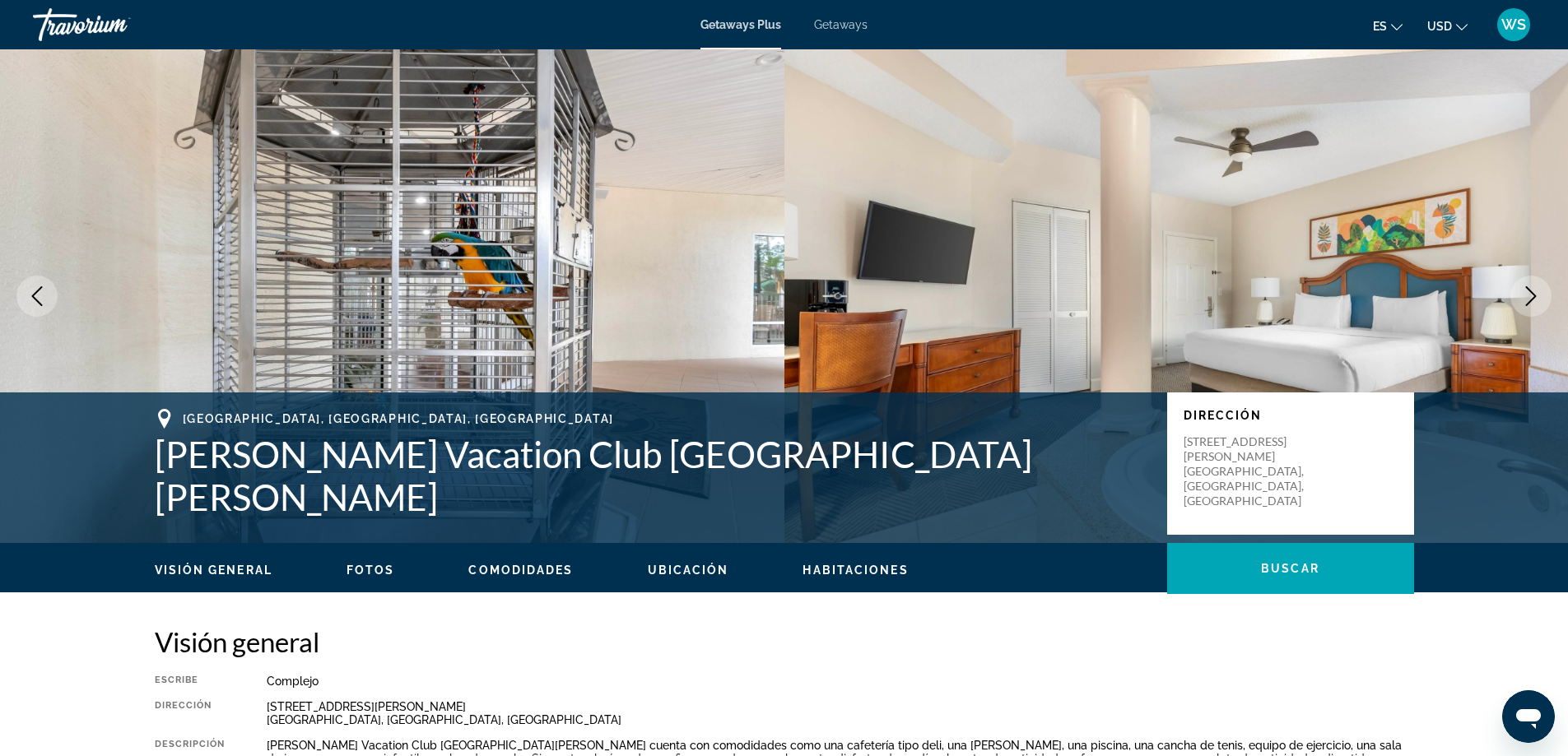
click at [1528, 298] on icon "Next image" at bounding box center [1530, 296] width 20 height 20
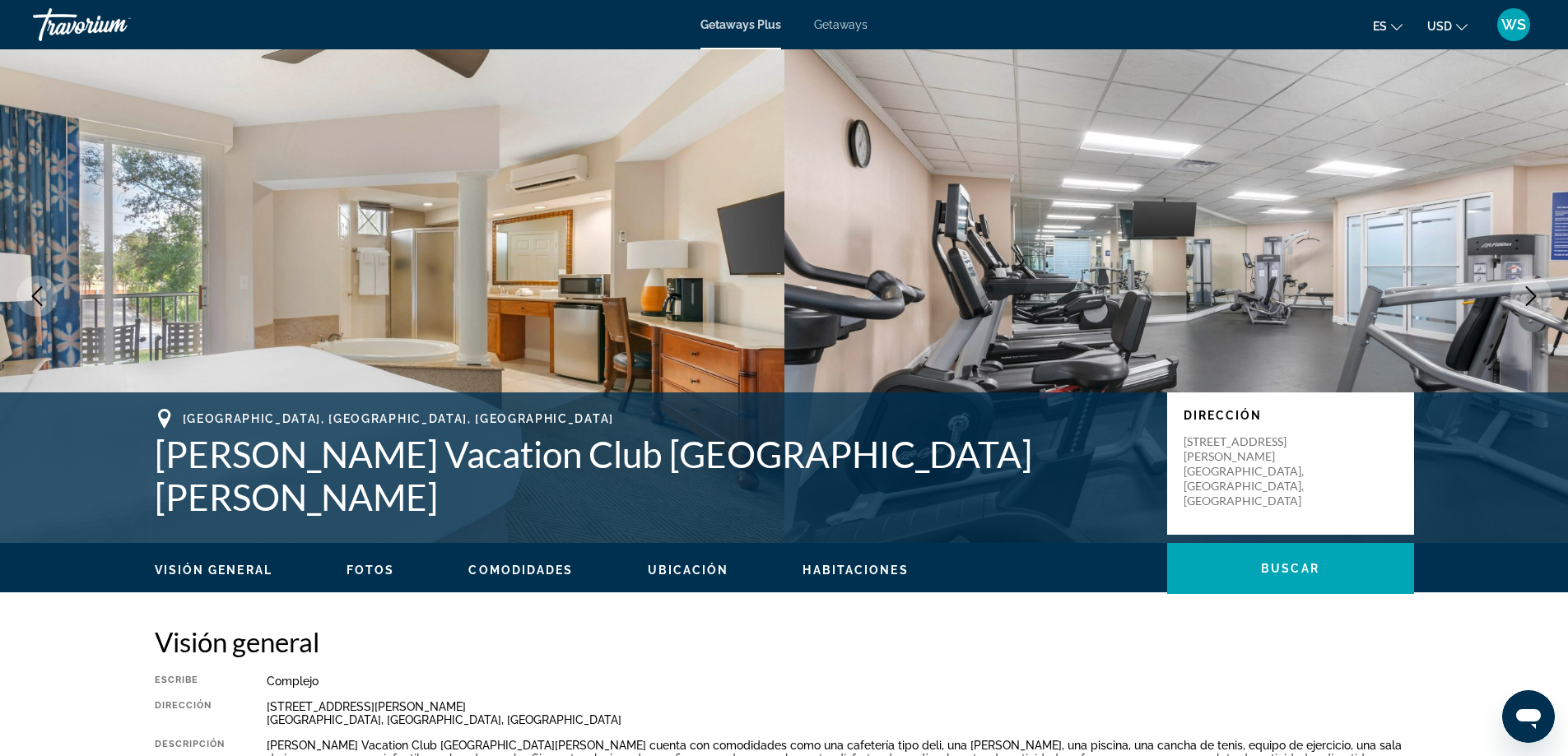
click at [1528, 298] on icon "Next image" at bounding box center [1530, 296] width 20 height 20
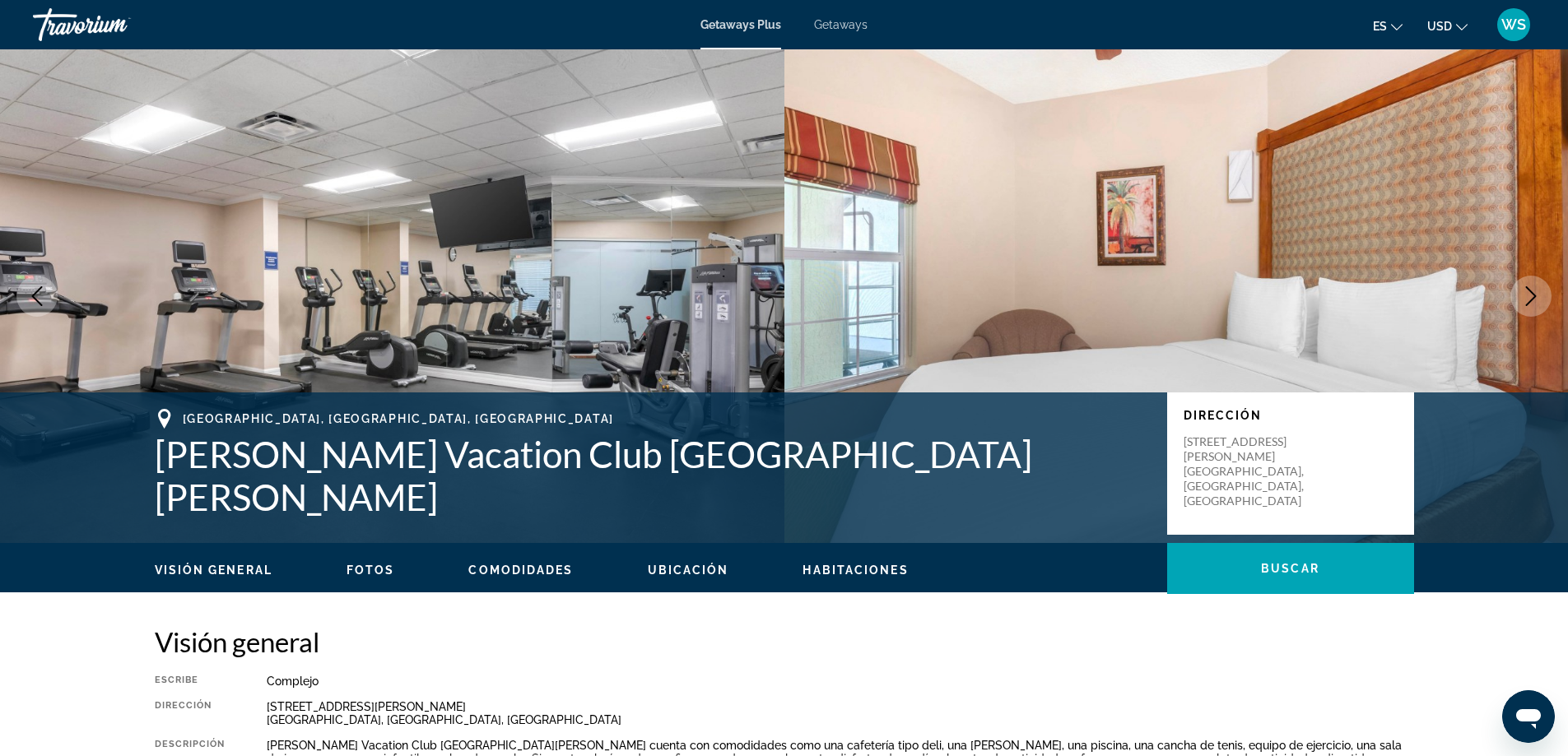
click at [1528, 298] on icon "Next image" at bounding box center [1530, 296] width 20 height 20
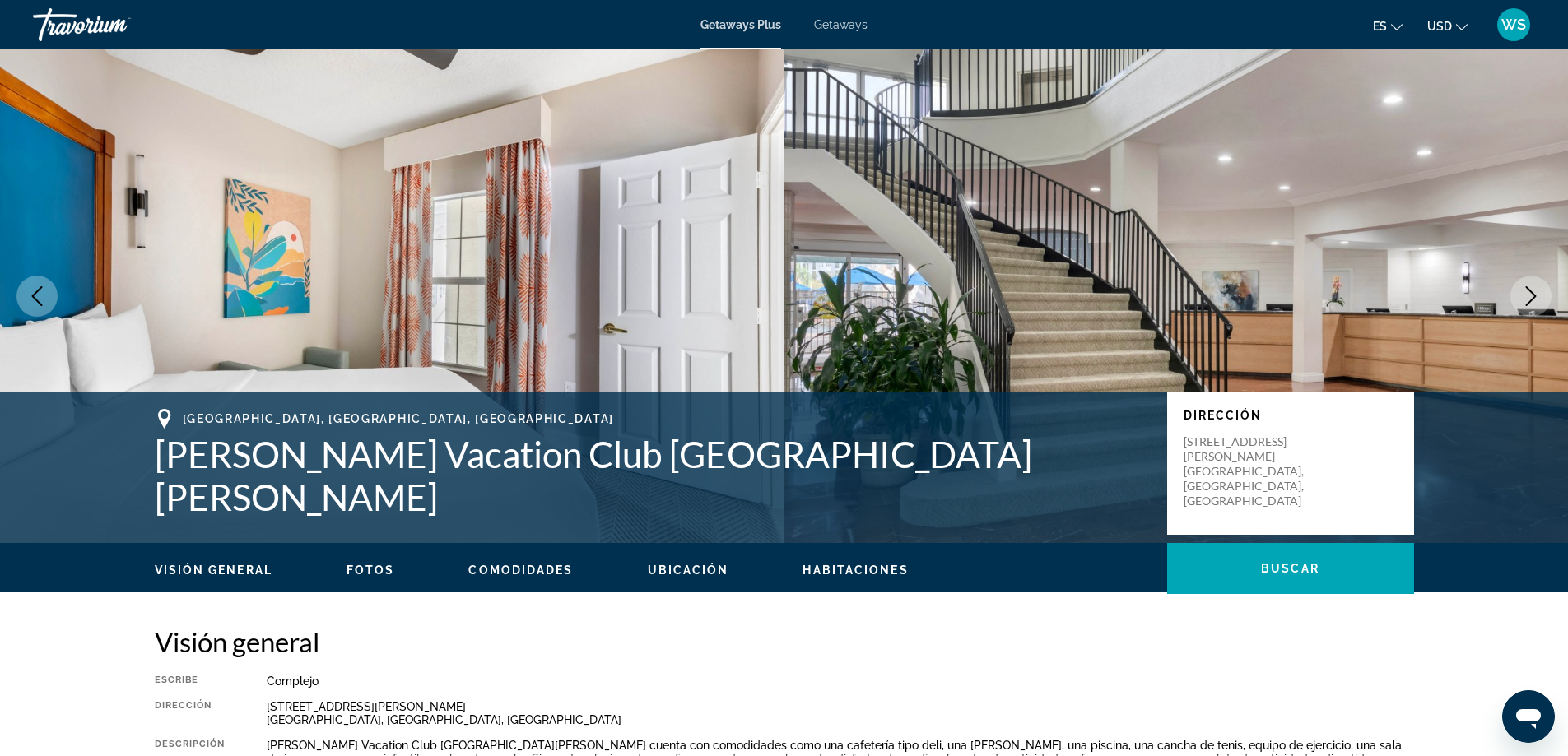
click at [1529, 298] on icon "Next image" at bounding box center [1530, 296] width 20 height 20
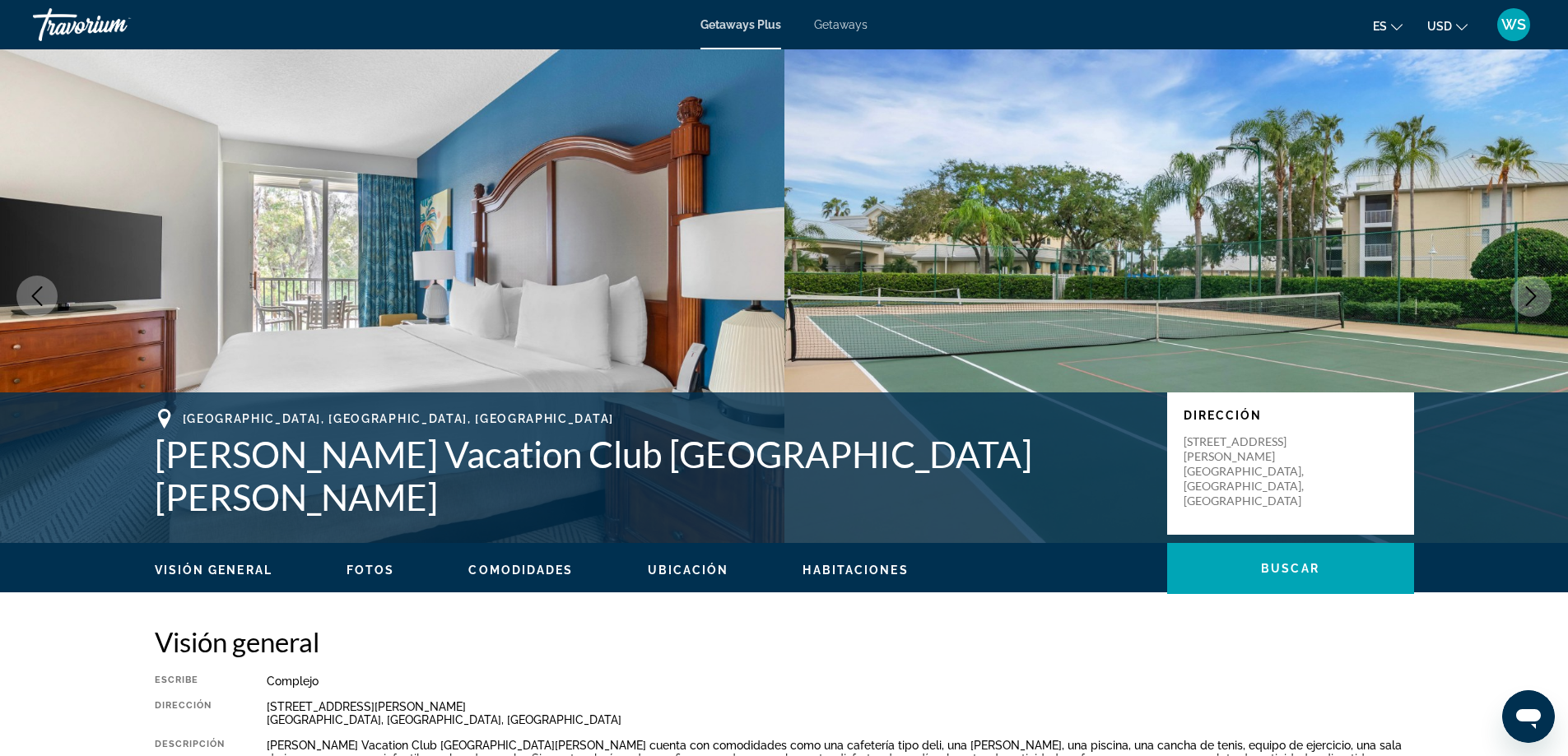
click at [1529, 298] on icon "Next image" at bounding box center [1530, 296] width 20 height 20
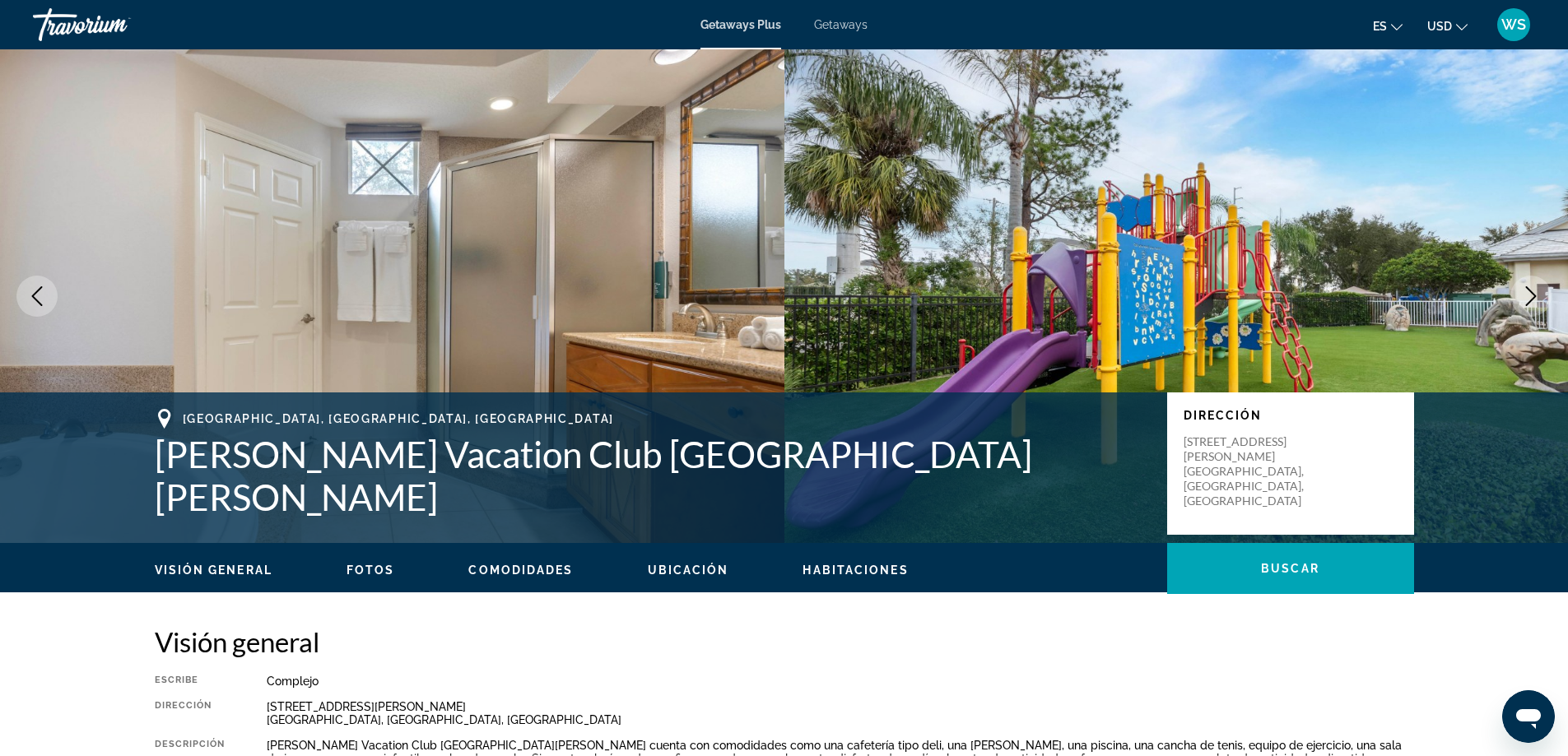
click at [1529, 298] on icon "Next image" at bounding box center [1530, 296] width 20 height 20
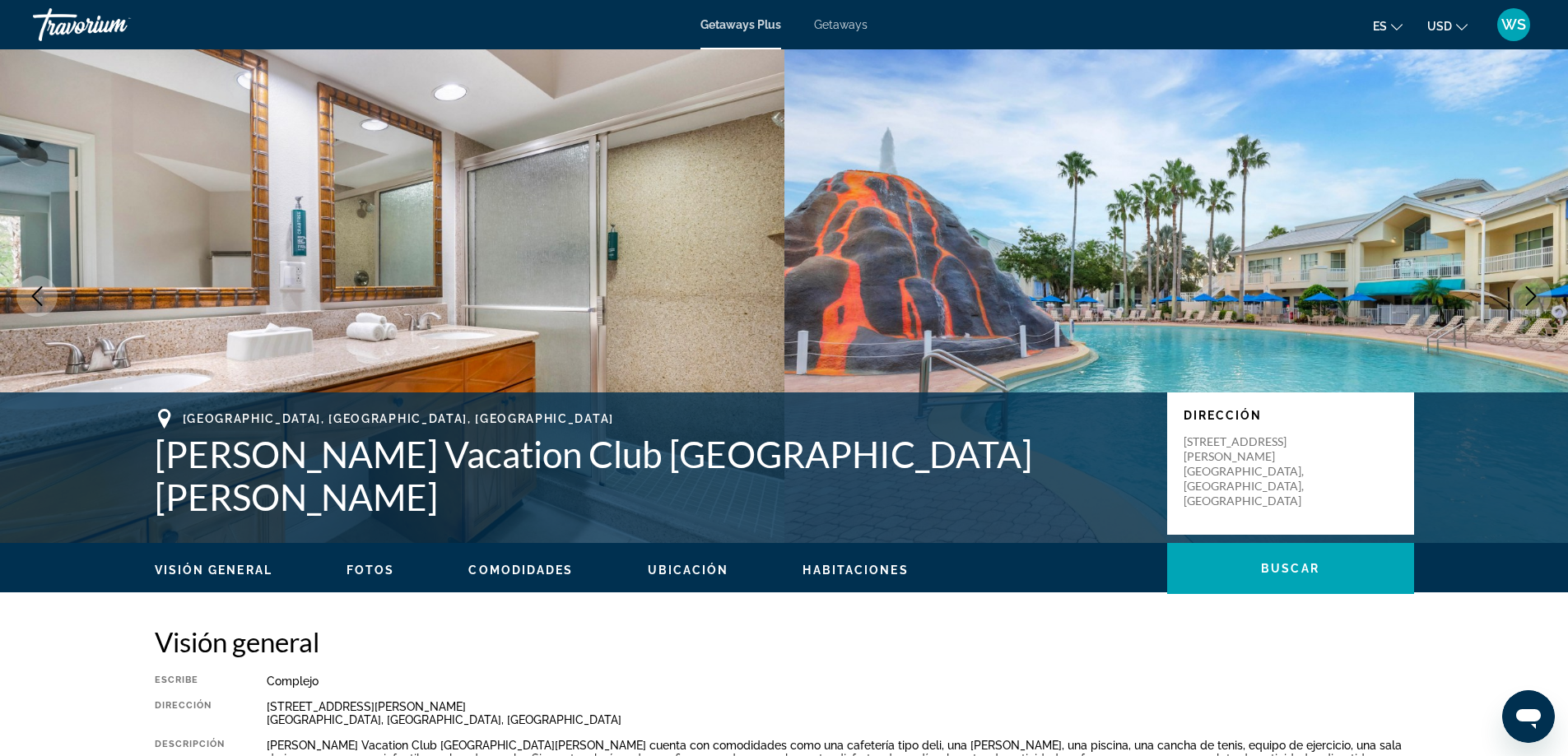
click at [1529, 299] on icon "Next image" at bounding box center [1530, 296] width 20 height 20
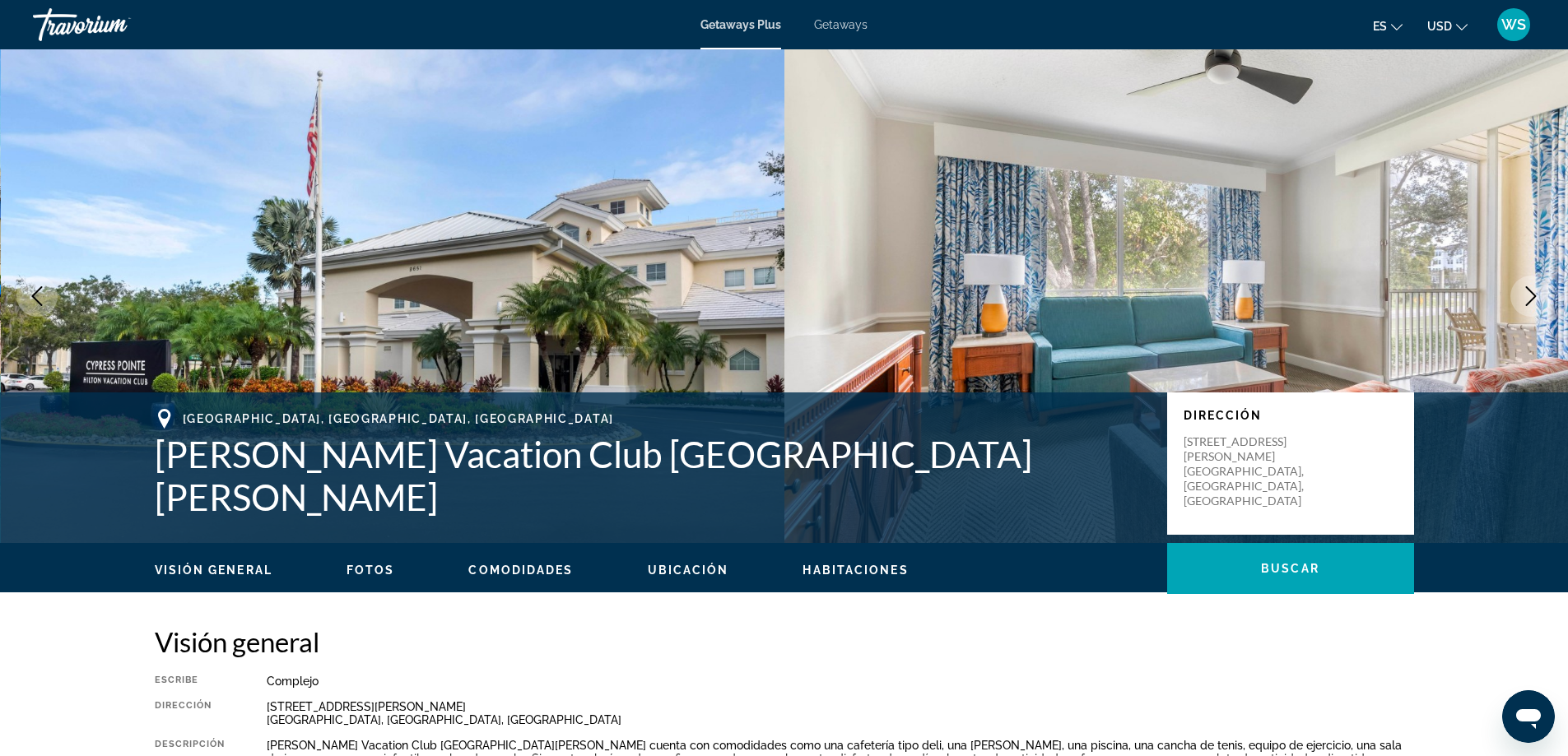
click at [1529, 299] on icon "Next image" at bounding box center [1530, 296] width 20 height 20
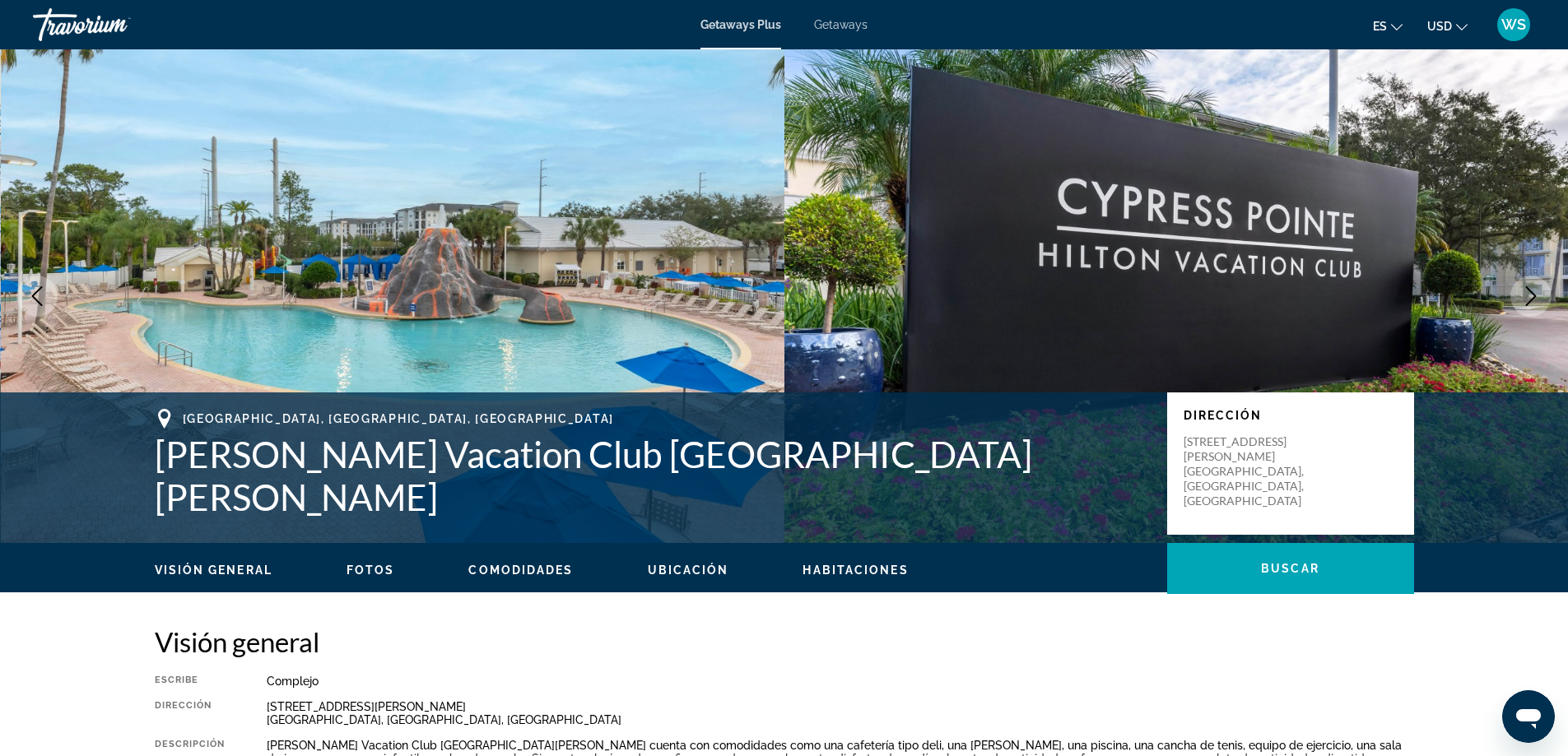
click at [1529, 299] on icon "Next image" at bounding box center [1530, 296] width 20 height 20
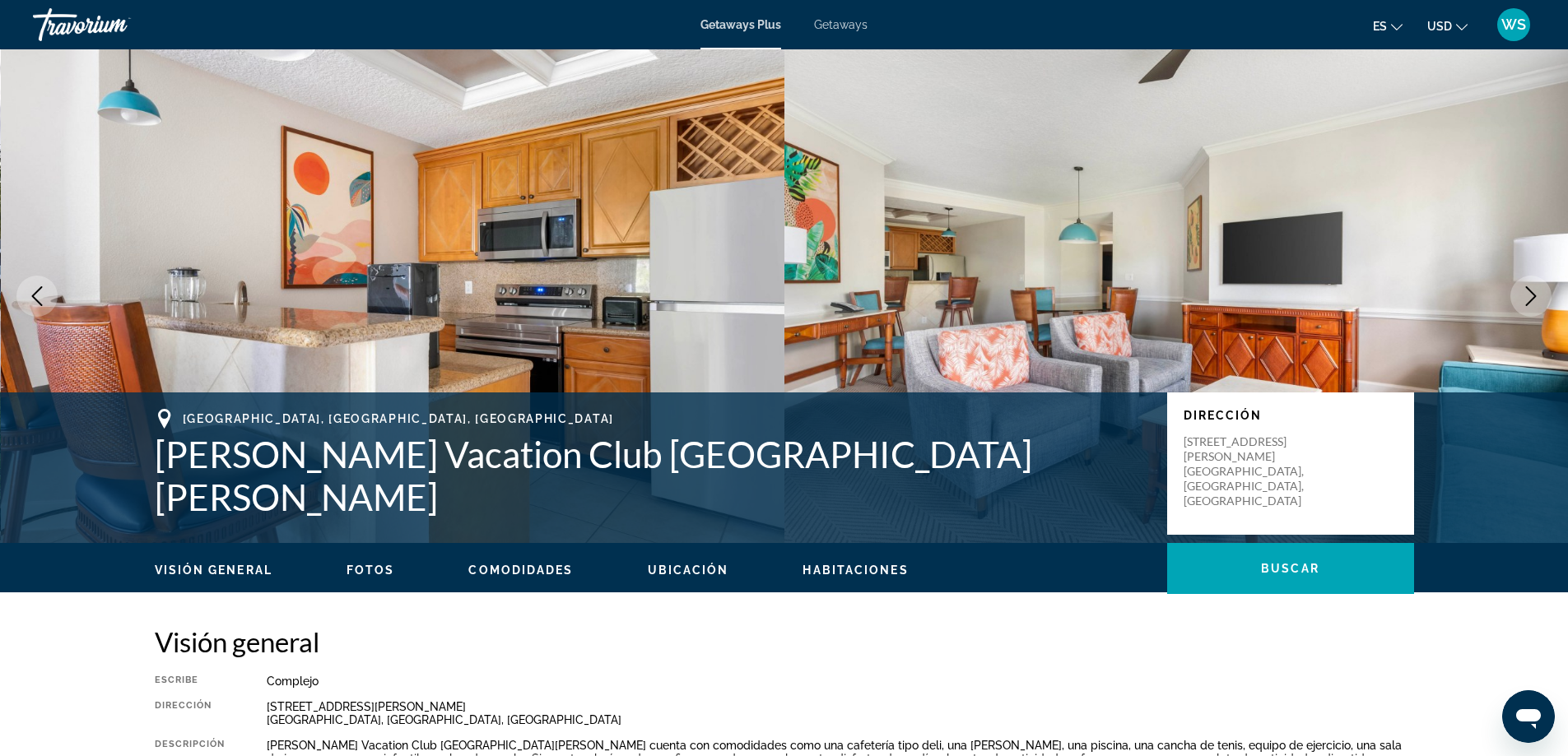
click at [1527, 300] on icon "Next image" at bounding box center [1530, 296] width 20 height 20
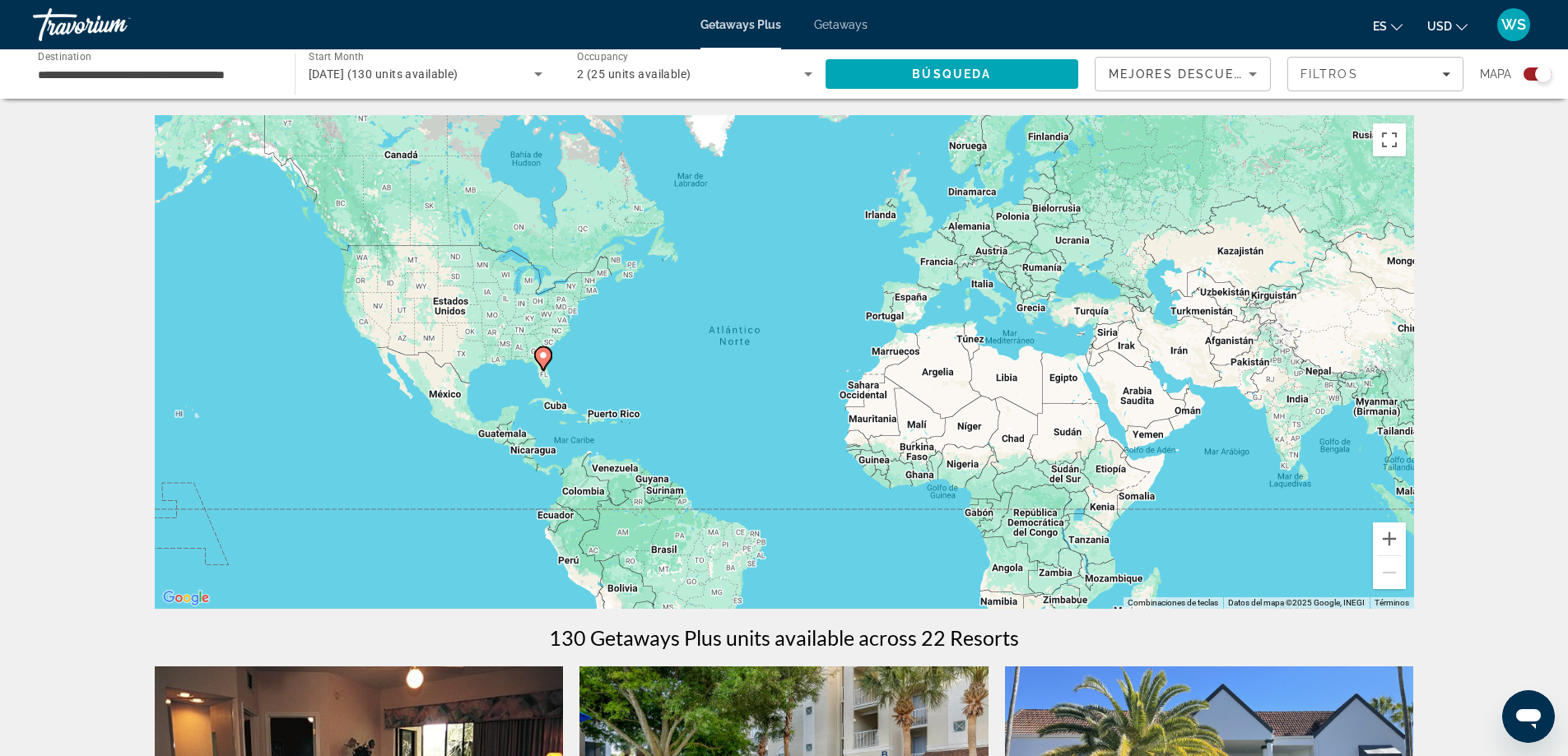
scroll to position [662, 0]
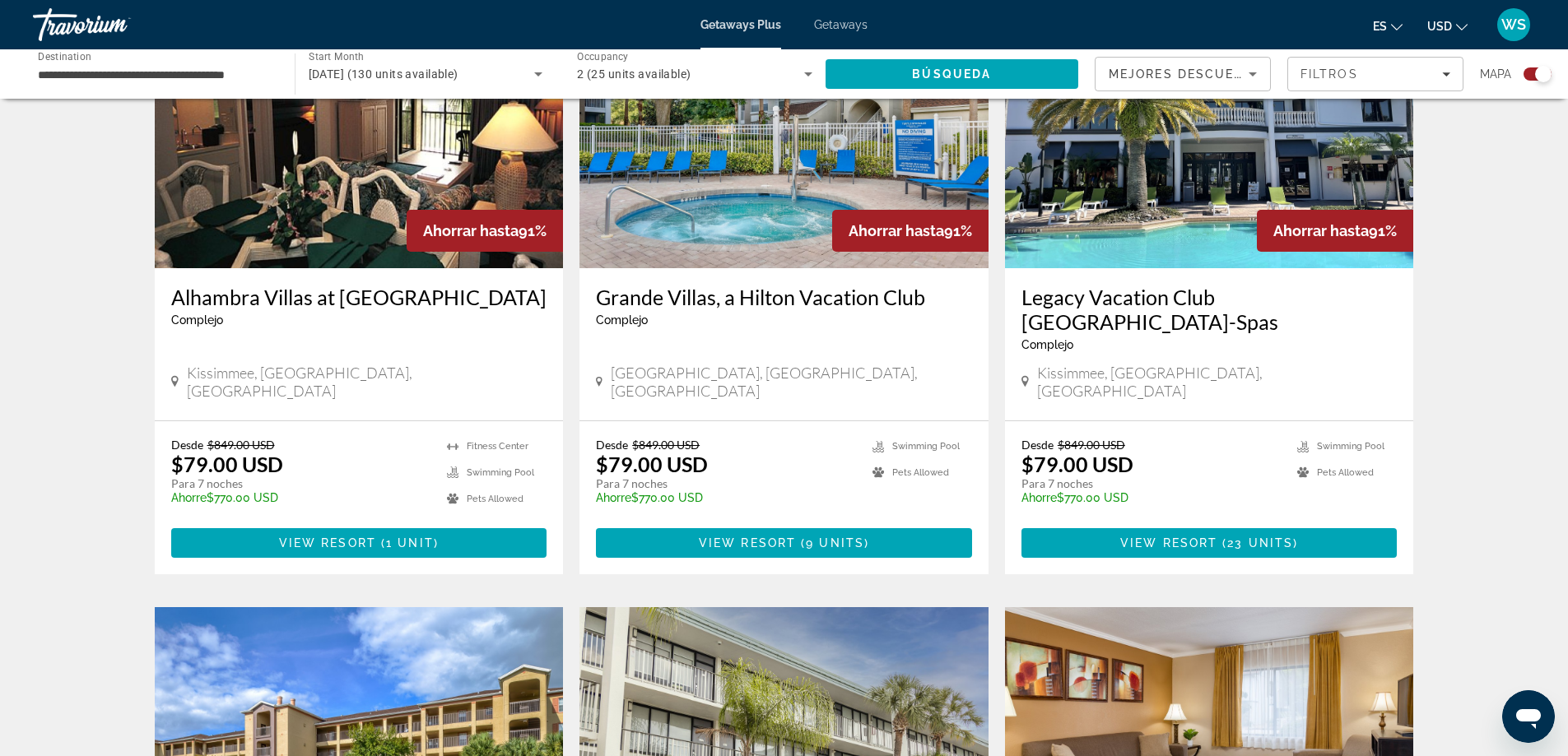
click at [746, 248] on img "Main content" at bounding box center [783, 136] width 409 height 263
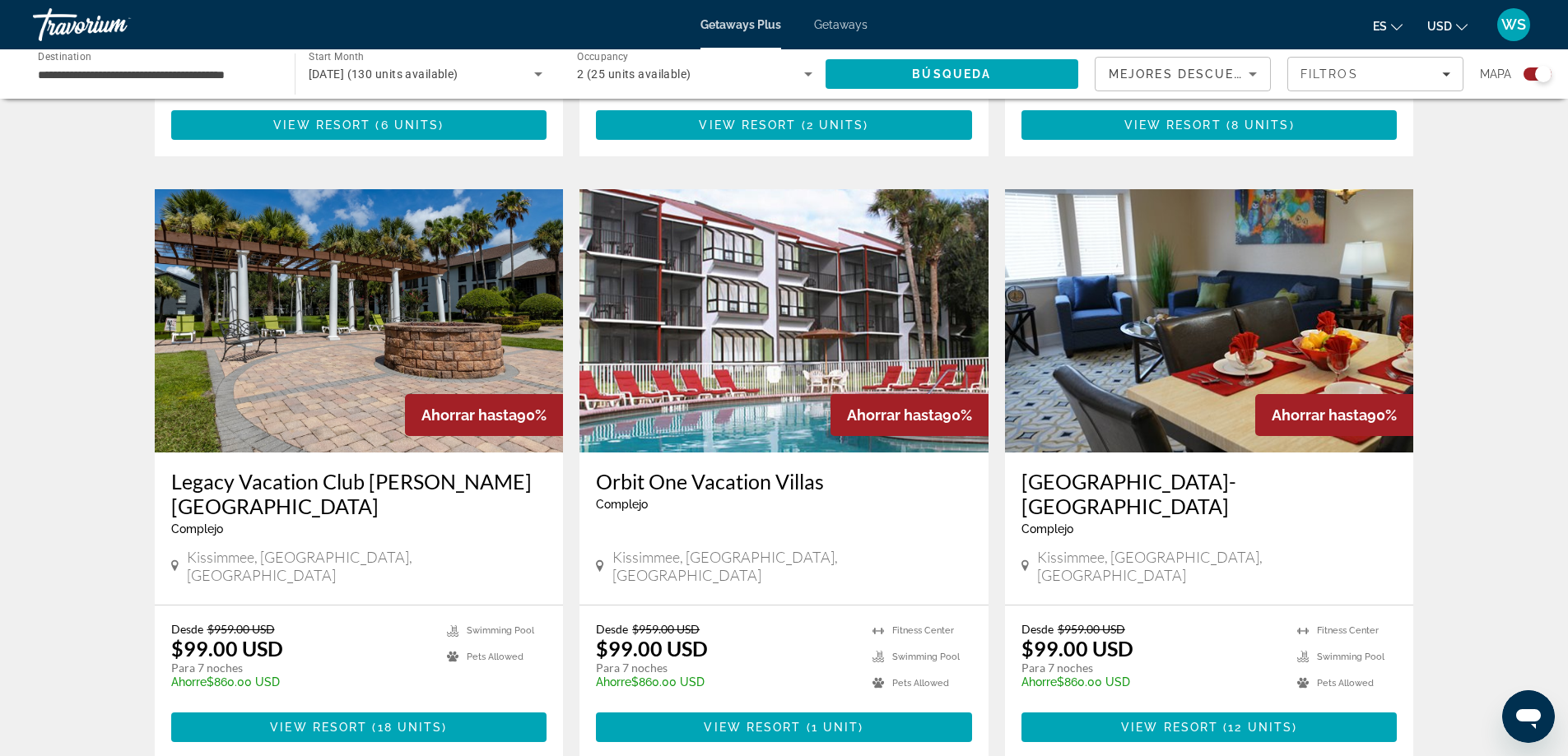
scroll to position [2408, 0]
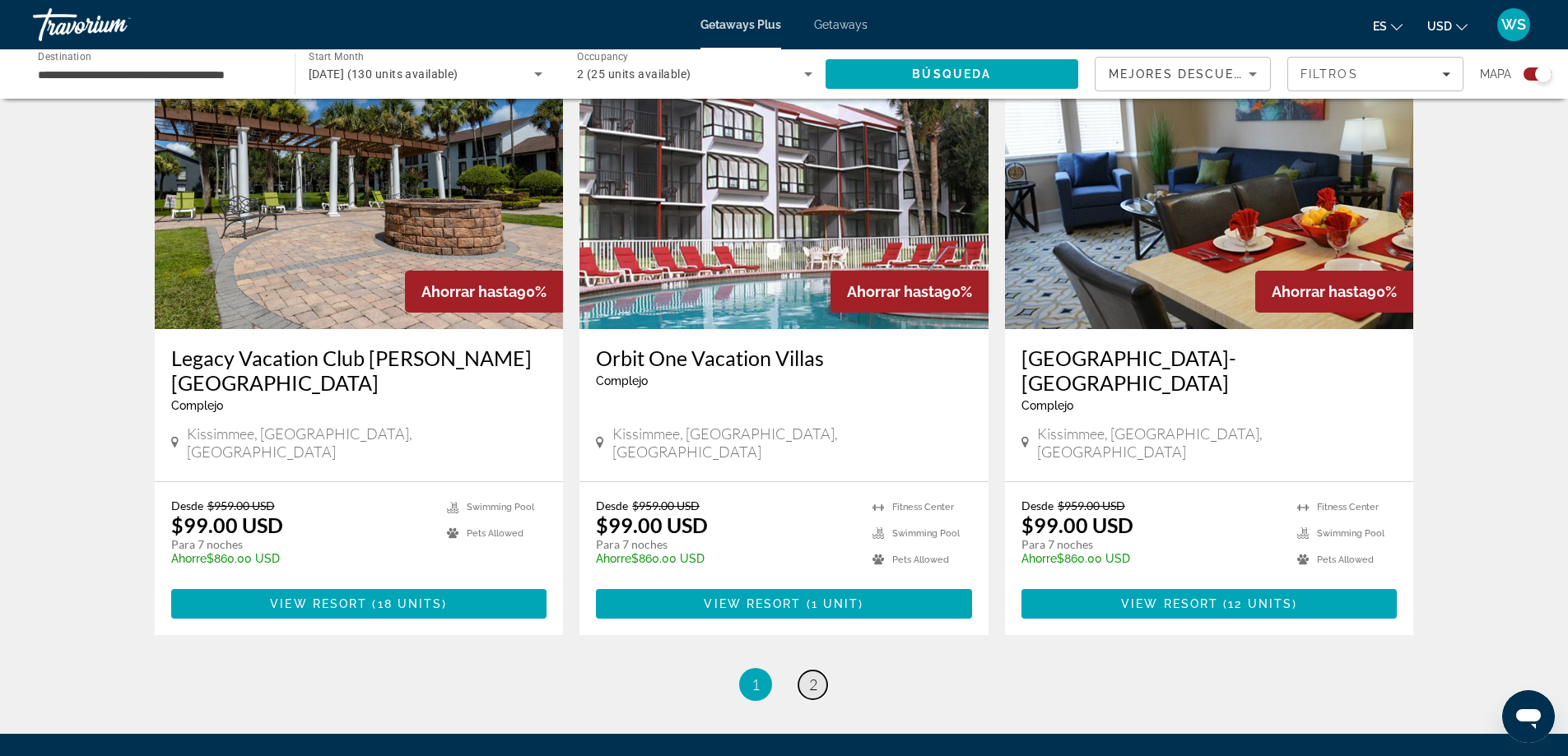
click at [817, 670] on link "page 2" at bounding box center [812, 684] width 29 height 29
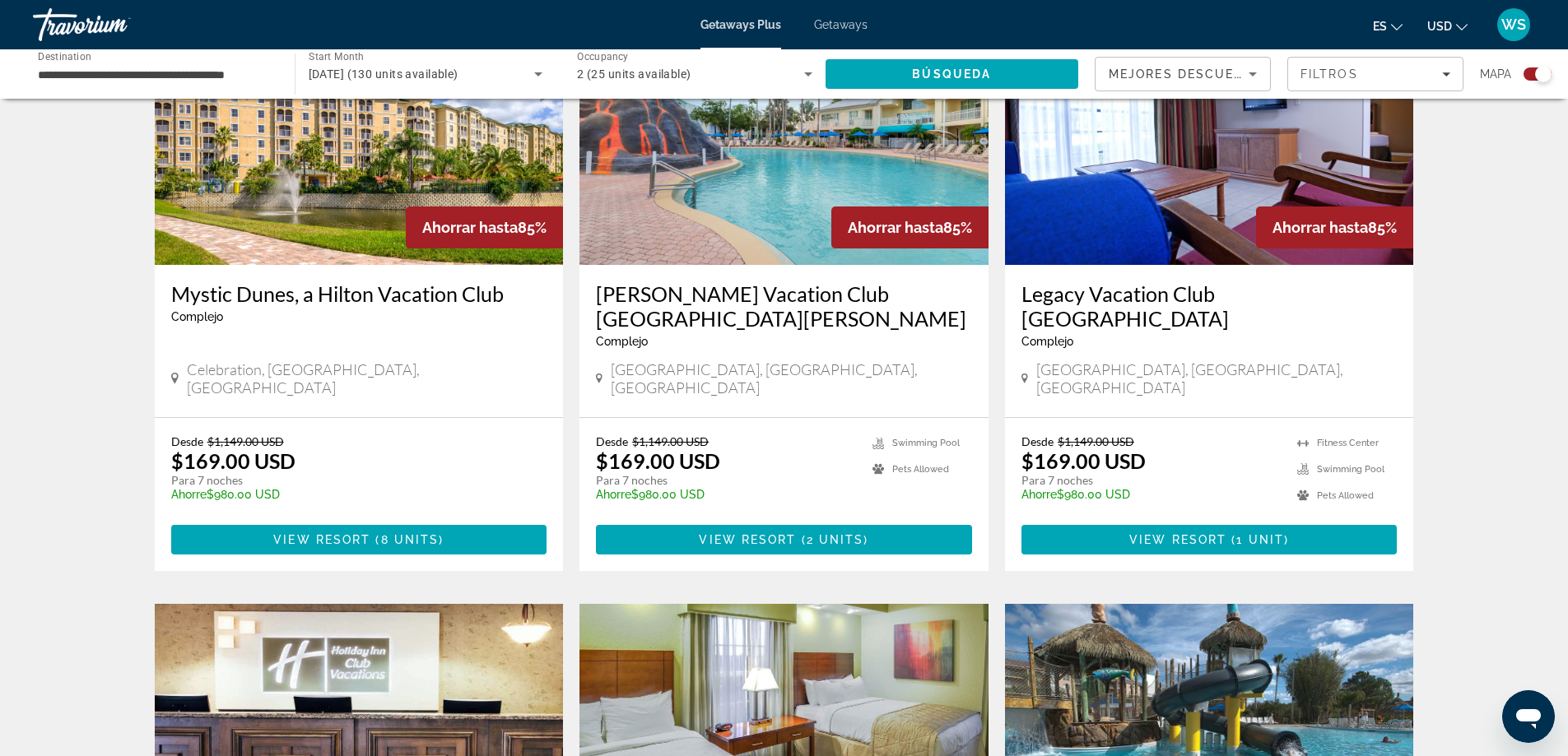
scroll to position [1282, 0]
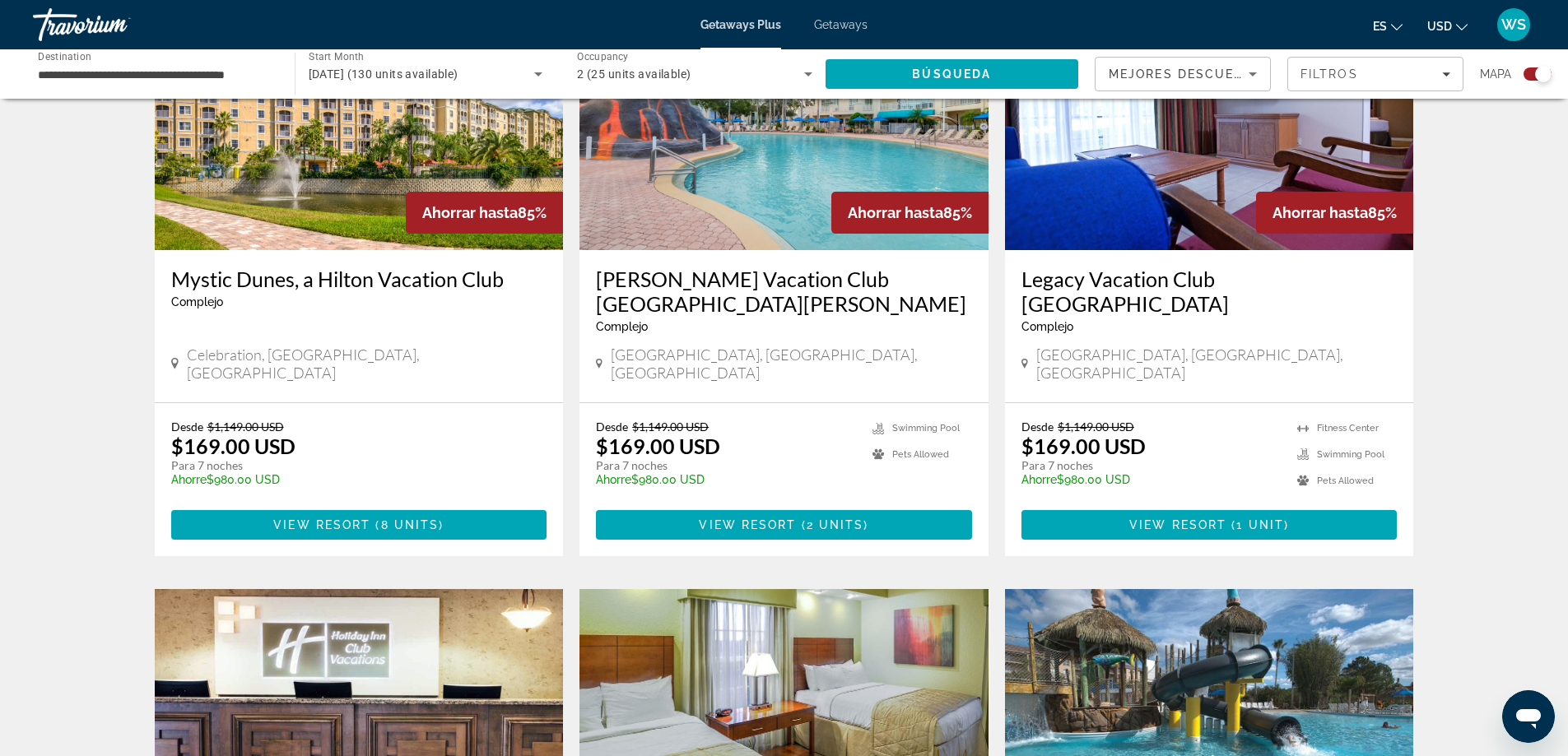
click at [1214, 192] on img "Main content" at bounding box center [1208, 118] width 409 height 263
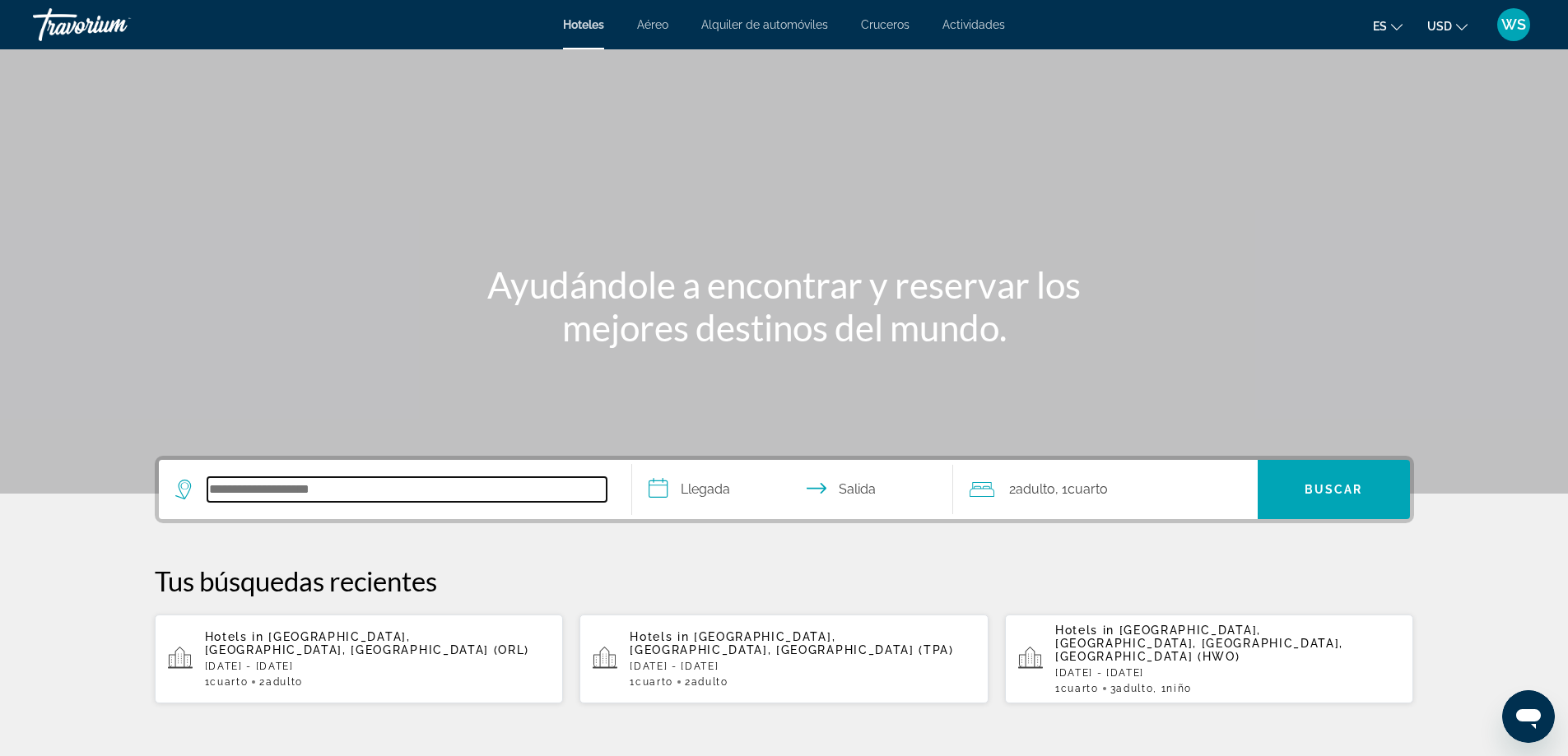
click at [259, 494] on input "Search hotel destination" at bounding box center [407, 489] width 399 height 24
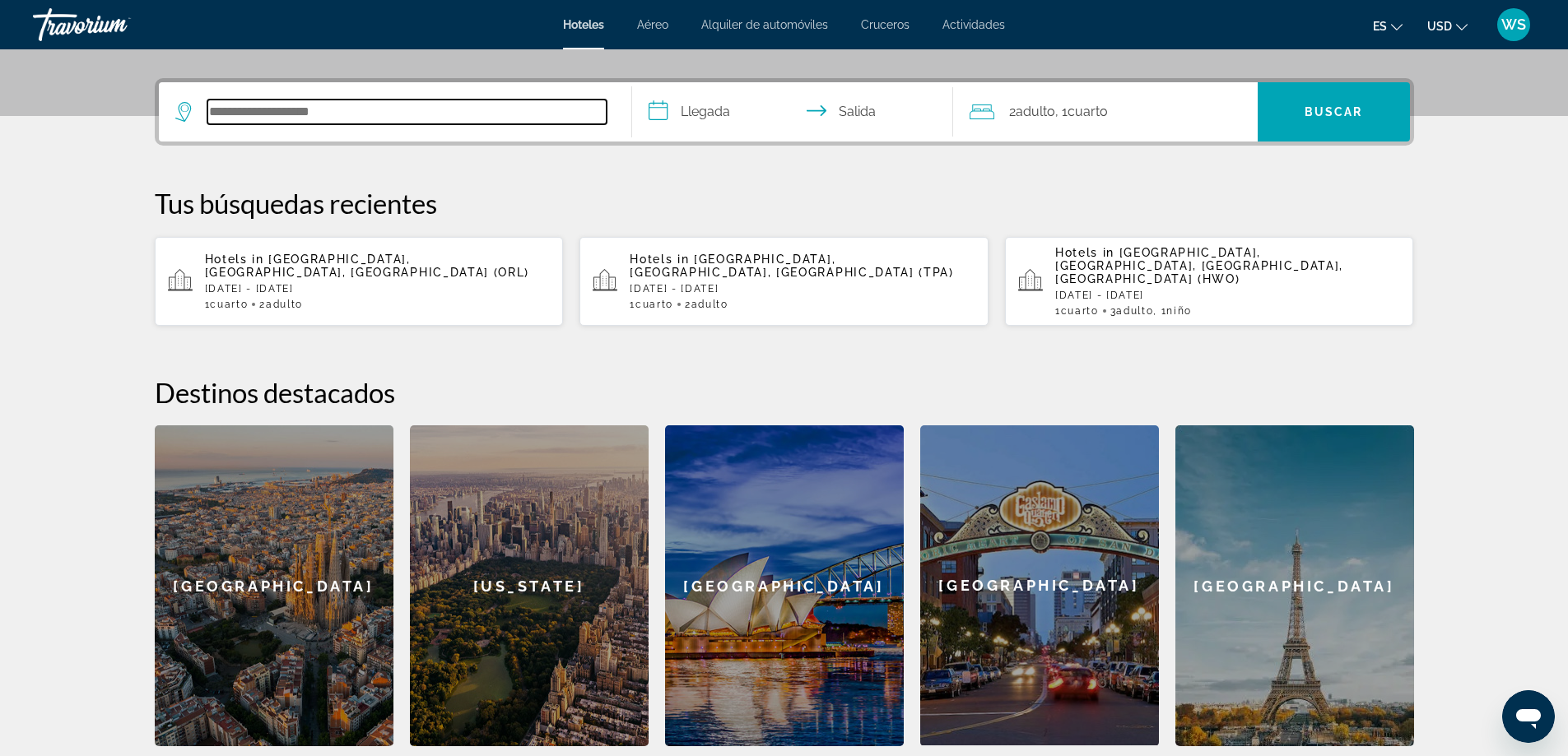
scroll to position [402, 0]
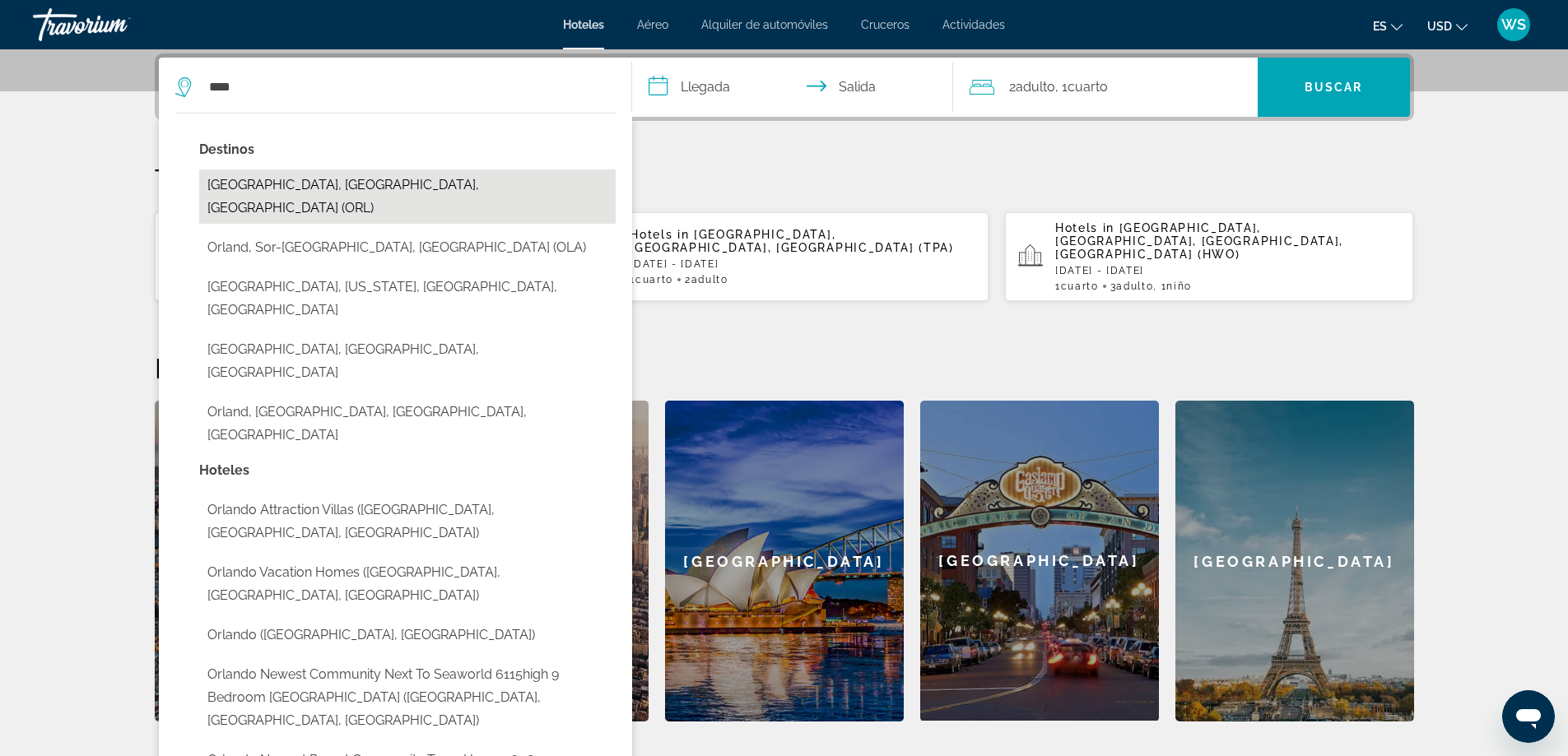
click at [306, 185] on button "Orlando, FL, United States (ORL)" at bounding box center [408, 197] width 416 height 54
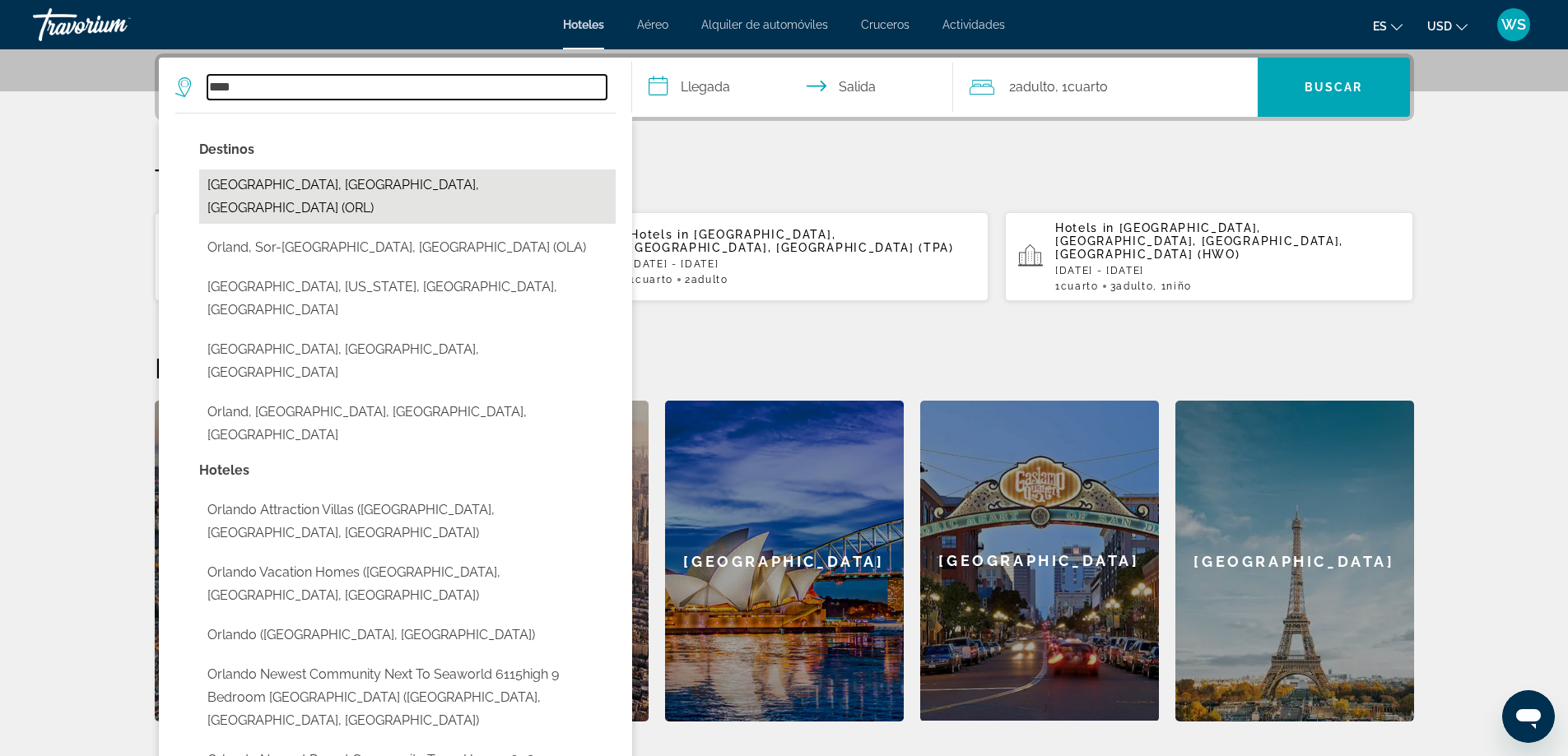
type input "**********"
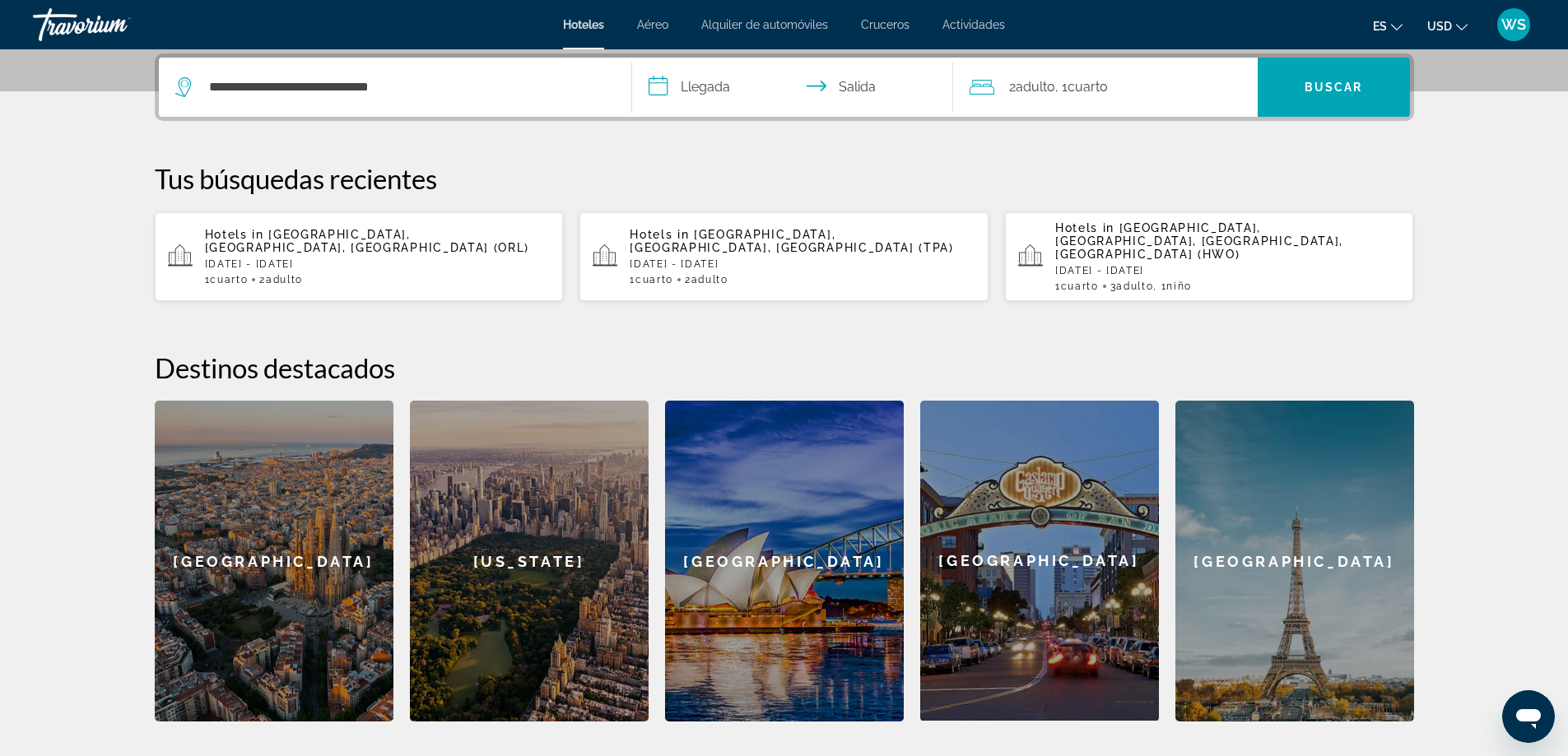
click at [615, 154] on div "**********" at bounding box center [784, 388] width 1325 height 668
click at [660, 92] on input "**********" at bounding box center [795, 89] width 327 height 64
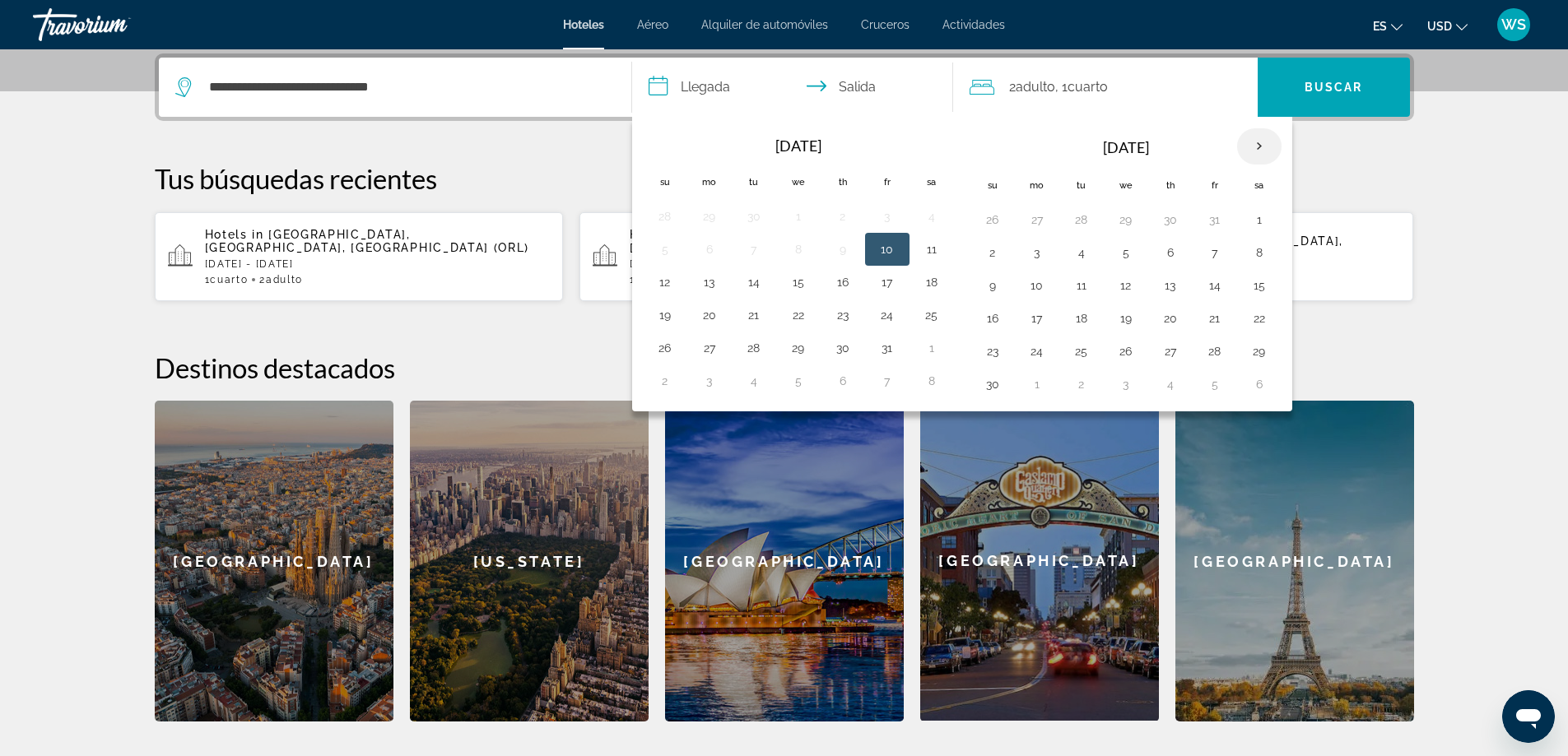
click at [1271, 149] on th "Next month" at bounding box center [1259, 146] width 45 height 36
click at [1208, 347] on button "27" at bounding box center [1214, 351] width 26 height 23
click at [872, 88] on input "**********" at bounding box center [795, 89] width 327 height 64
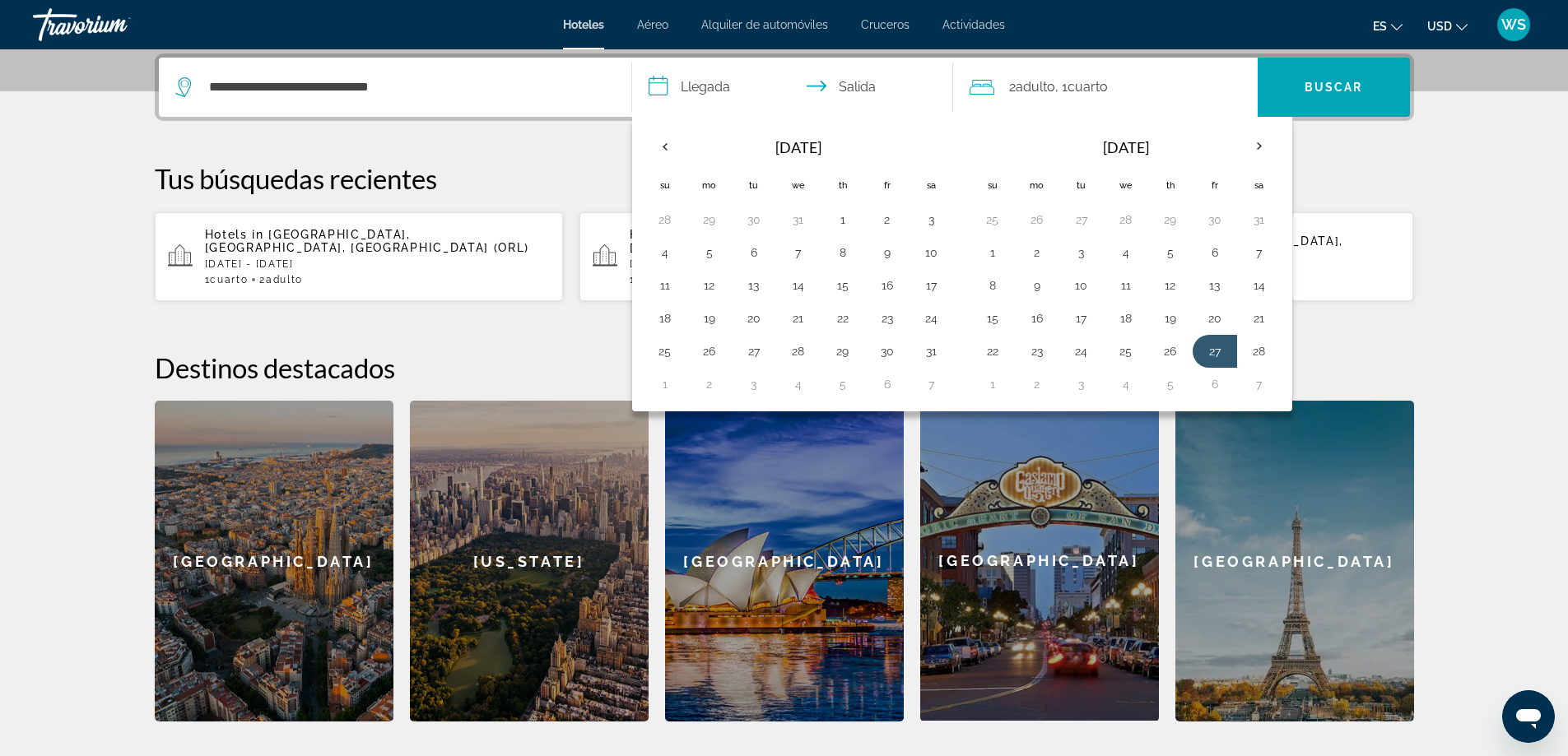
click at [857, 85] on input "**********" at bounding box center [795, 89] width 327 height 64
click at [1257, 147] on th "Next month" at bounding box center [1259, 146] width 45 height 36
click at [1044, 258] on button "2" at bounding box center [1037, 253] width 26 height 23
type input "**********"
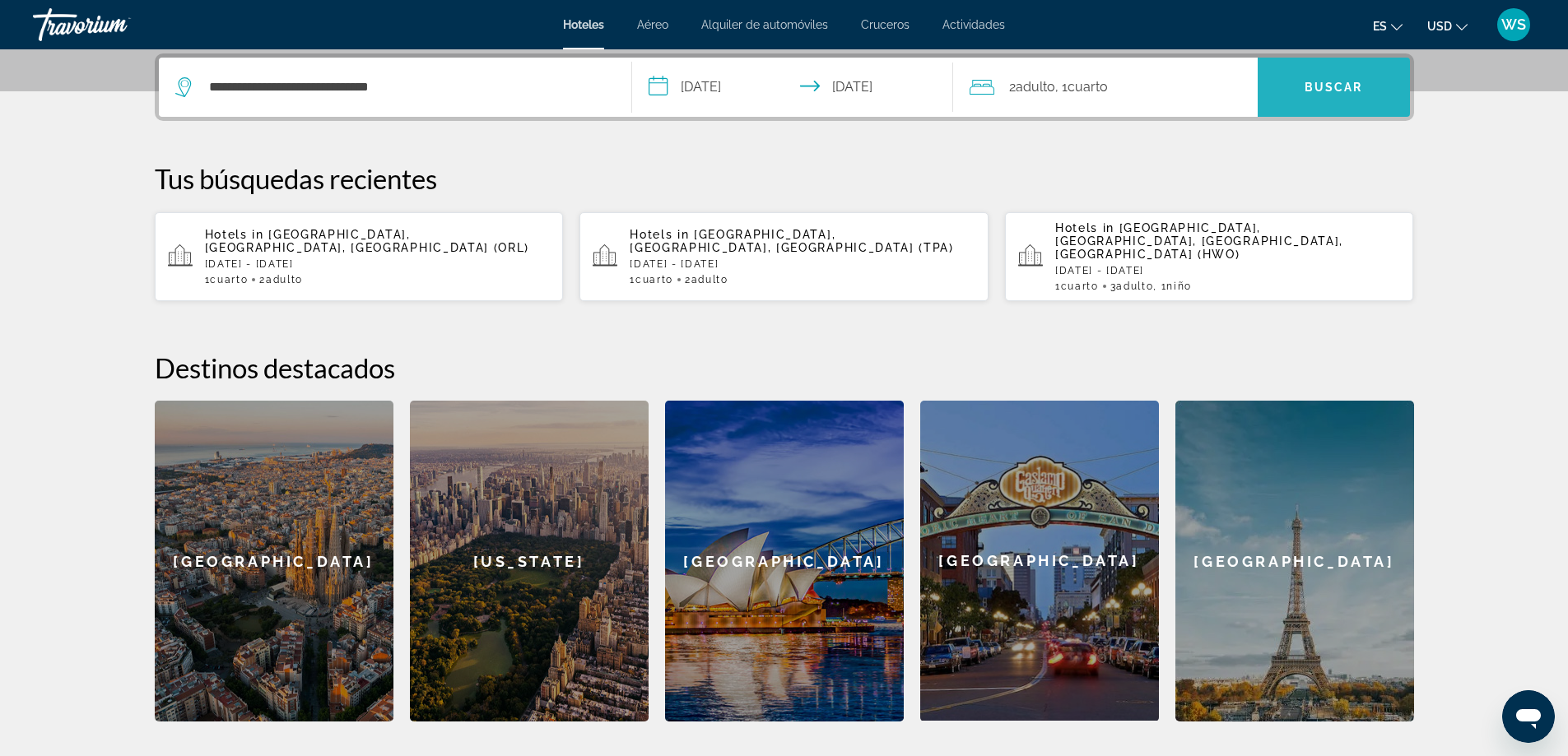
click at [1348, 102] on span "Search" at bounding box center [1334, 87] width 152 height 39
